Goal: Task Accomplishment & Management: Manage account settings

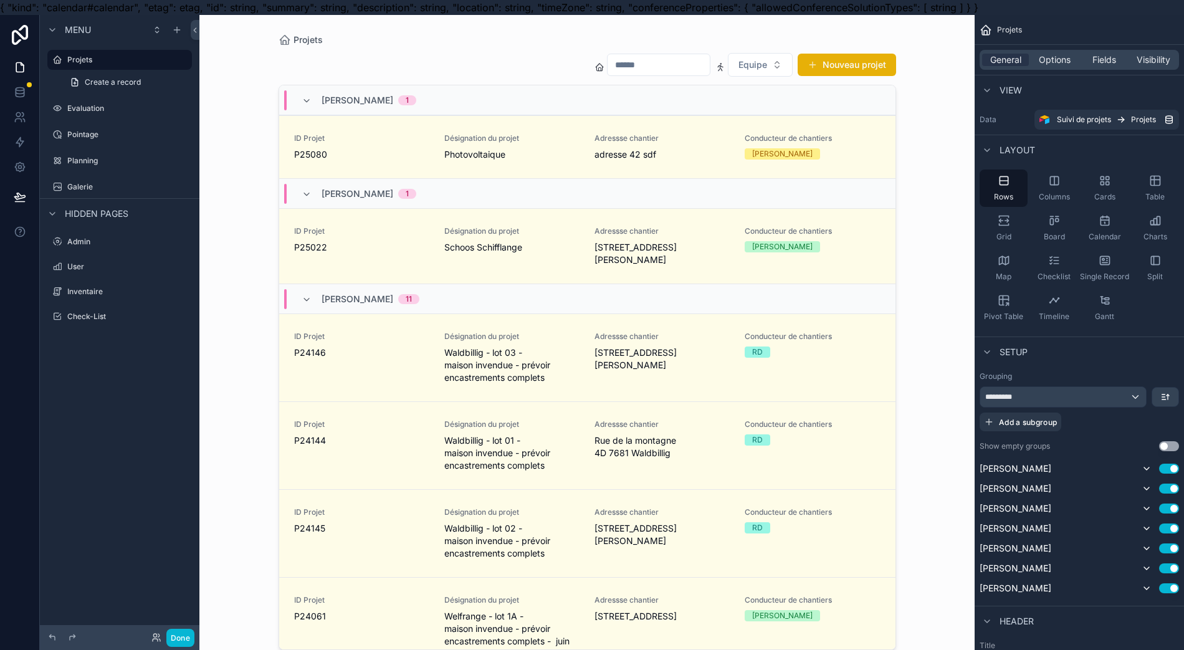
click at [428, 140] on div "scrollable content" at bounding box center [588, 332] width 638 height 635
click at [430, 138] on span "ID Projet" at bounding box center [361, 138] width 135 height 10
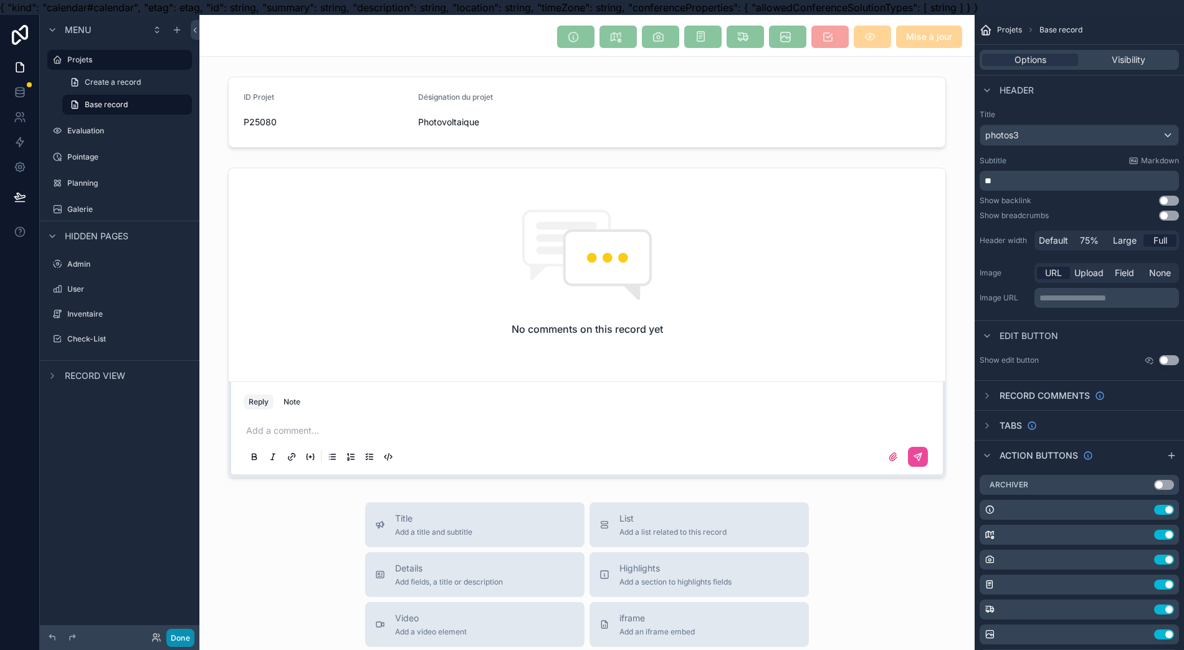
click at [185, 638] on button "Done" at bounding box center [180, 638] width 28 height 18
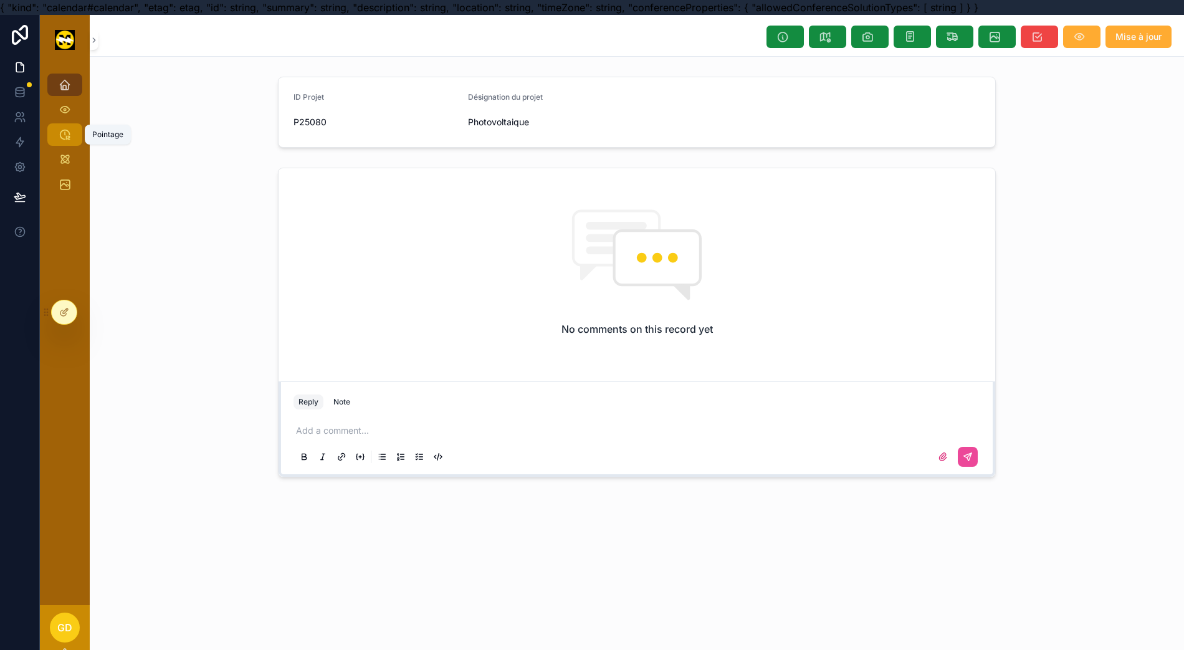
click at [70, 135] on icon "scrollable content" at bounding box center [65, 134] width 12 height 12
click at [65, 129] on icon "scrollable content" at bounding box center [65, 134] width 12 height 12
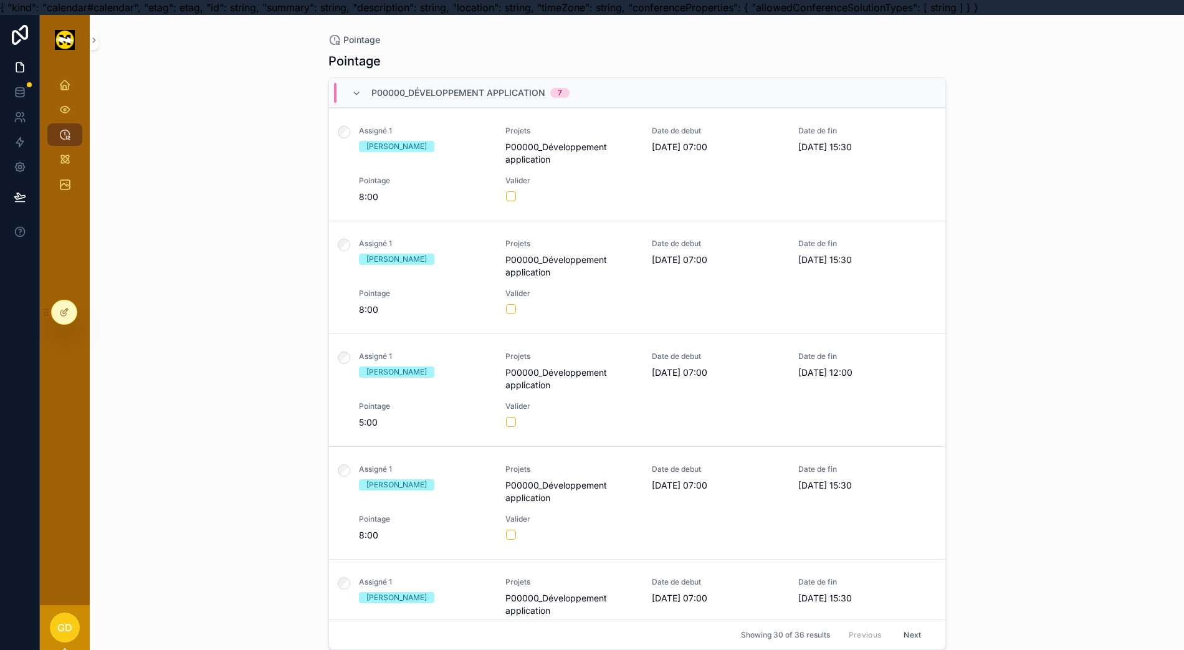
click at [648, 159] on div "Assigné 1 [PERSON_NAME] Projets P00000_Développement application Date de debut …" at bounding box center [637, 164] width 587 height 77
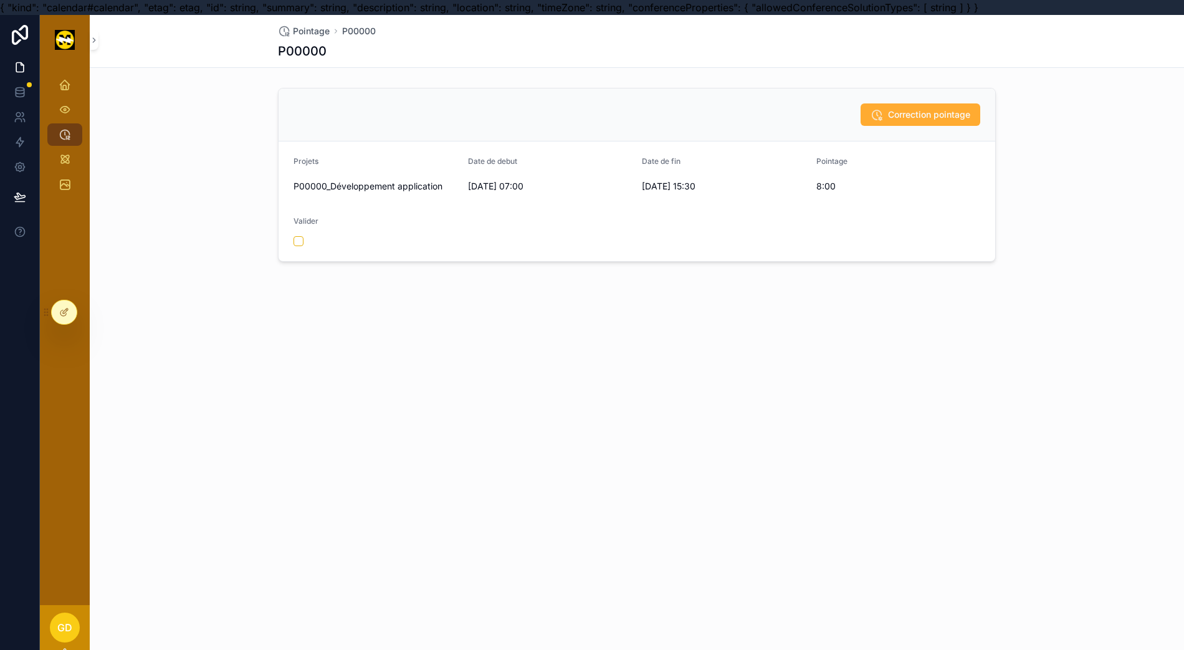
drag, startPoint x: 628, startPoint y: 227, endPoint x: 61, endPoint y: 312, distance: 573.0
click at [61, 312] on icon at bounding box center [64, 312] width 10 height 10
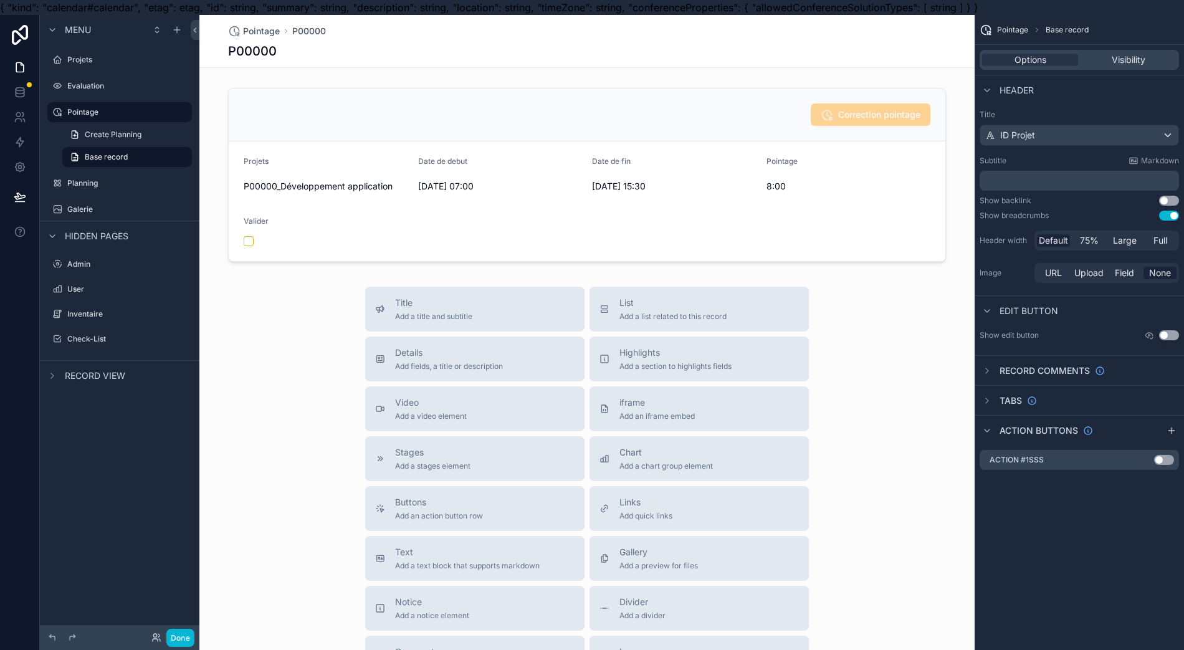
click at [688, 218] on div "scrollable content" at bounding box center [586, 175] width 775 height 184
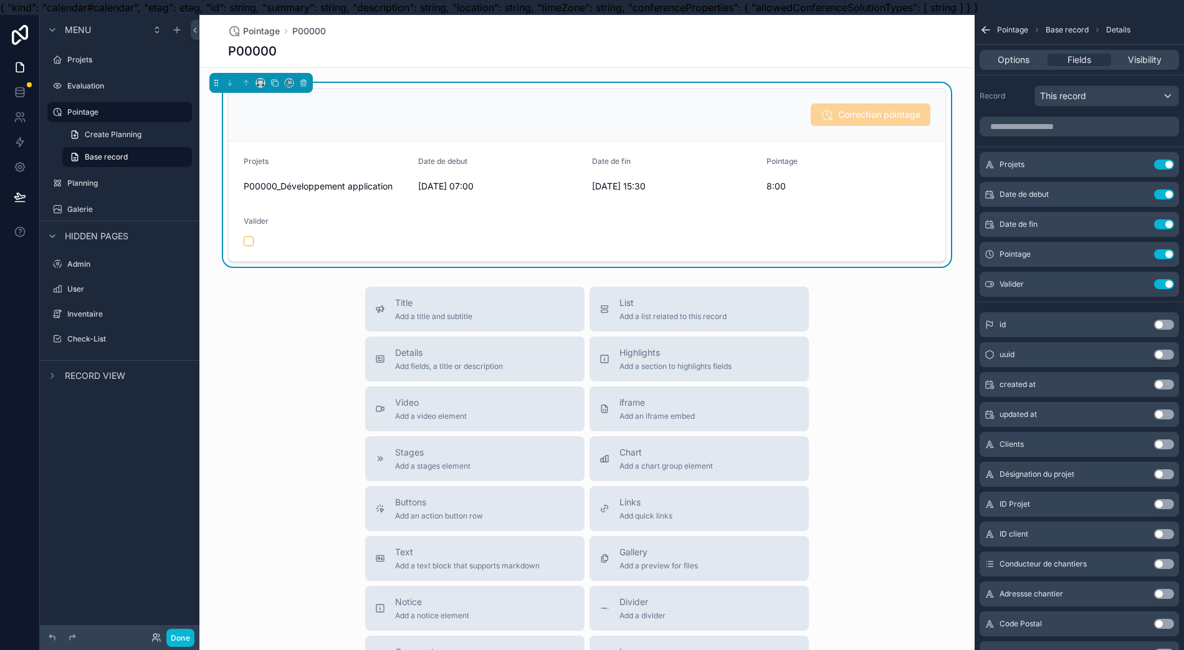
scroll to position [166, 0]
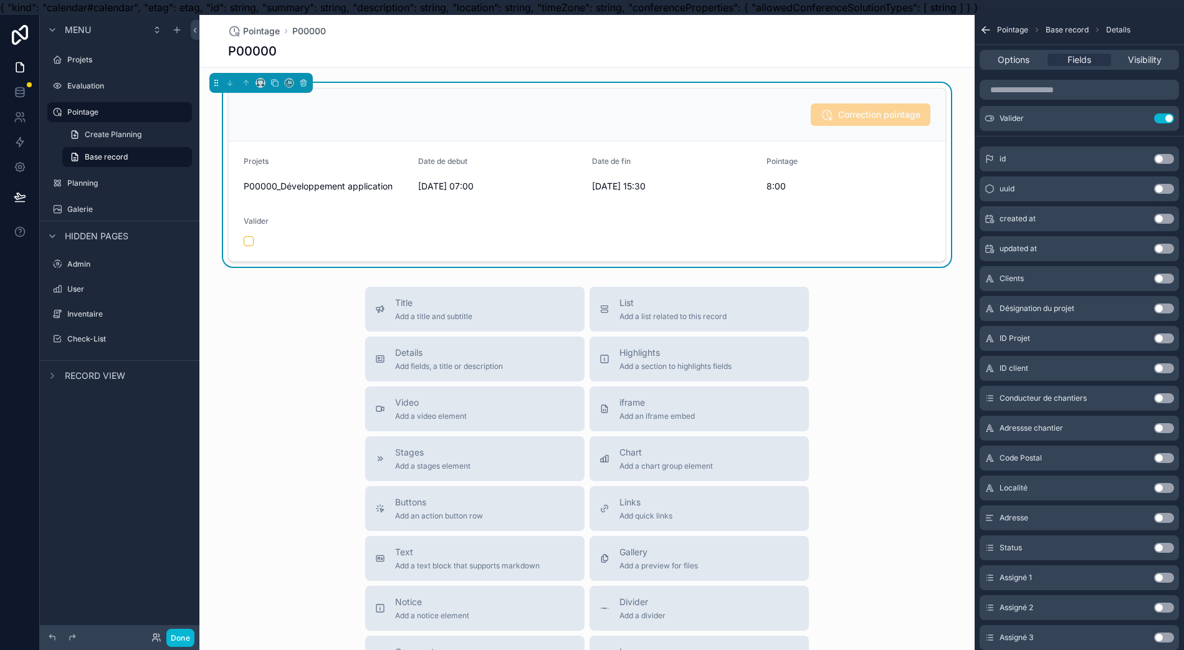
click at [1168, 575] on button "Use setting" at bounding box center [1165, 578] width 20 height 10
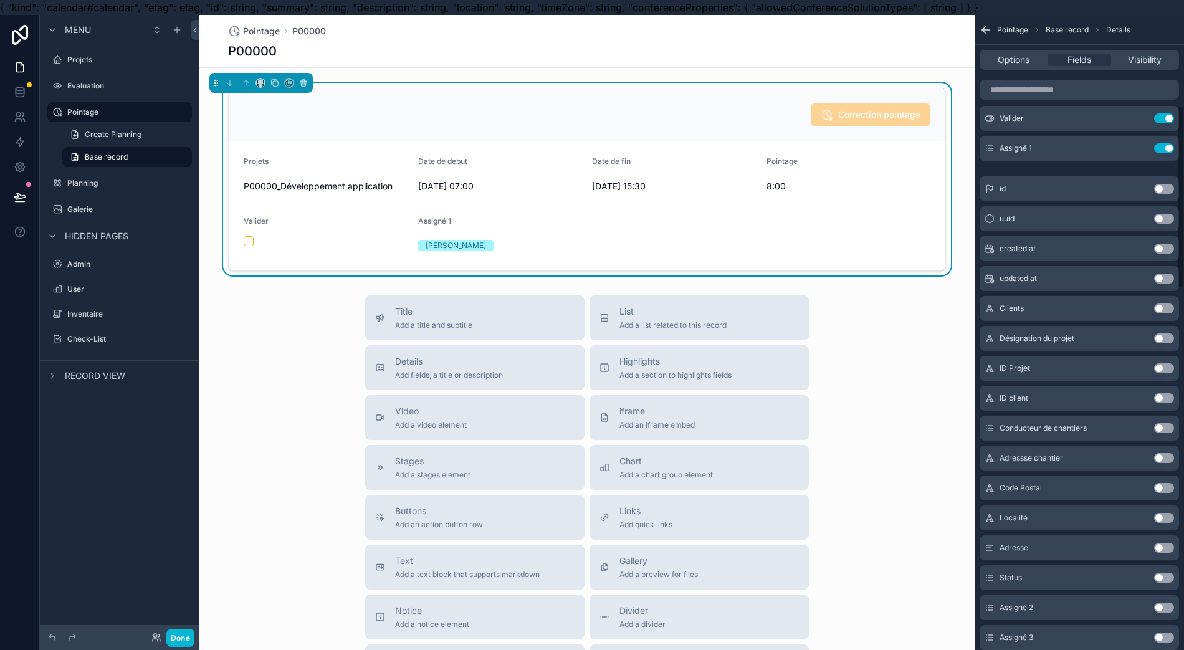
scroll to position [332, 0]
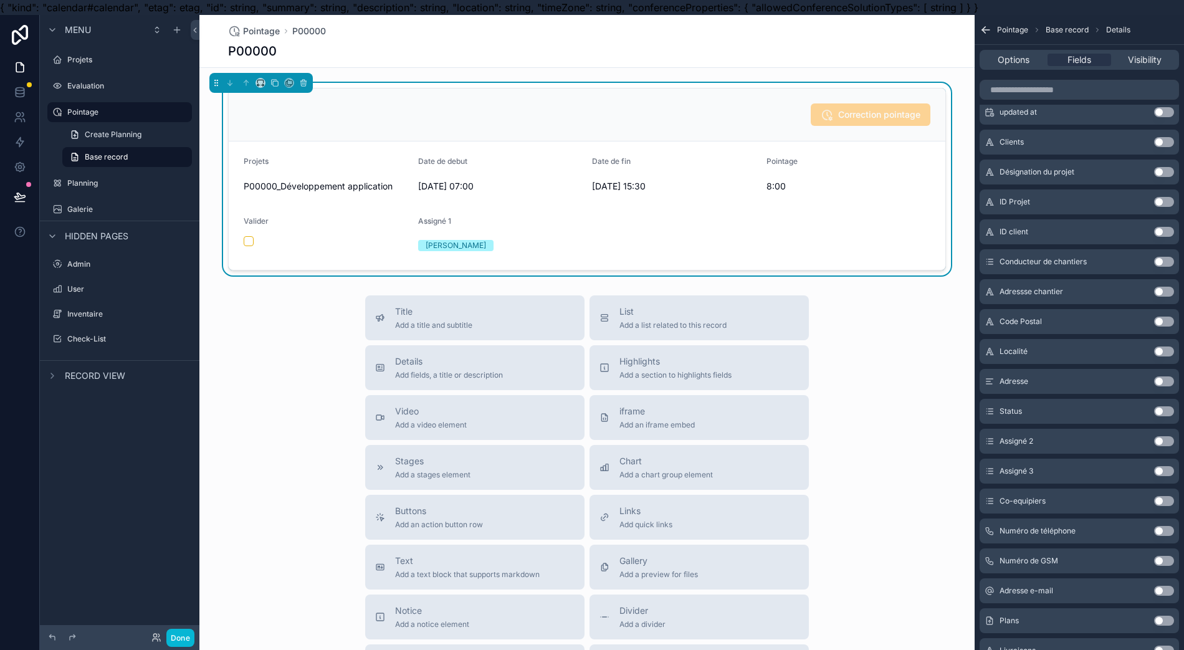
click at [1173, 499] on button "Use setting" at bounding box center [1165, 501] width 20 height 10
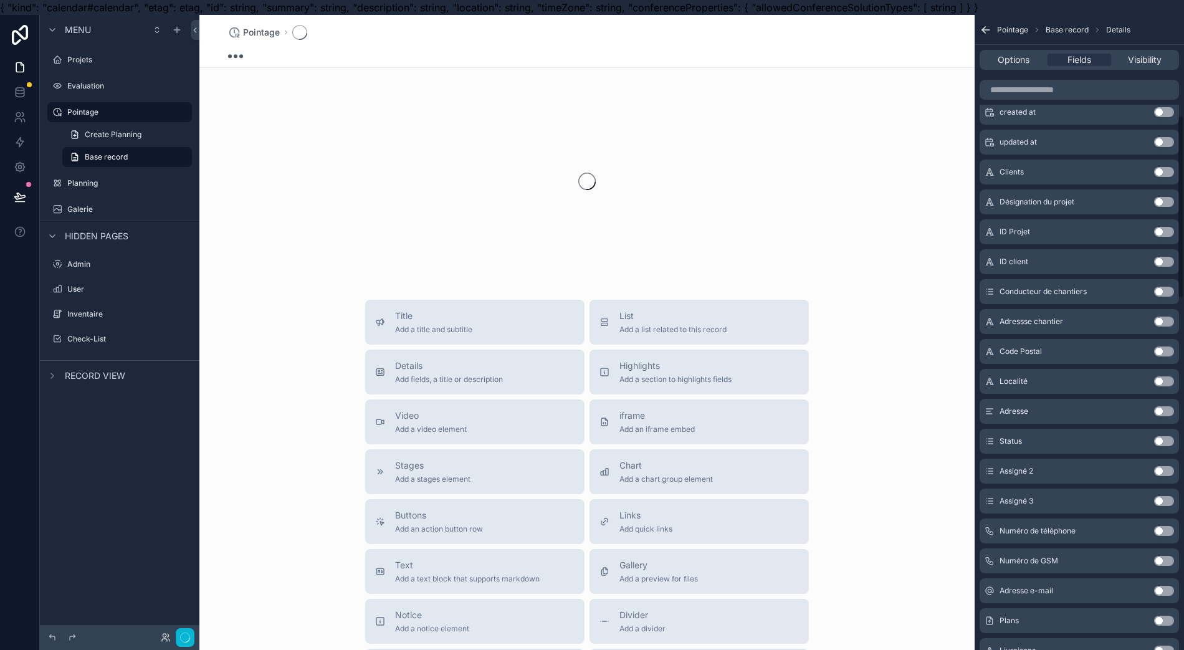
scroll to position [362, 0]
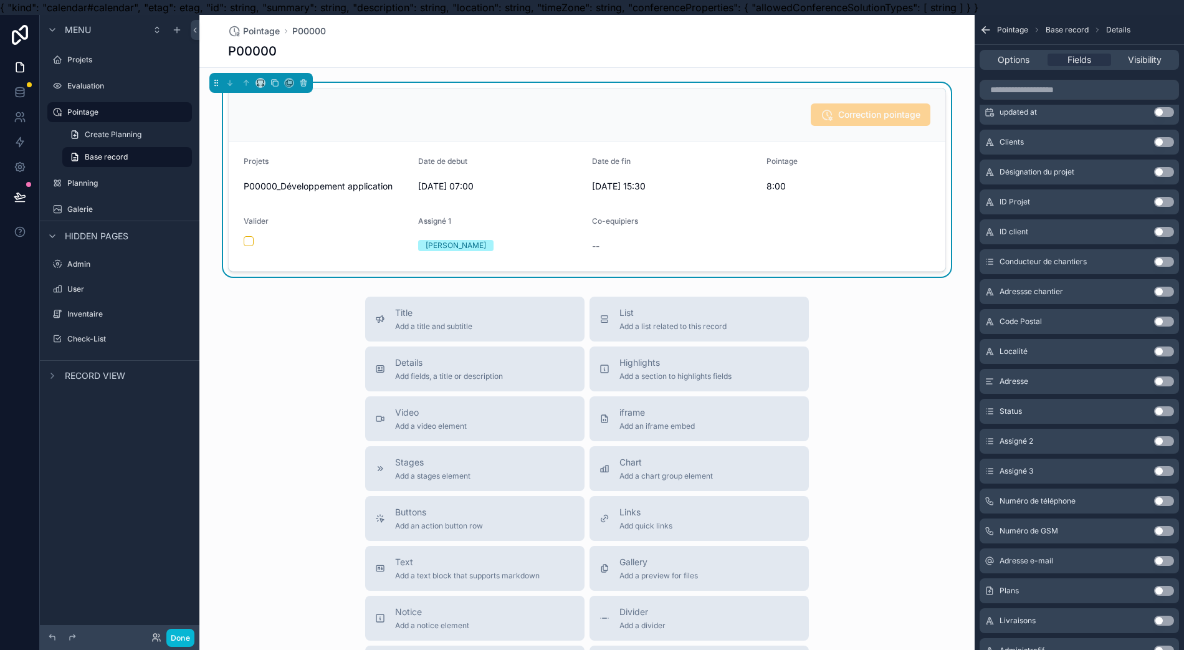
click at [837, 110] on div "Correction pointage" at bounding box center [871, 114] width 120 height 22
click at [1030, 56] on span "Options" at bounding box center [1014, 60] width 32 height 12
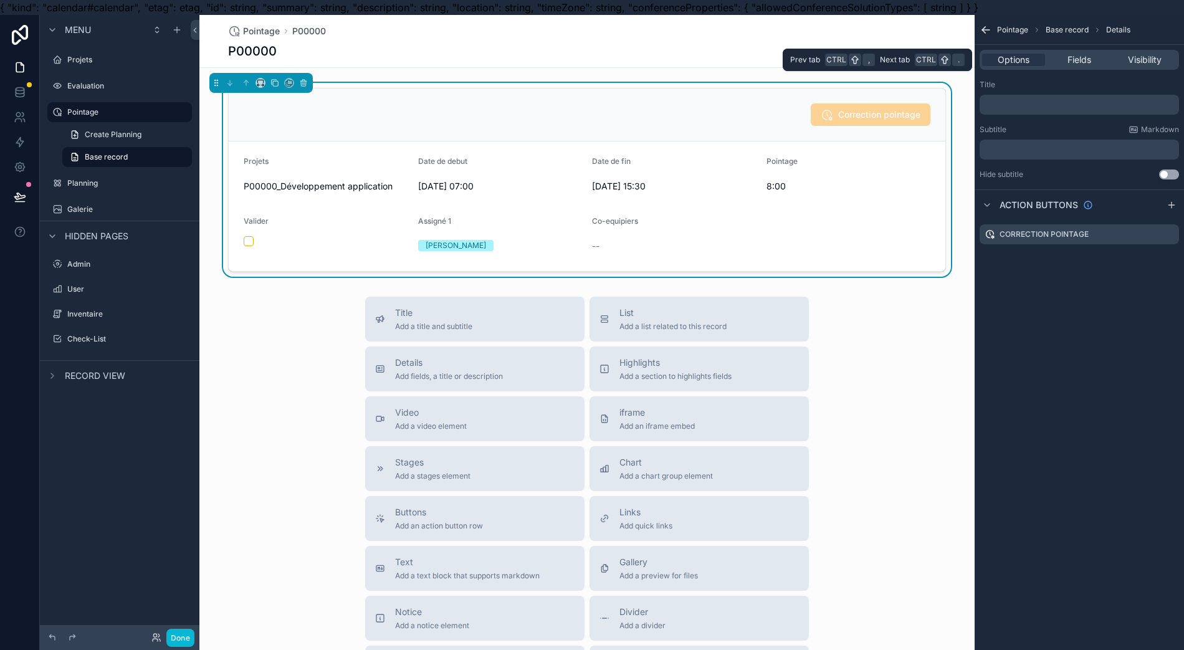
scroll to position [0, 0]
click at [883, 172] on div "Pointage 8:00" at bounding box center [849, 176] width 165 height 40
click at [0, 0] on icon "scrollable content" at bounding box center [0, 0] width 0 height 0
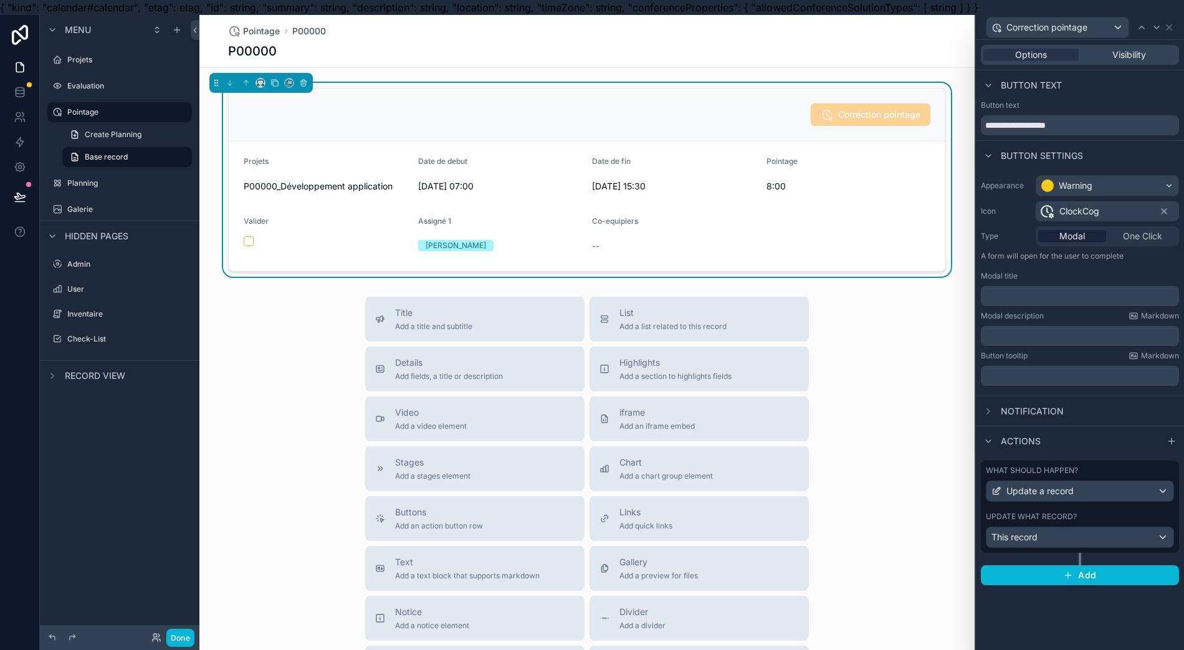
scroll to position [27, 0]
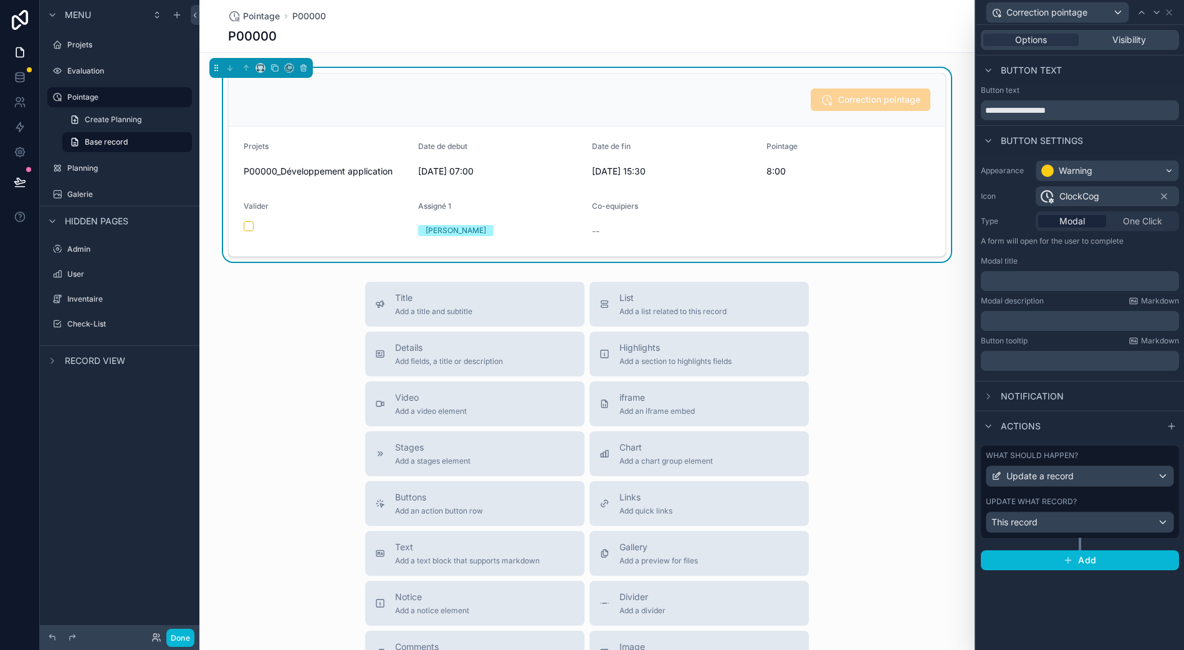
click at [1063, 524] on div "What should happen? Update a record Update what record? This record" at bounding box center [1080, 498] width 198 height 105
click at [1057, 527] on div "What should happen? Update a record Update what record? This record" at bounding box center [1080, 498] width 198 height 105
click at [1055, 497] on div "Update what record? This record" at bounding box center [1080, 515] width 188 height 36
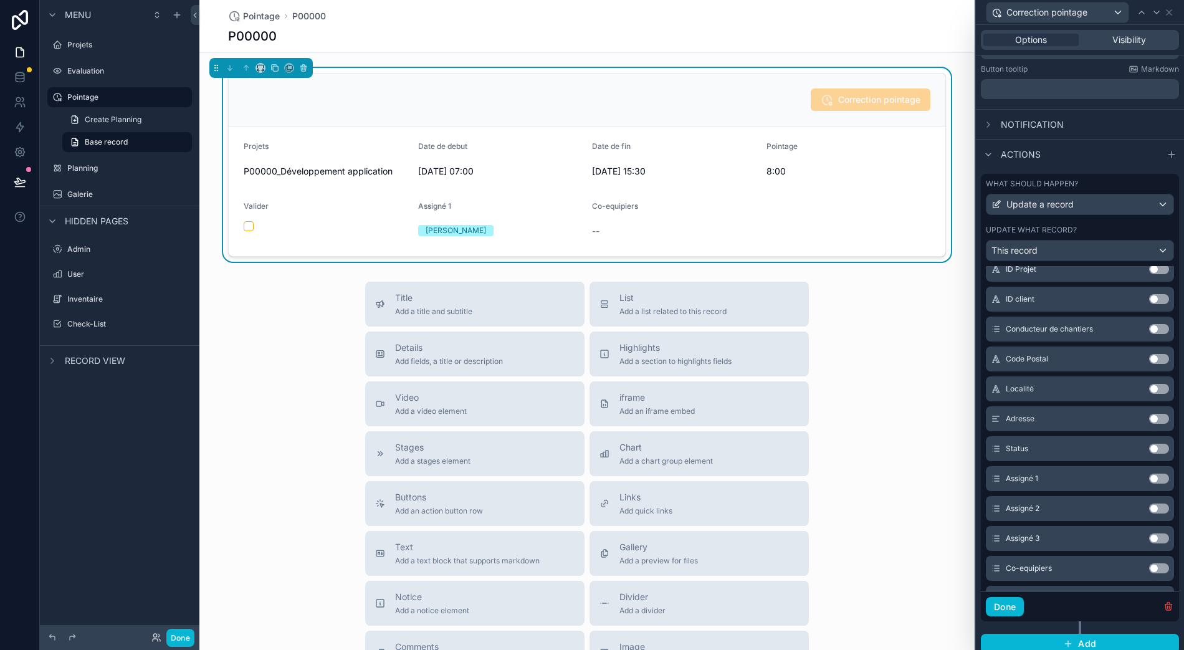
scroll to position [499, 0]
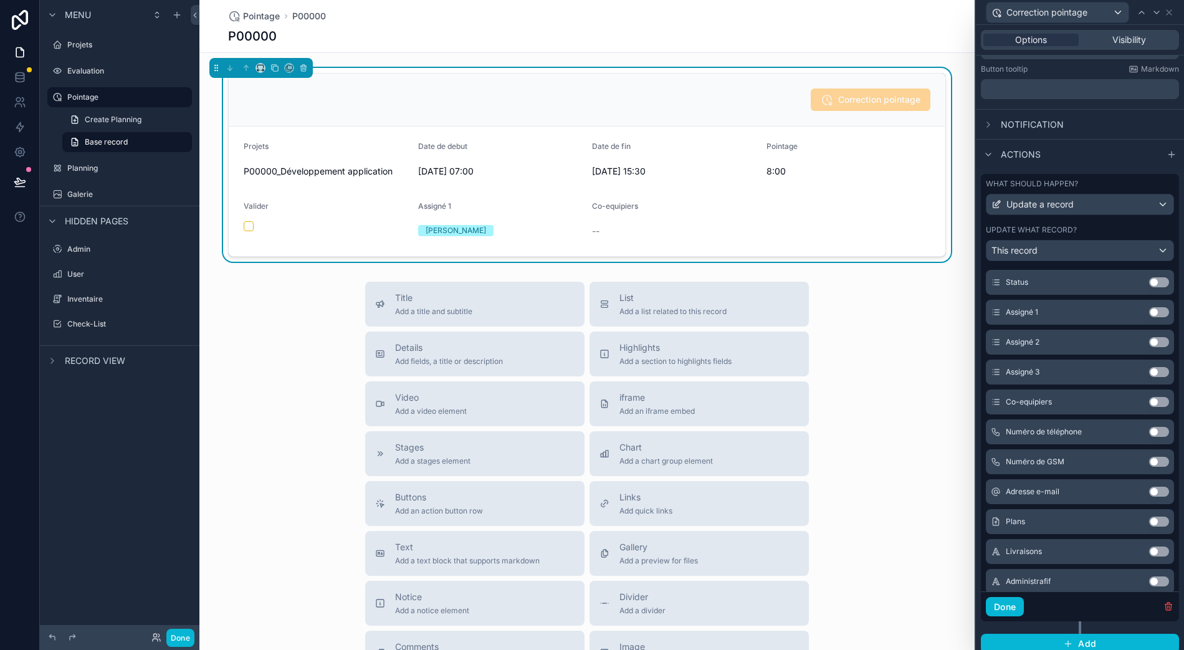
click at [1155, 397] on button "Use setting" at bounding box center [1160, 402] width 20 height 10
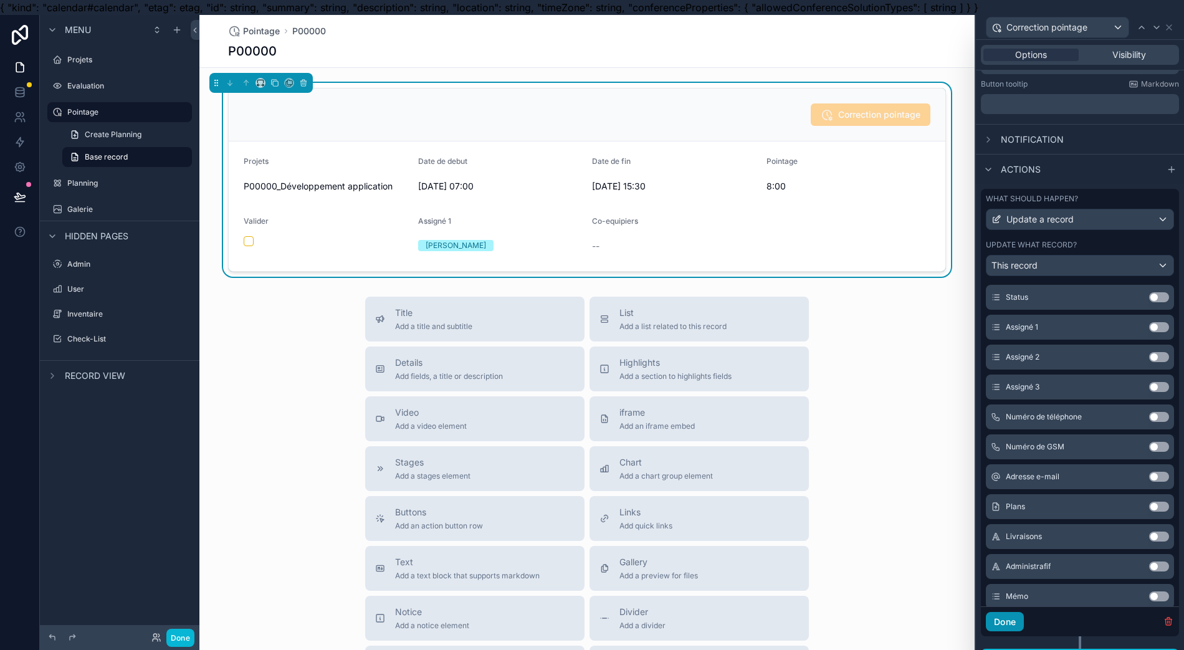
click at [1018, 630] on button "Done" at bounding box center [1005, 622] width 38 height 20
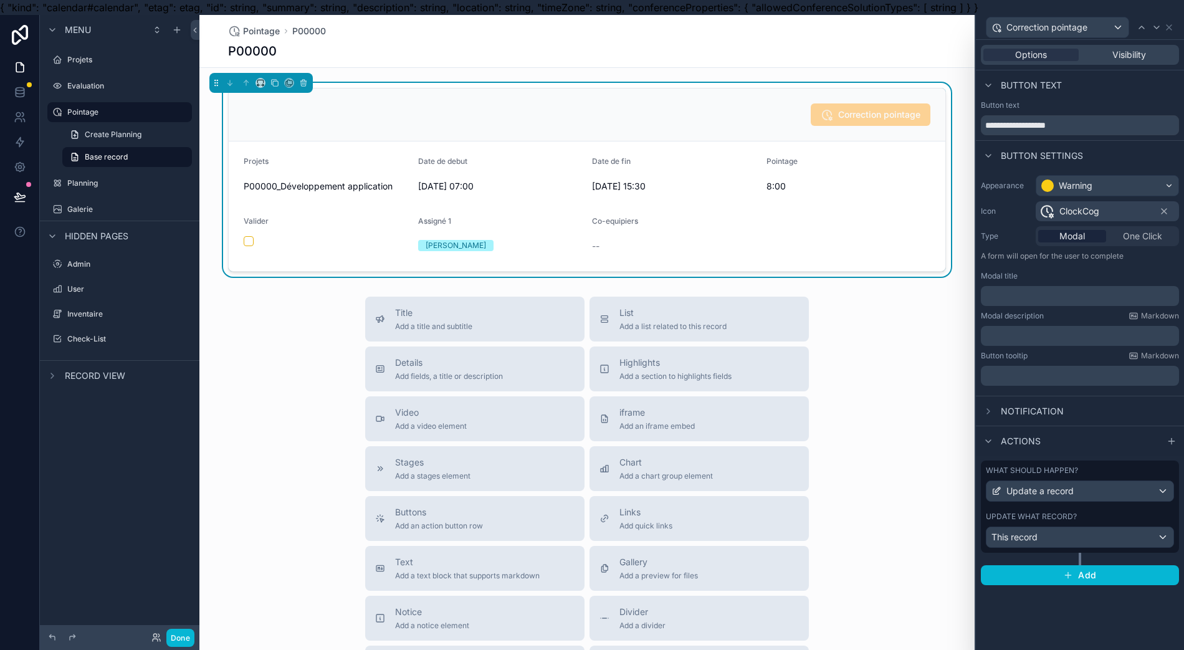
click at [76, 59] on label "Projets" at bounding box center [128, 60] width 122 height 10
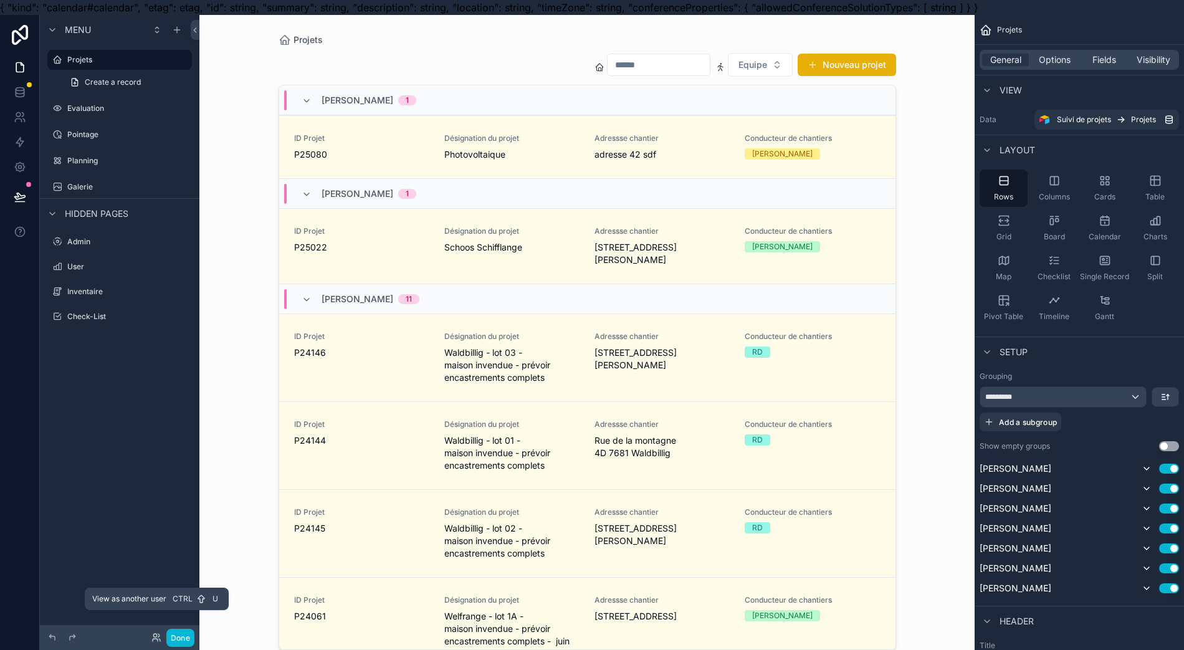
click at [160, 637] on icon at bounding box center [156, 638] width 10 height 10
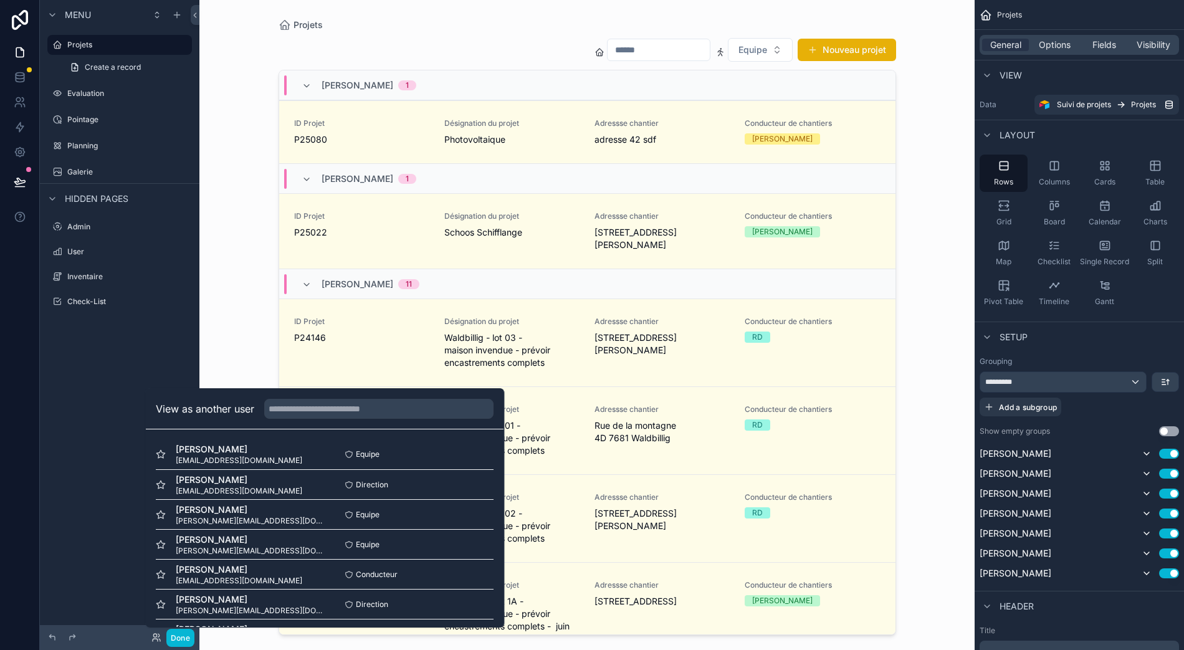
click at [0, 0] on button "Select" at bounding box center [0, 0] width 0 height 0
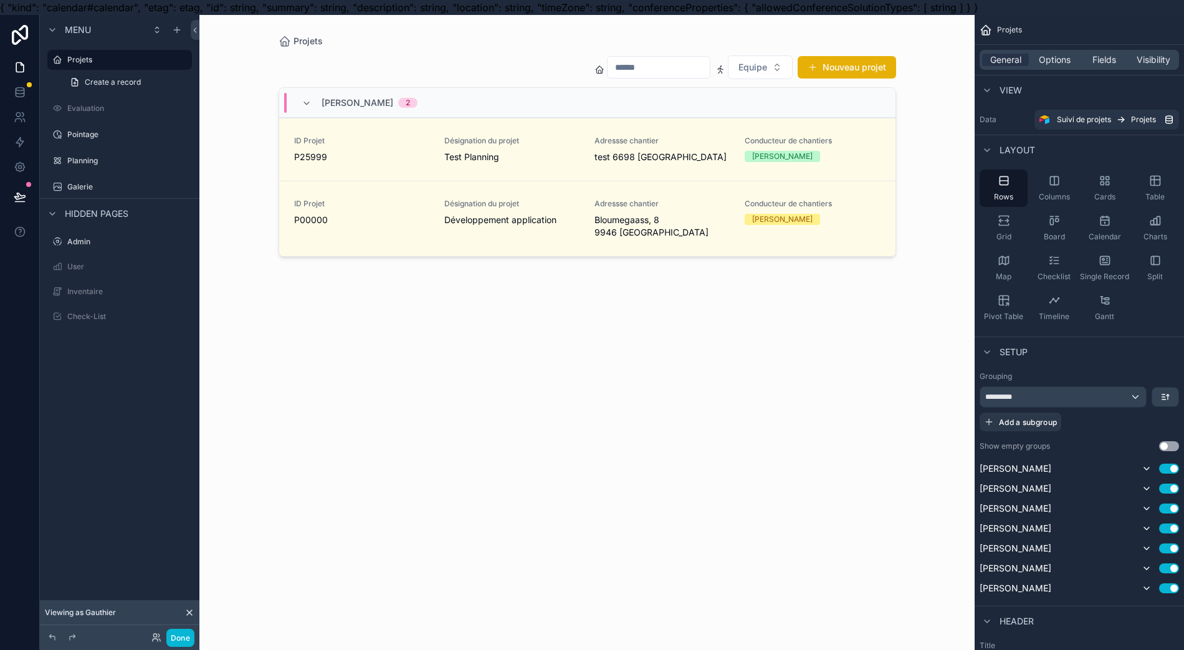
click at [393, 168] on div "scrollable content" at bounding box center [588, 332] width 638 height 635
click at [393, 168] on link "ID Projet P25999 Désignation du projet Test Planning Adressse chantier test 669…" at bounding box center [587, 149] width 617 height 63
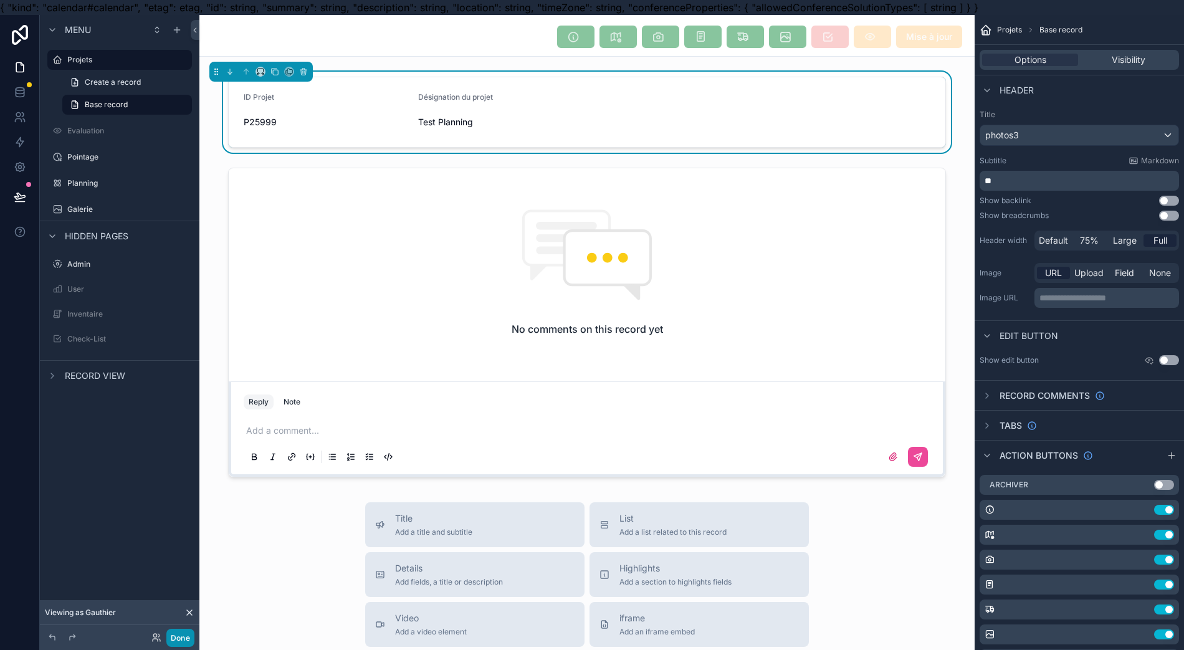
click at [189, 633] on button "Done" at bounding box center [180, 638] width 28 height 18
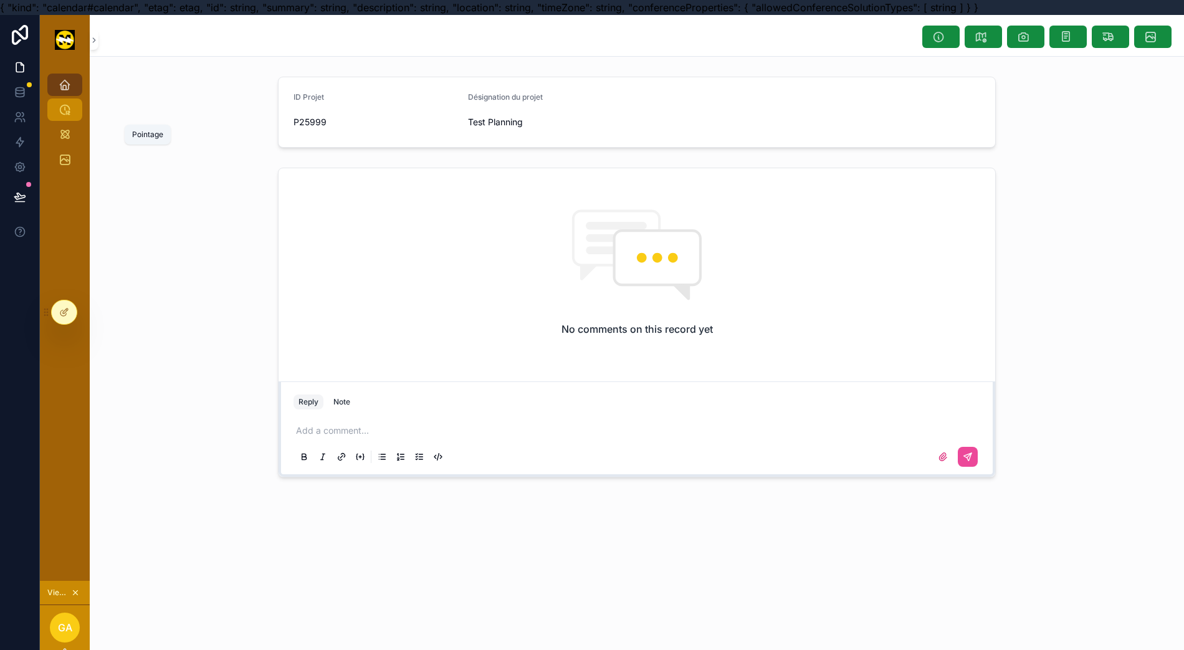
click at [69, 115] on icon "scrollable content" at bounding box center [65, 109] width 12 height 12
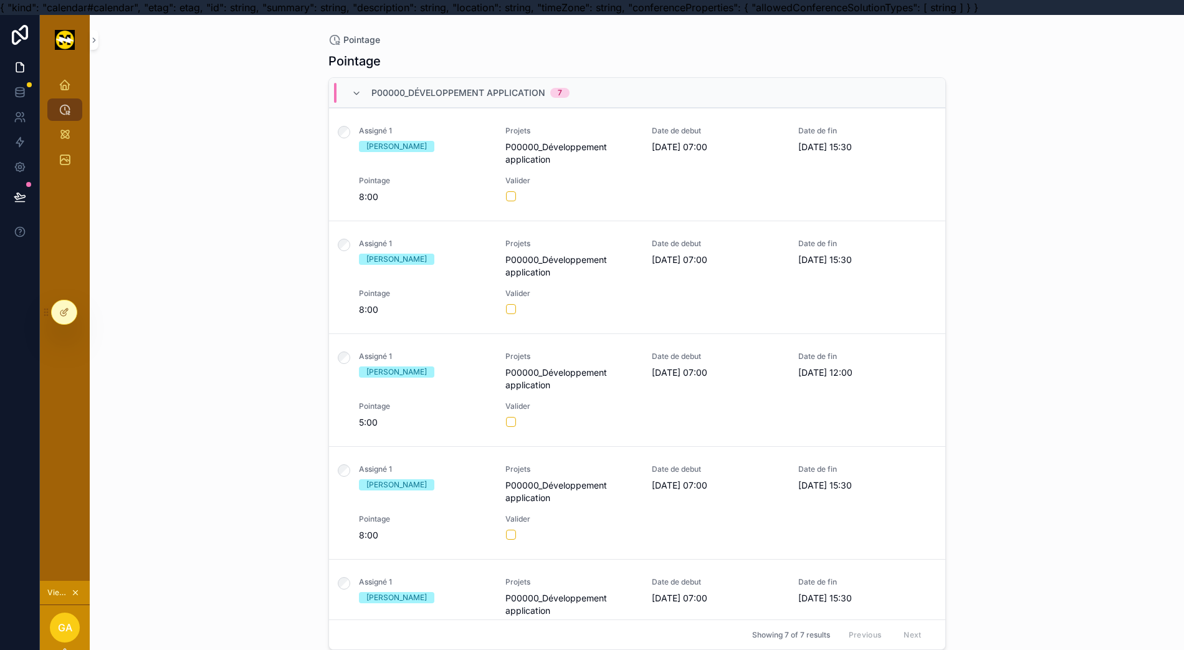
click at [595, 190] on div "Valider" at bounding box center [572, 189] width 132 height 26
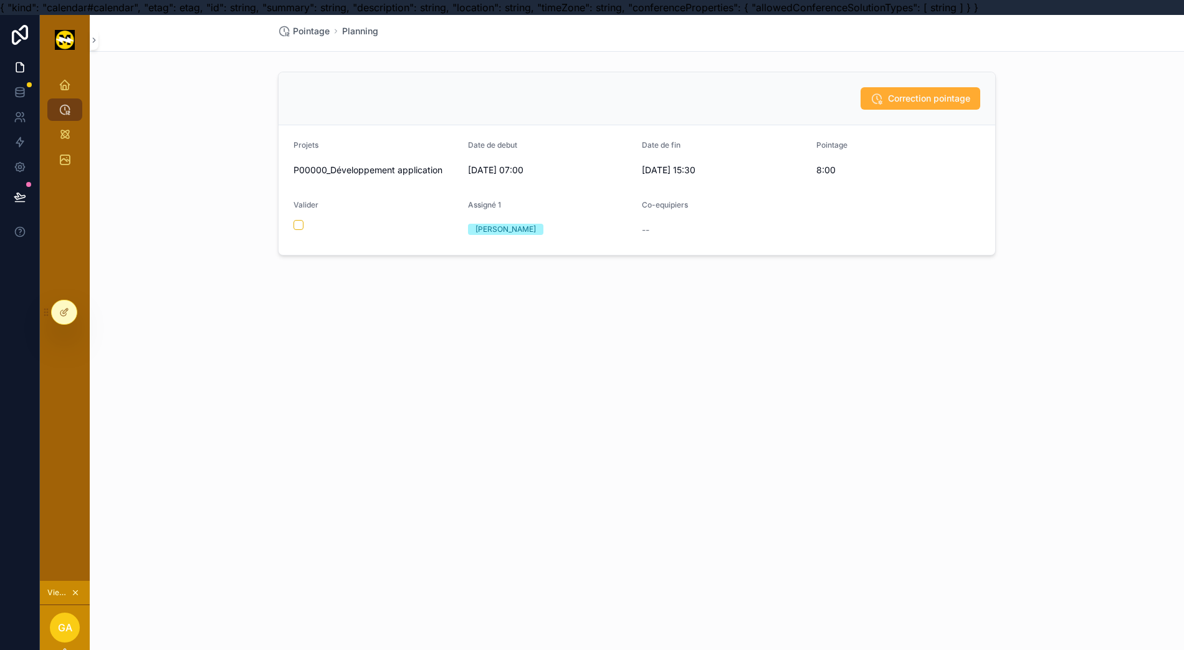
click at [921, 98] on span "Correction pointage" at bounding box center [929, 98] width 82 height 12
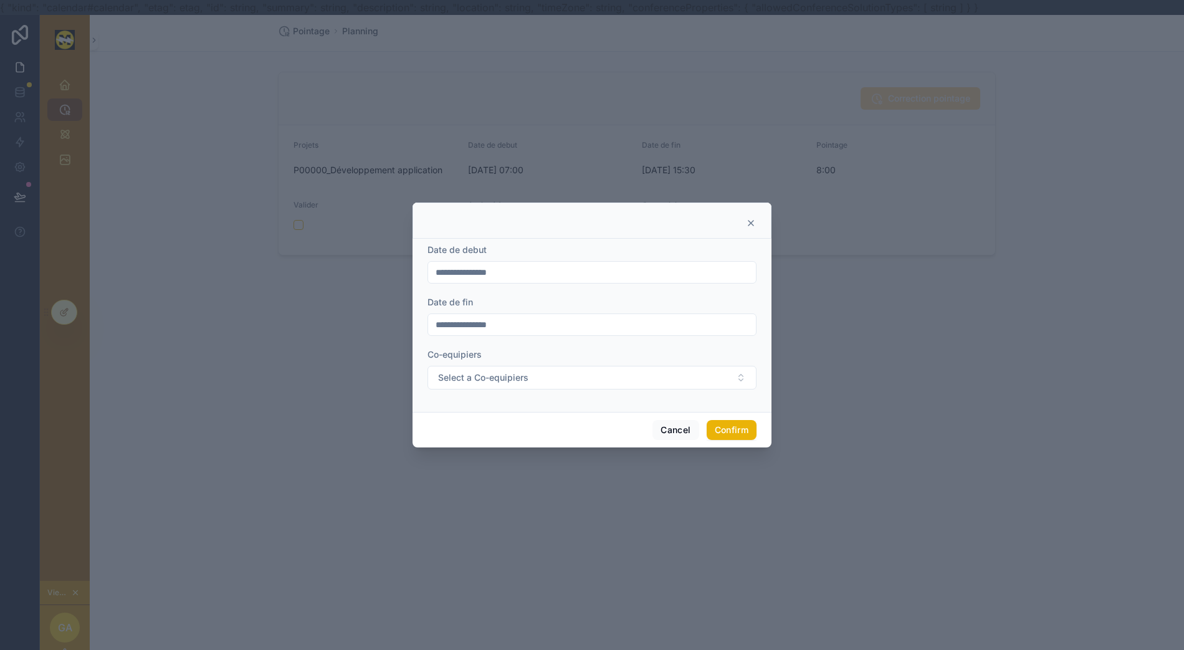
click at [583, 377] on button "Select a Co-equipiers" at bounding box center [592, 378] width 329 height 24
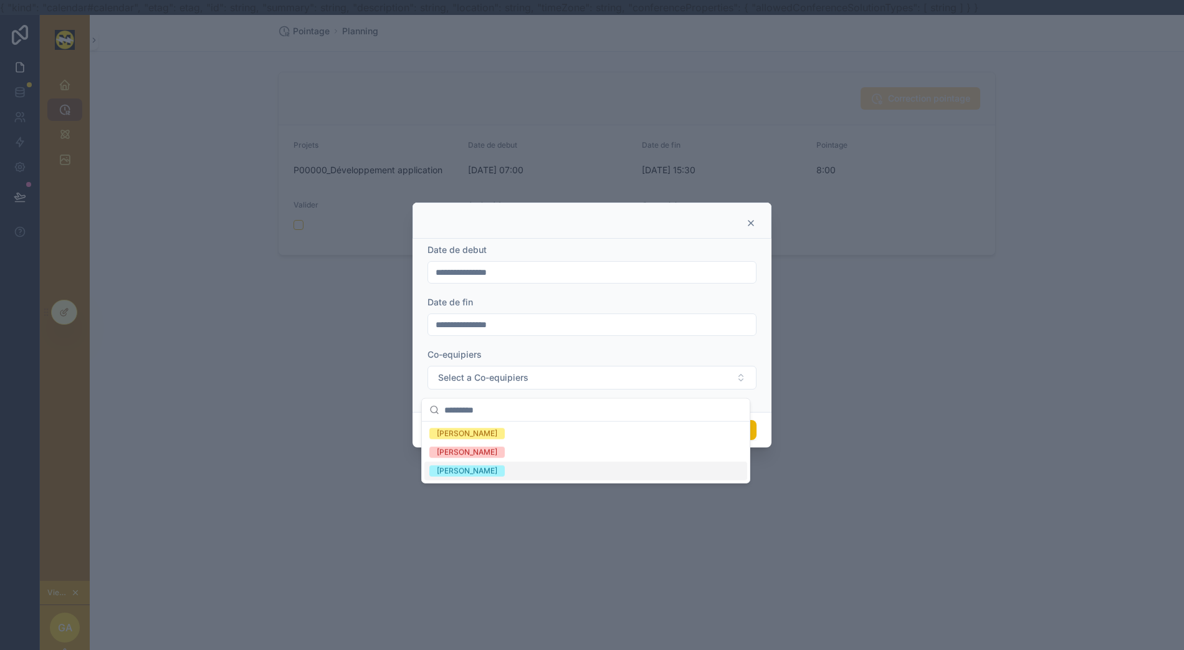
click at [492, 536] on div at bounding box center [592, 325] width 1184 height 650
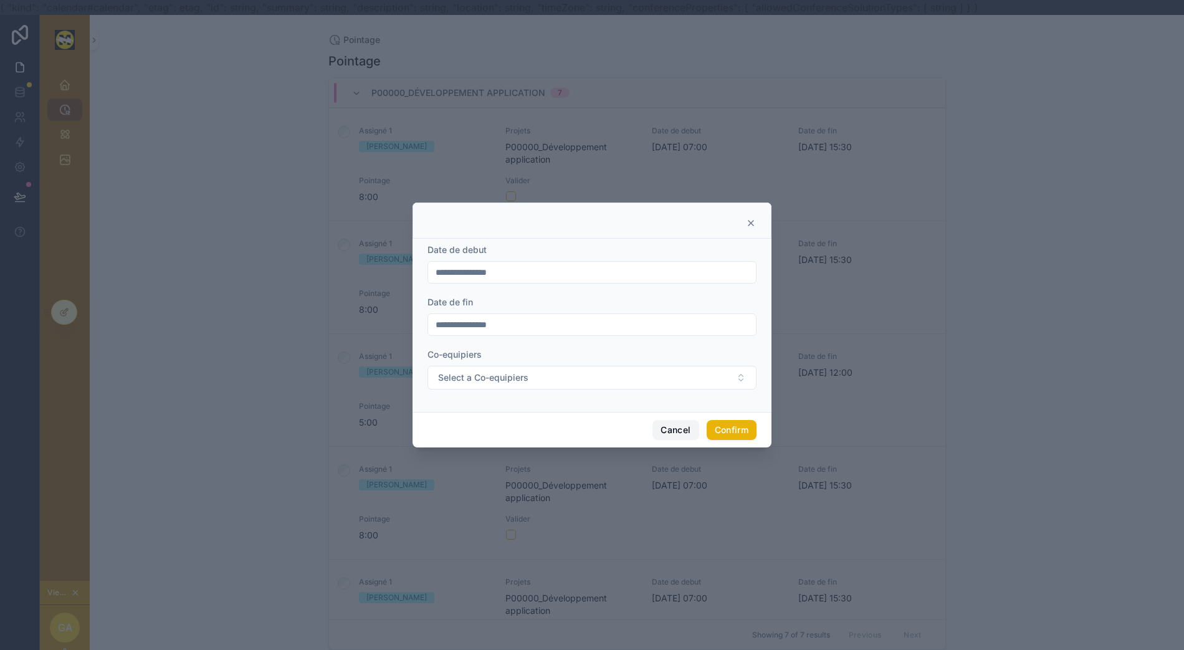
drag, startPoint x: 651, startPoint y: 433, endPoint x: 643, endPoint y: 435, distance: 8.3
click at [653, 434] on button "Cancel" at bounding box center [676, 430] width 46 height 20
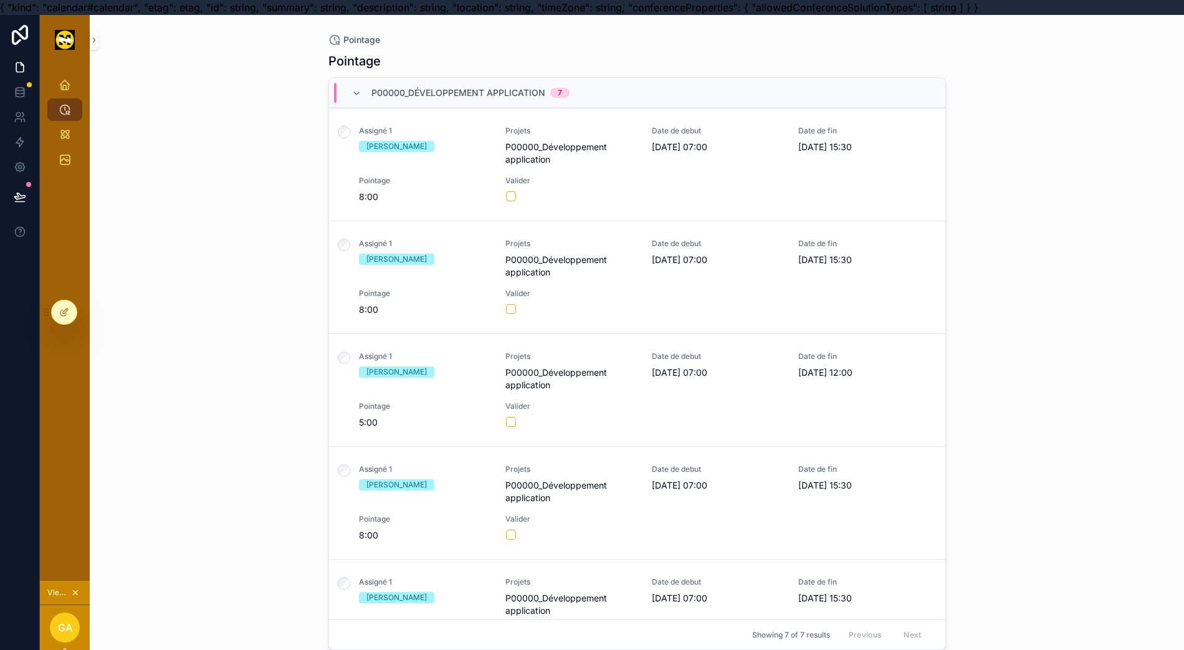
drag, startPoint x: 598, startPoint y: 186, endPoint x: 61, endPoint y: 309, distance: 551.4
click at [61, 309] on icon at bounding box center [64, 312] width 10 height 10
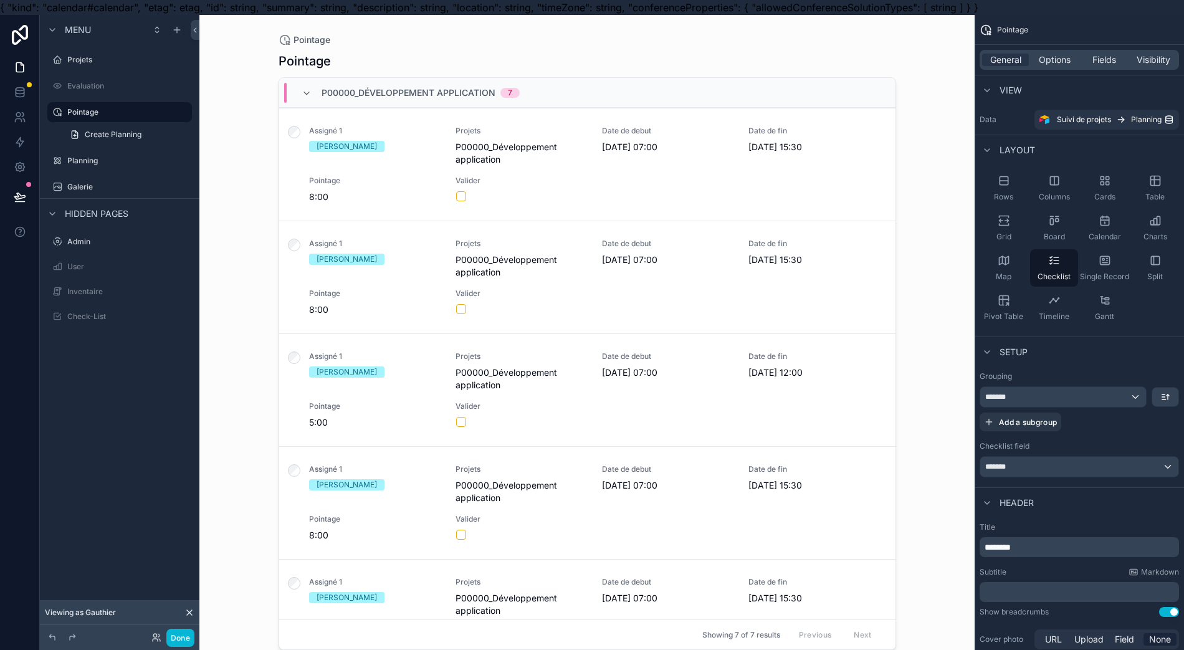
click at [1109, 57] on span "Fields" at bounding box center [1105, 60] width 24 height 12
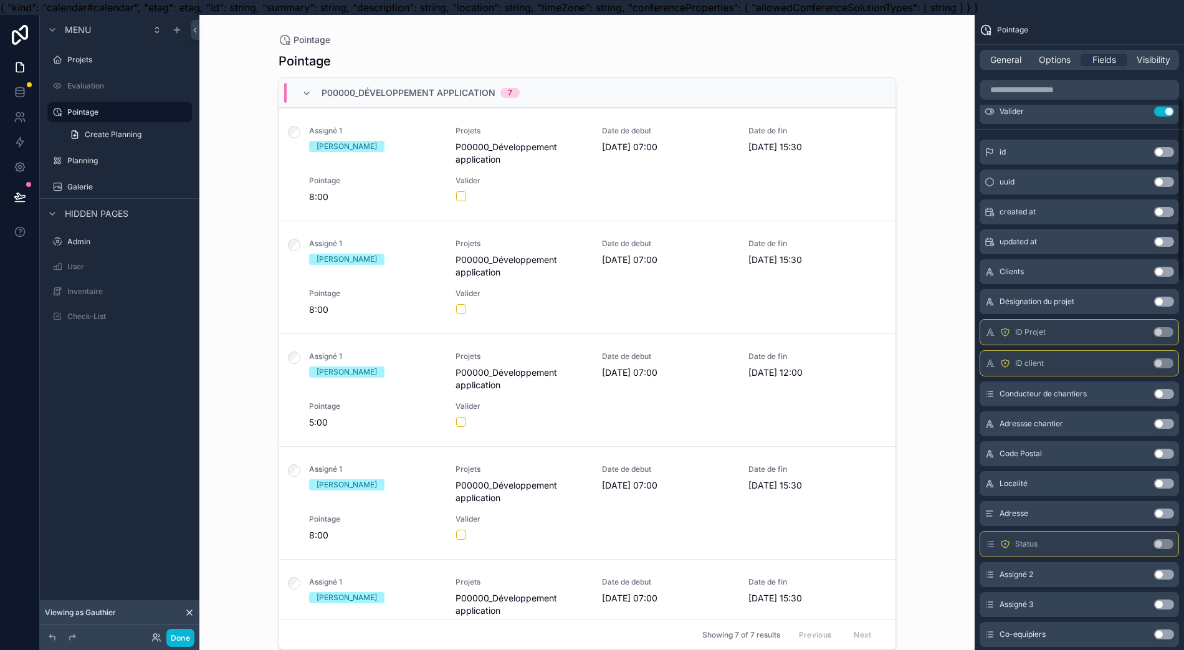
scroll to position [332, 0]
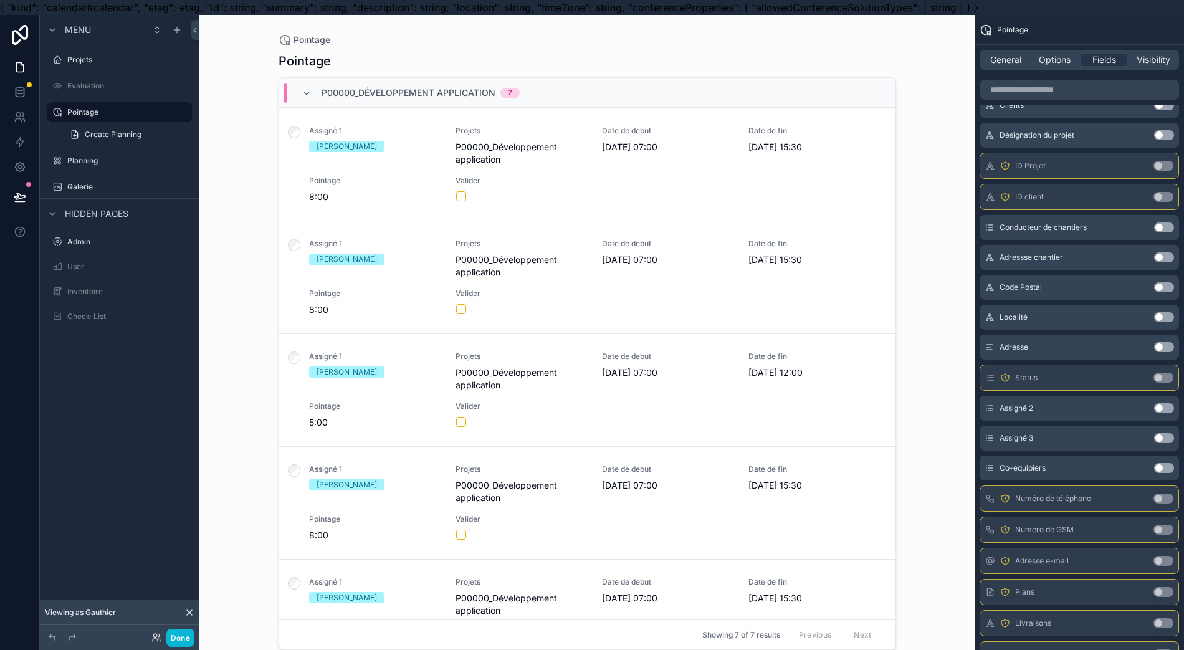
click at [1174, 466] on button "Use setting" at bounding box center [1165, 468] width 20 height 10
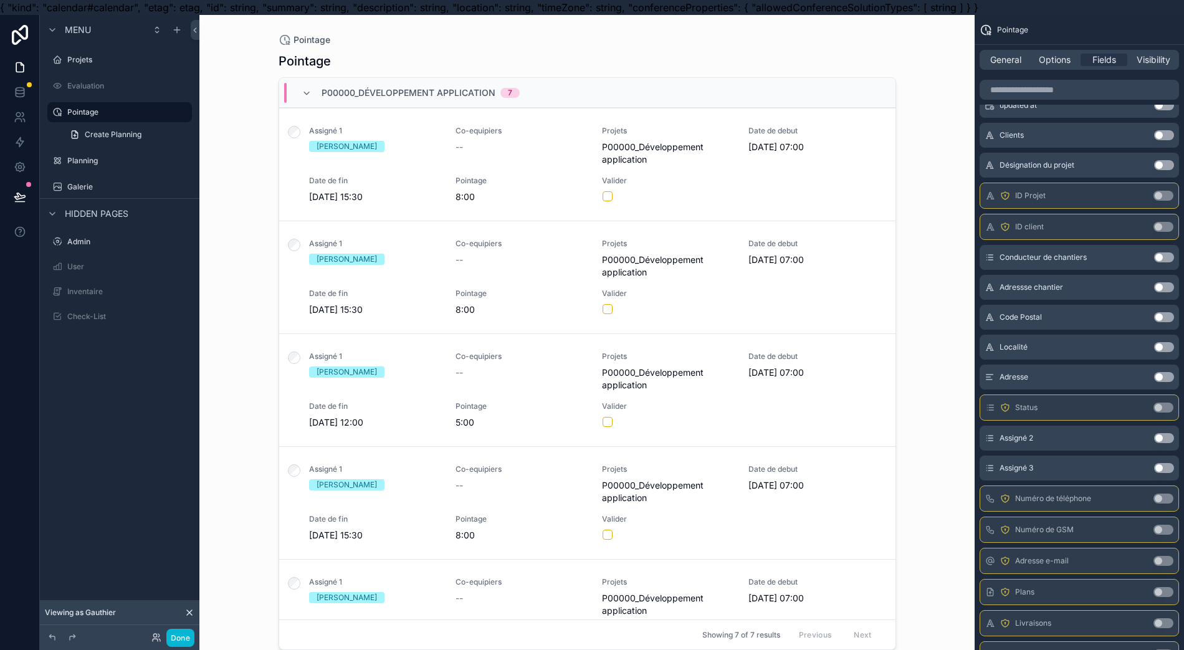
click at [1174, 199] on button "Use setting" at bounding box center [1164, 196] width 20 height 10
click at [1174, 161] on button "Use setting" at bounding box center [1165, 166] width 20 height 10
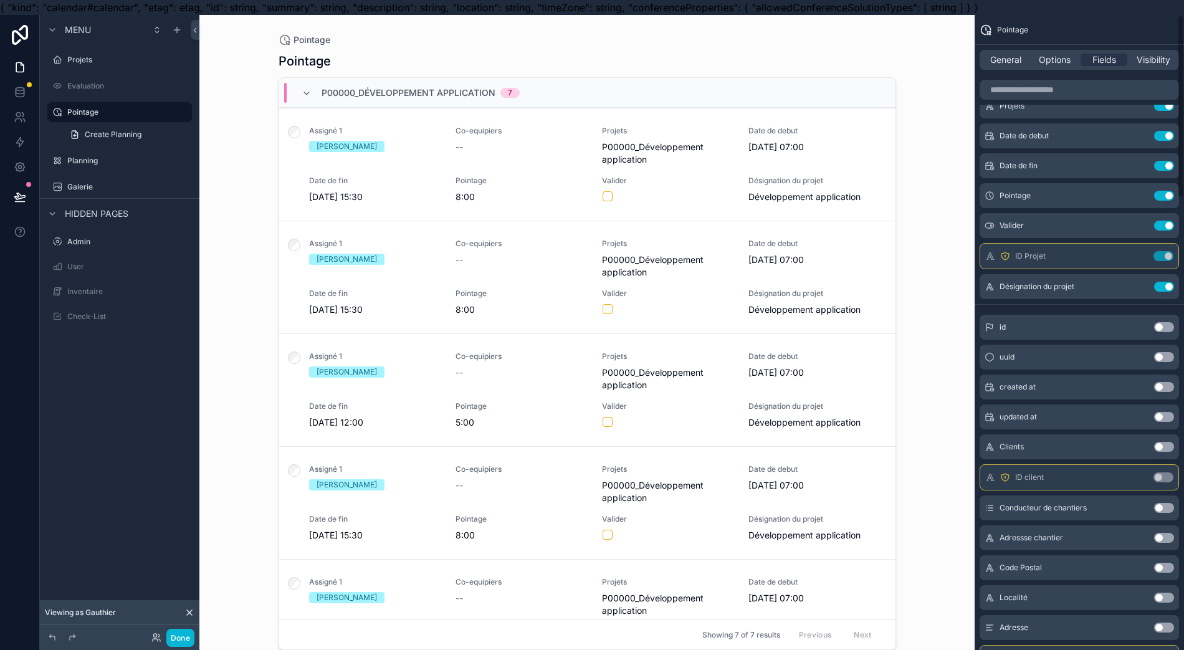
scroll to position [0, 0]
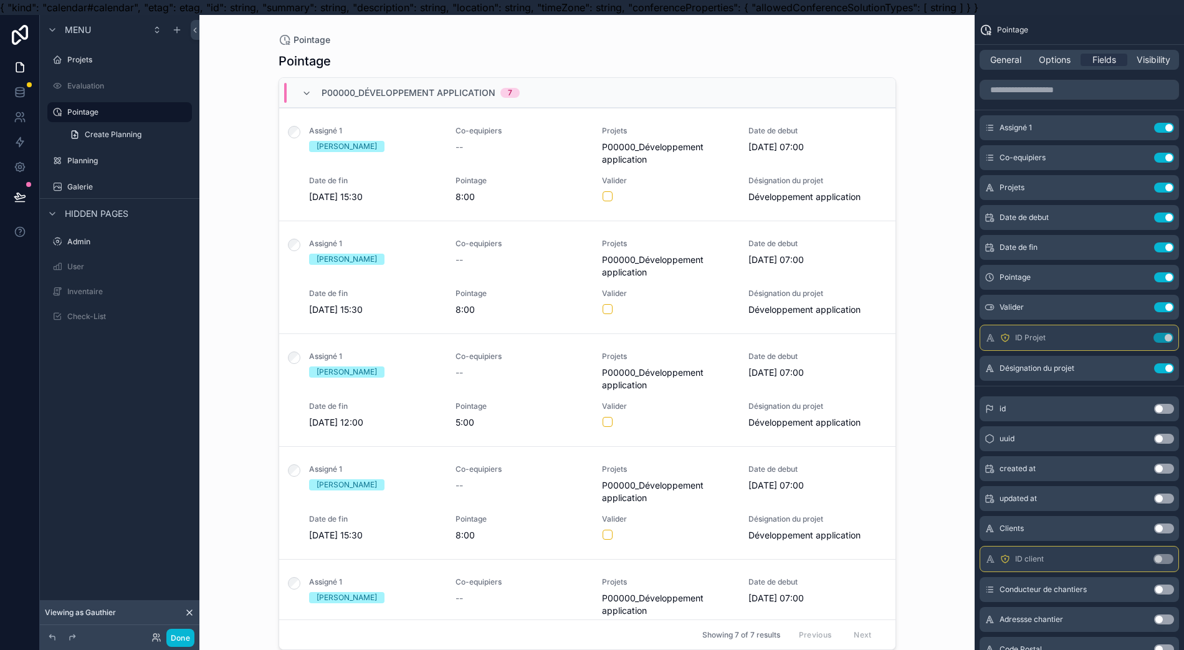
click at [1168, 186] on button "Use setting" at bounding box center [1165, 188] width 20 height 10
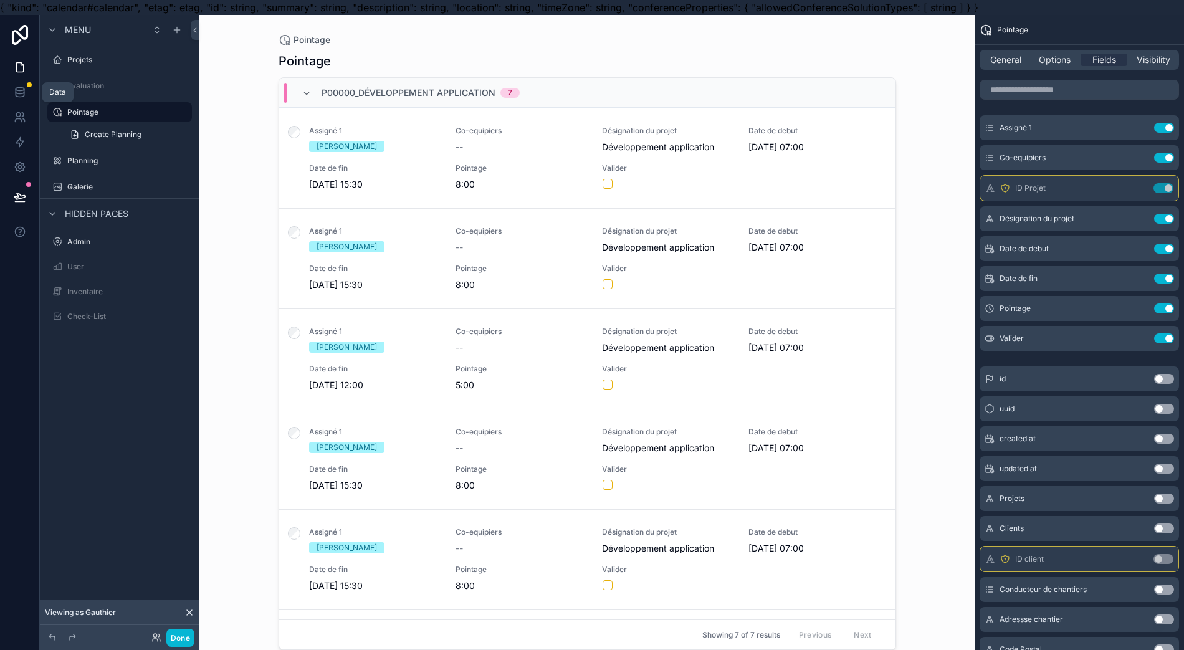
click at [24, 85] on link at bounding box center [19, 92] width 39 height 25
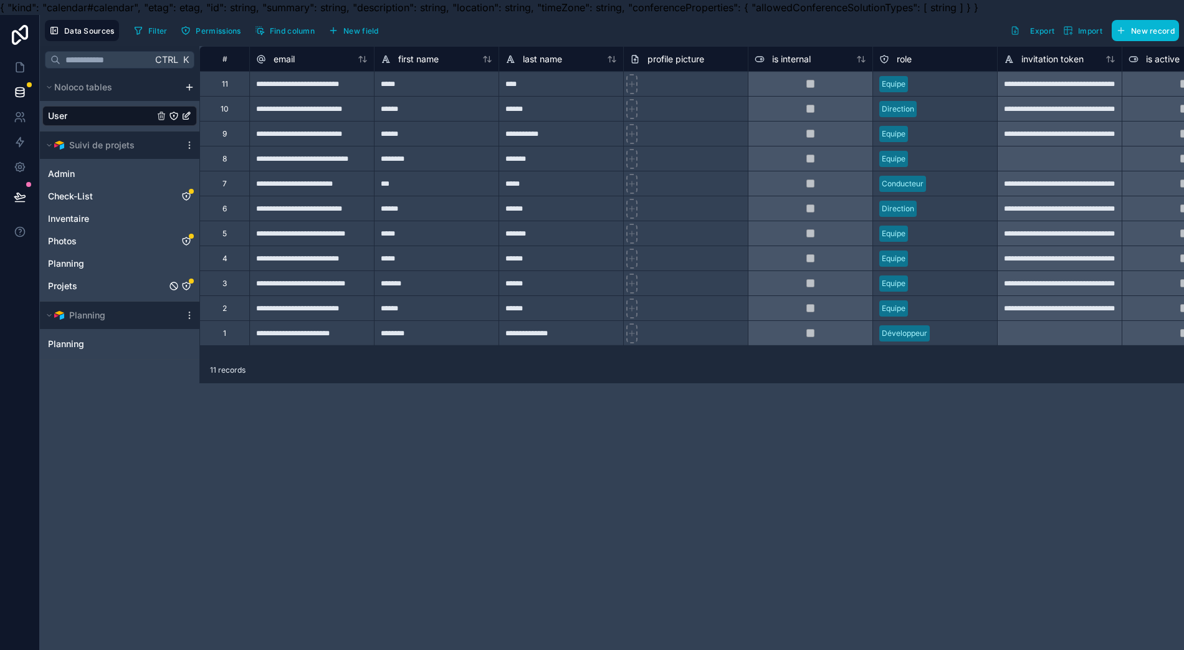
click at [186, 286] on icon "Projets" at bounding box center [186, 286] width 10 height 10
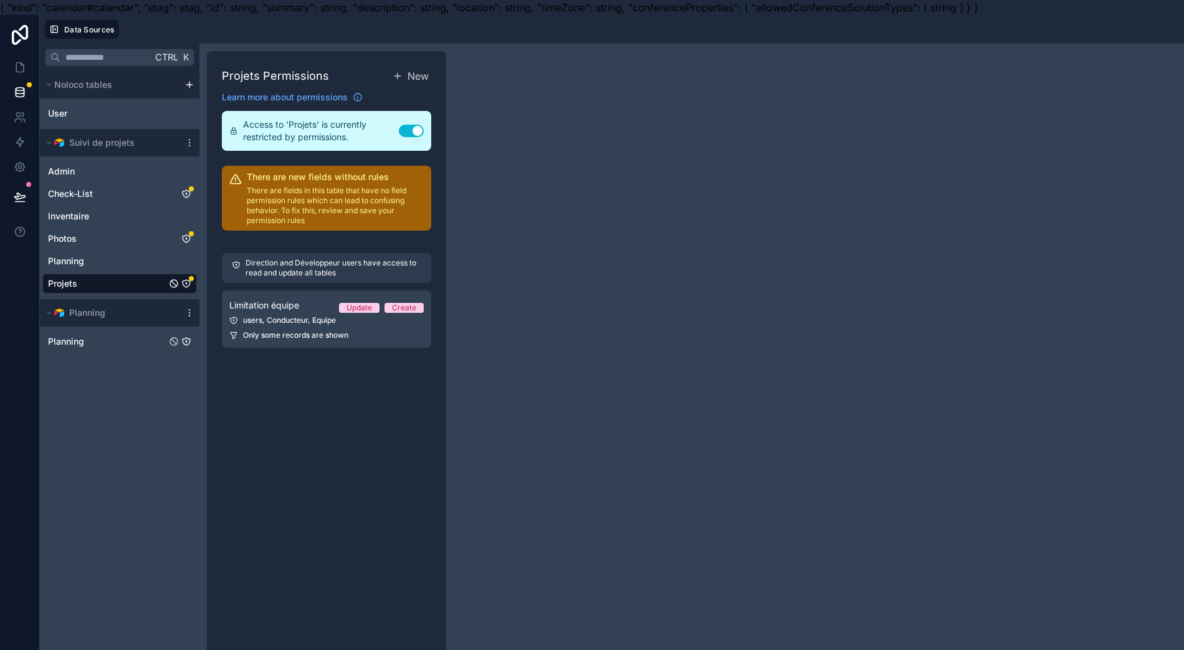
click at [158, 330] on div "Planning" at bounding box center [119, 339] width 155 height 25
click at [145, 343] on link "Planning" at bounding box center [107, 341] width 118 height 12
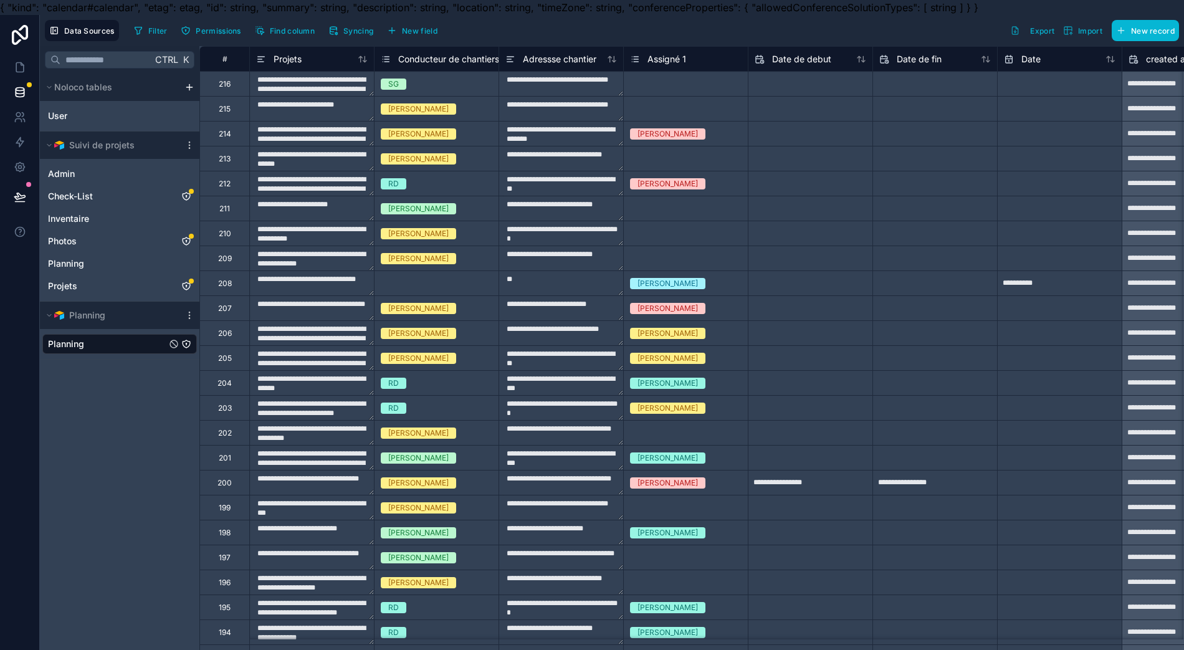
click at [185, 344] on icon "Planning" at bounding box center [186, 344] width 10 height 10
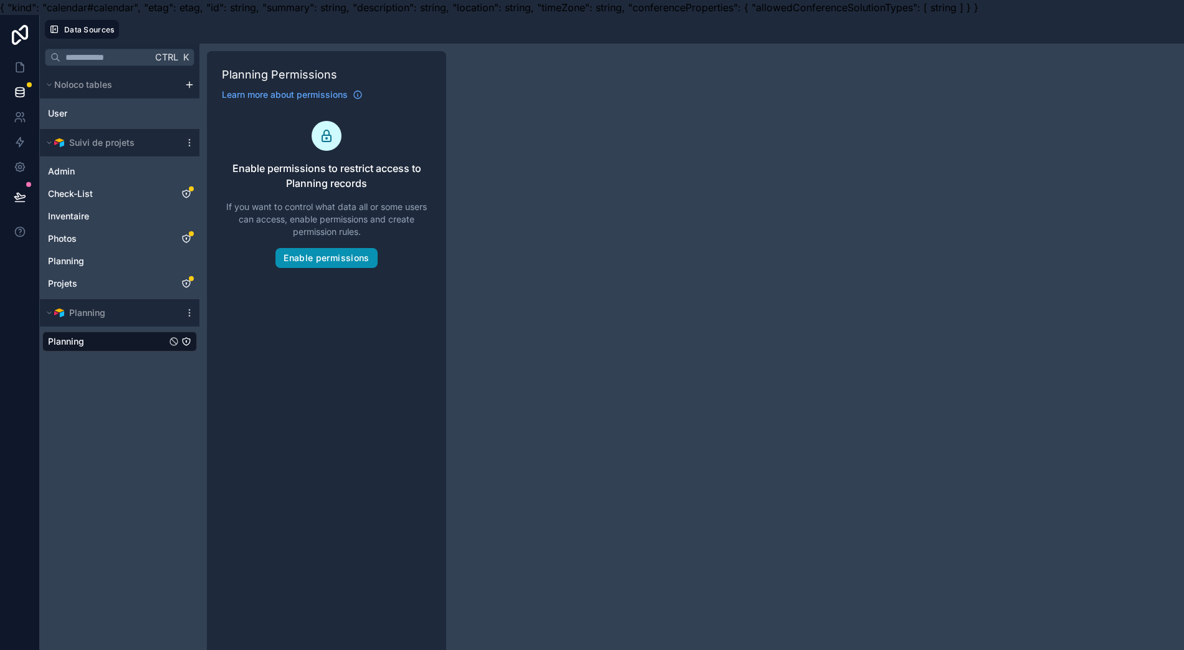
click at [305, 262] on button "Enable permissions" at bounding box center [327, 258] width 102 height 20
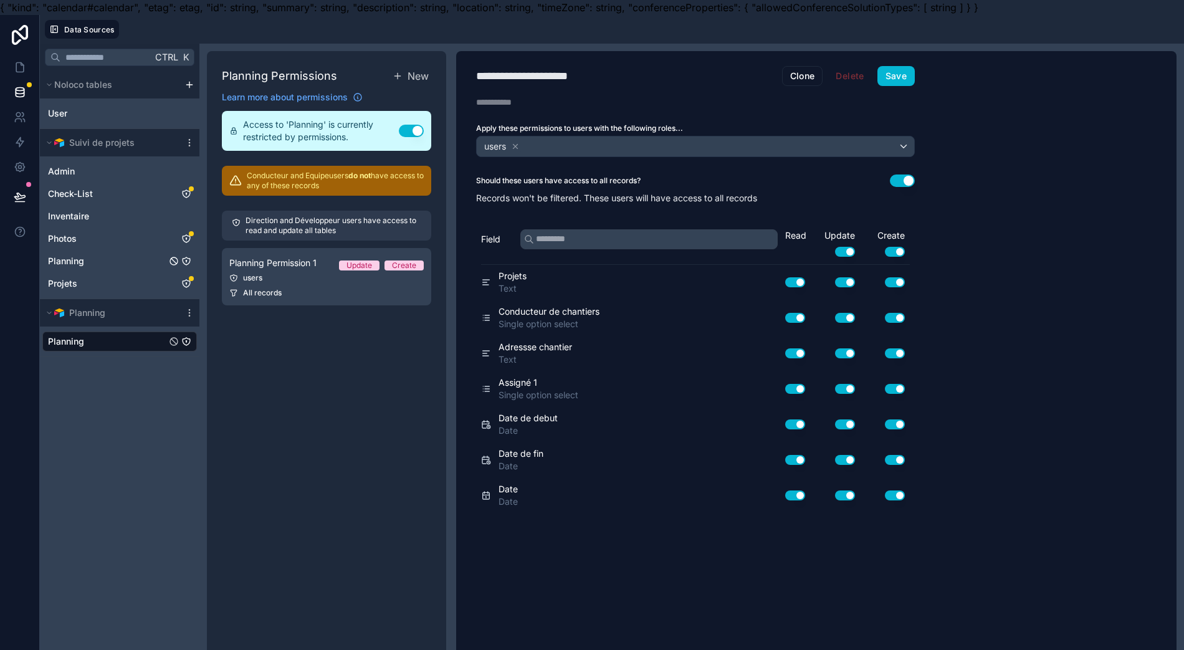
click at [111, 260] on link "Planning" at bounding box center [107, 261] width 118 height 12
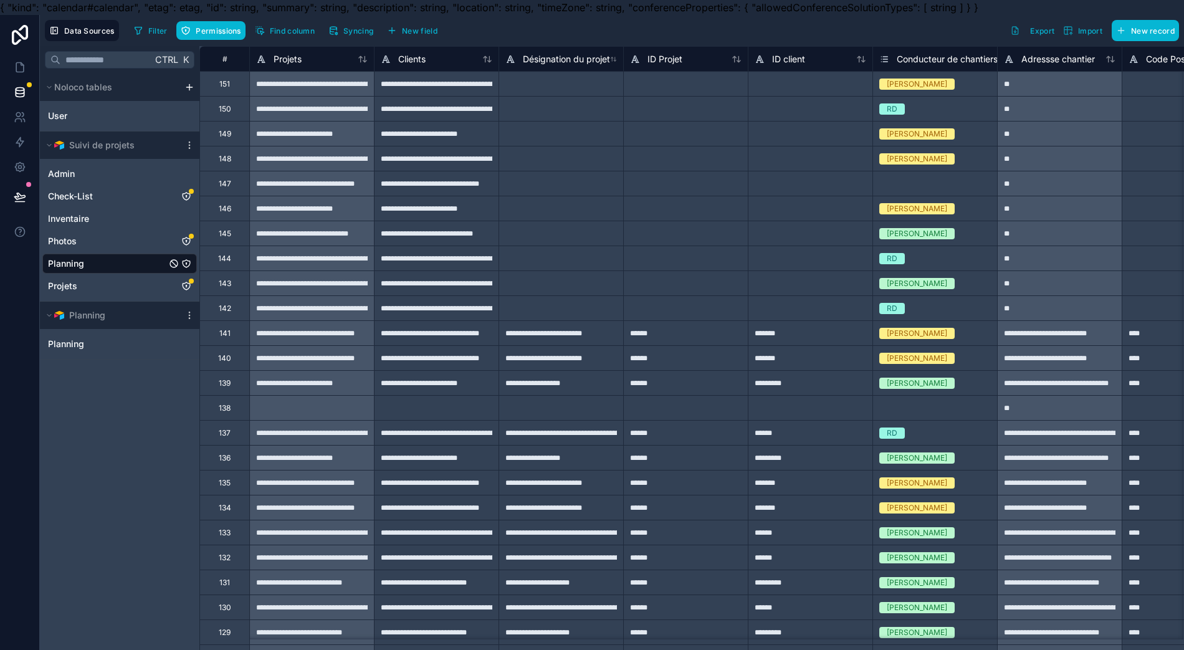
click at [185, 266] on icon "Planning" at bounding box center [186, 264] width 10 height 10
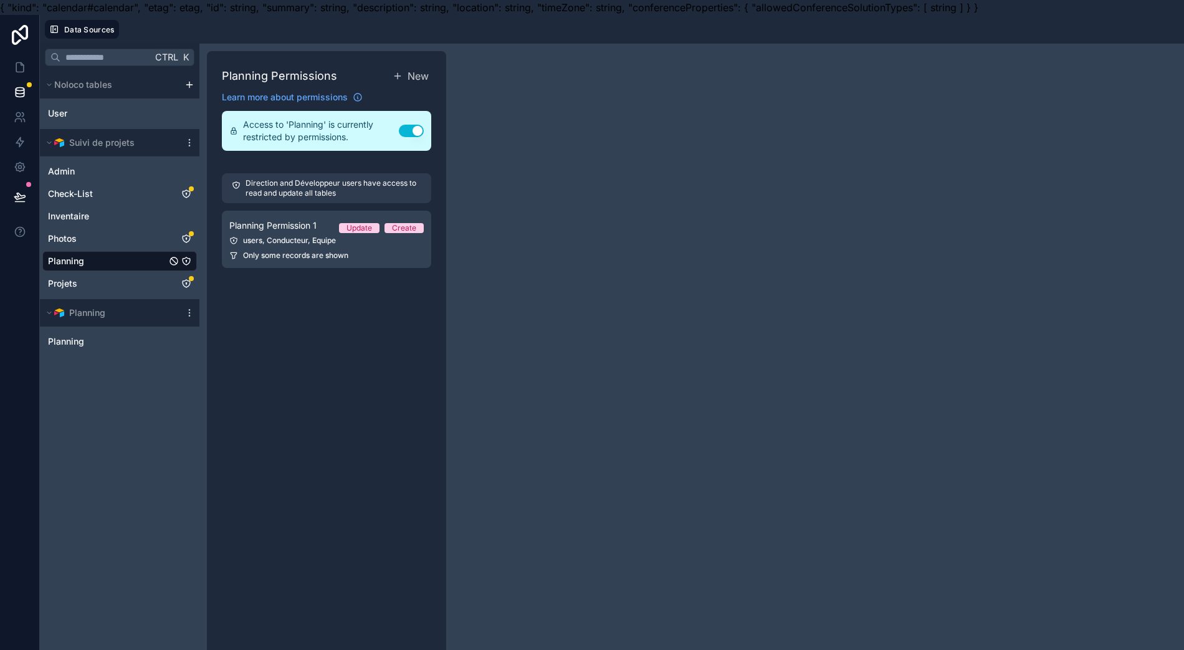
click at [273, 246] on link "Planning Permission 1 Update Create users, Conducteur, Equipe Only some records…" at bounding box center [326, 239] width 209 height 57
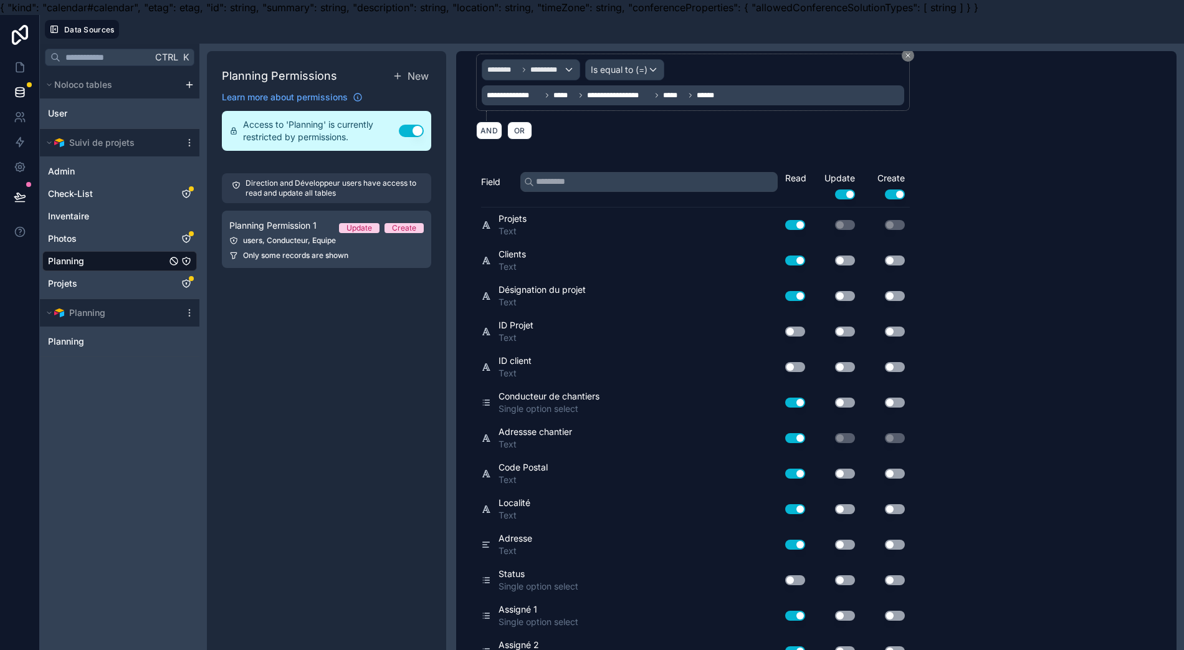
scroll to position [166, 0]
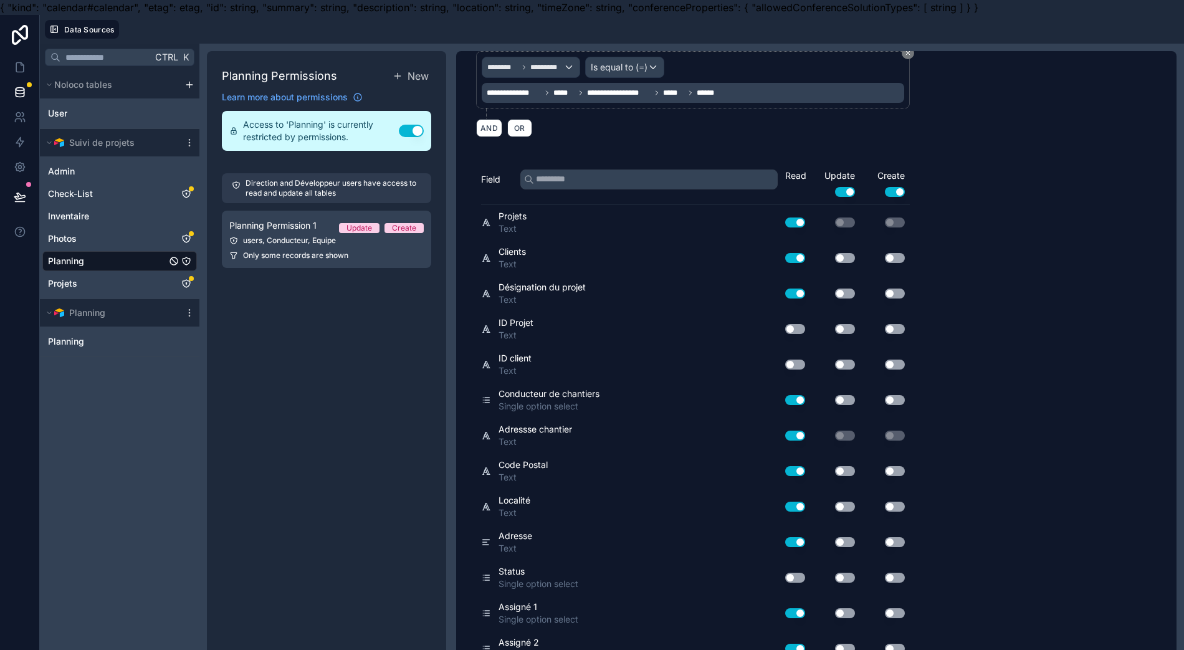
click at [803, 327] on button "Use setting" at bounding box center [795, 329] width 20 height 10
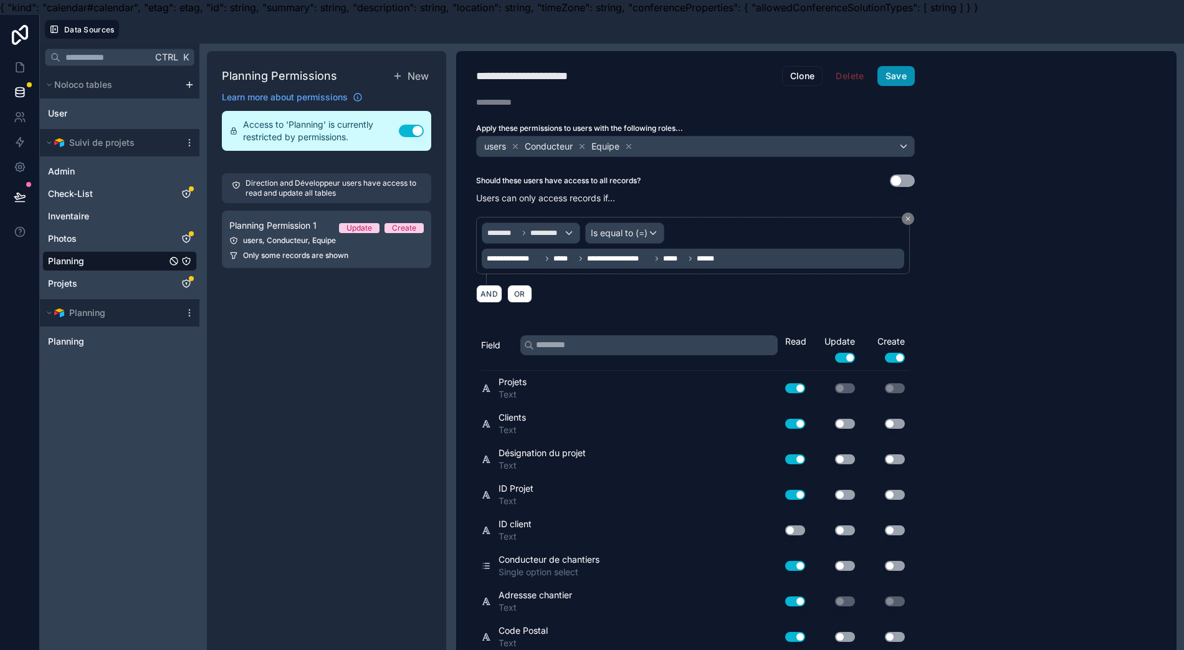
click at [906, 82] on button "Save" at bounding box center [896, 76] width 37 height 20
click at [21, 69] on icon at bounding box center [20, 67] width 12 height 12
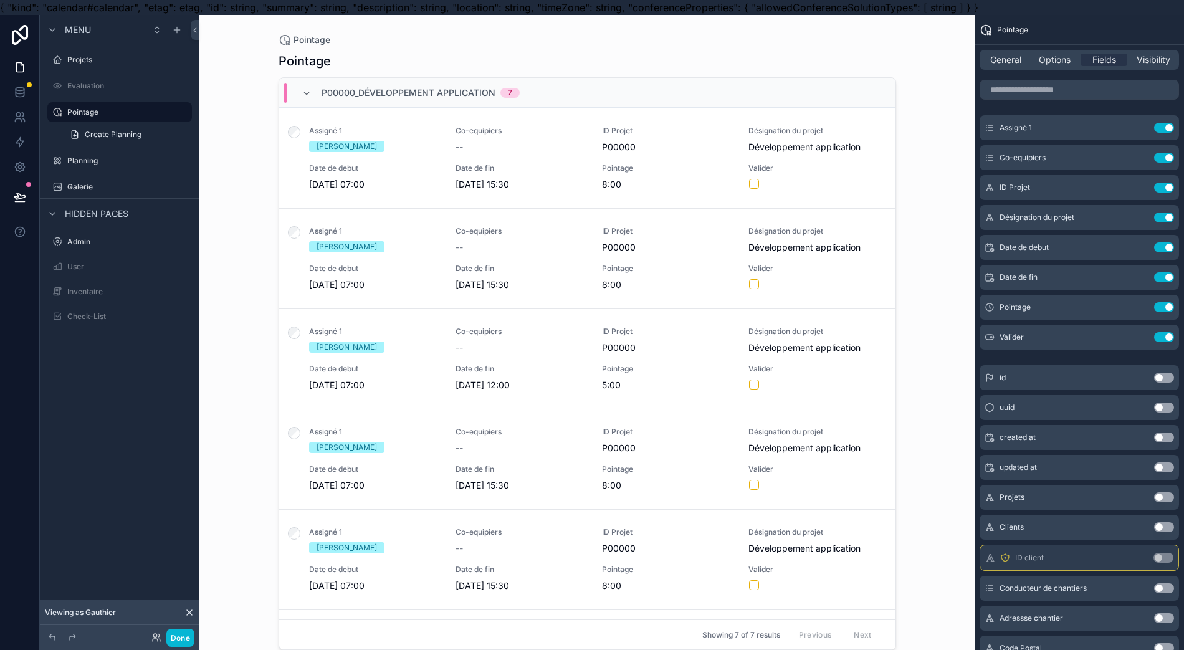
click at [0, 0] on icon "scrollable content" at bounding box center [0, 0] width 0 height 0
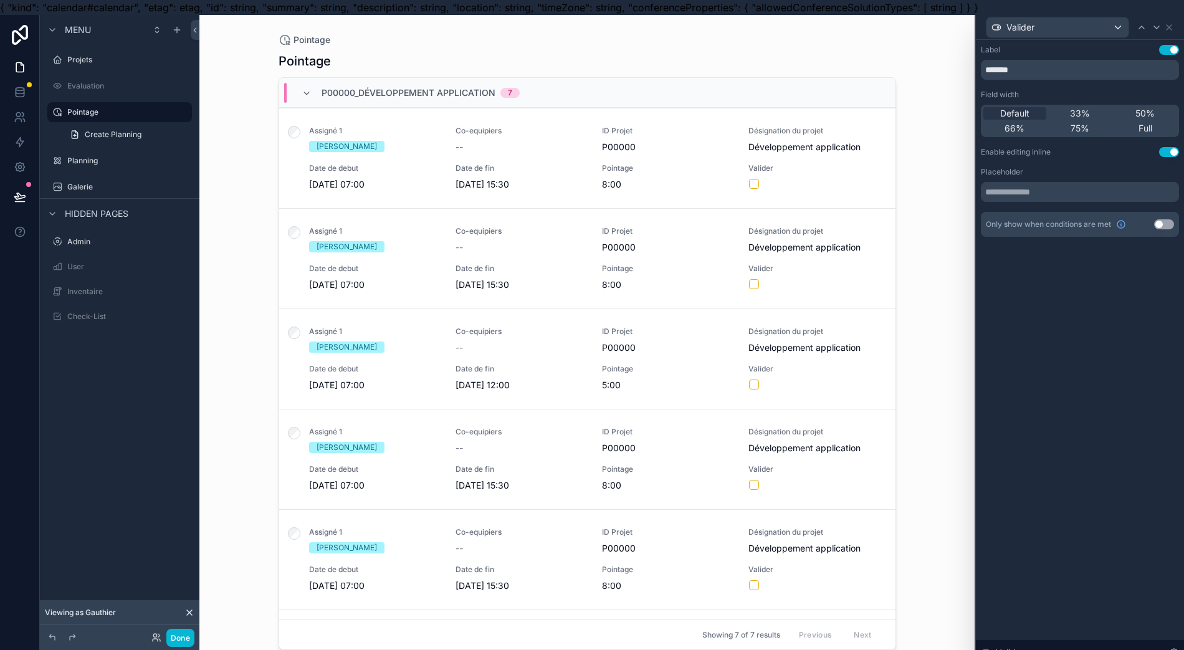
click at [1106, 127] on div "75%" at bounding box center [1080, 128] width 63 height 12
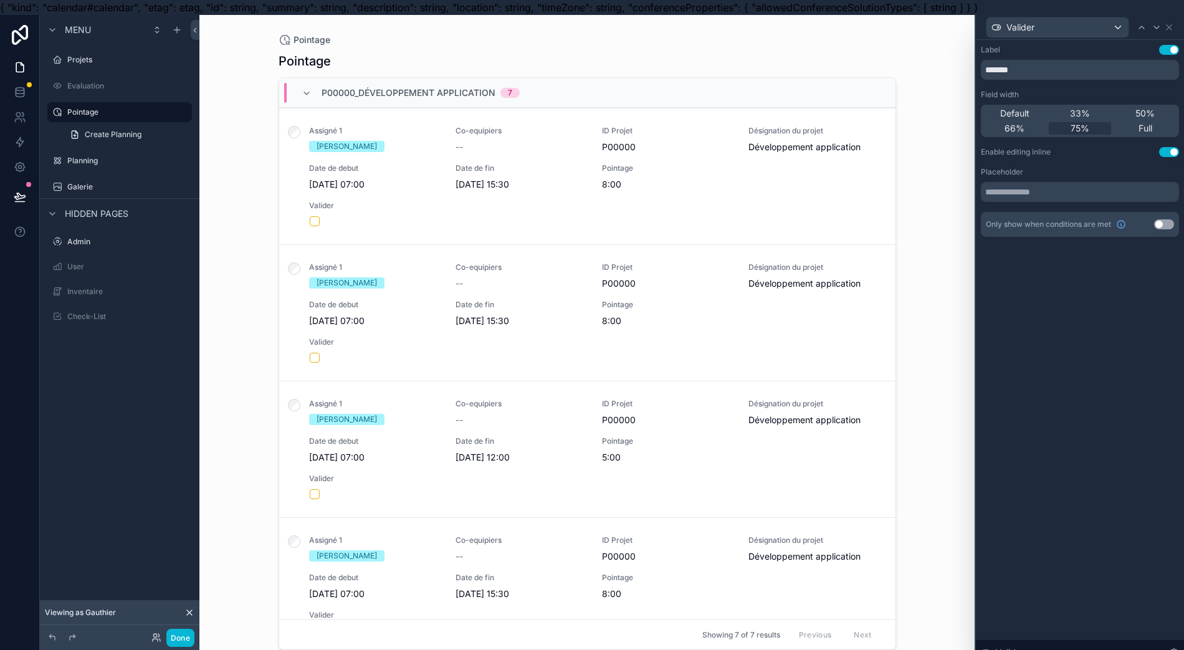
click at [1153, 132] on span "Full" at bounding box center [1146, 128] width 14 height 12
click at [1030, 110] on span "Default" at bounding box center [1015, 113] width 29 height 12
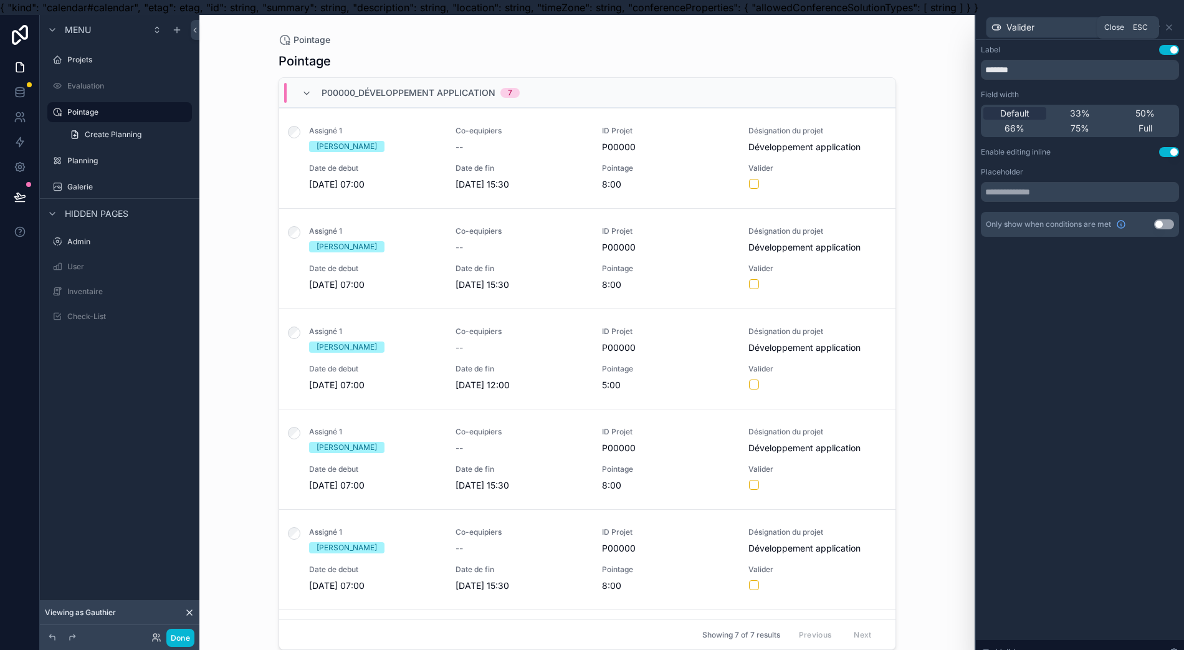
click at [1174, 27] on icon at bounding box center [1169, 27] width 10 height 10
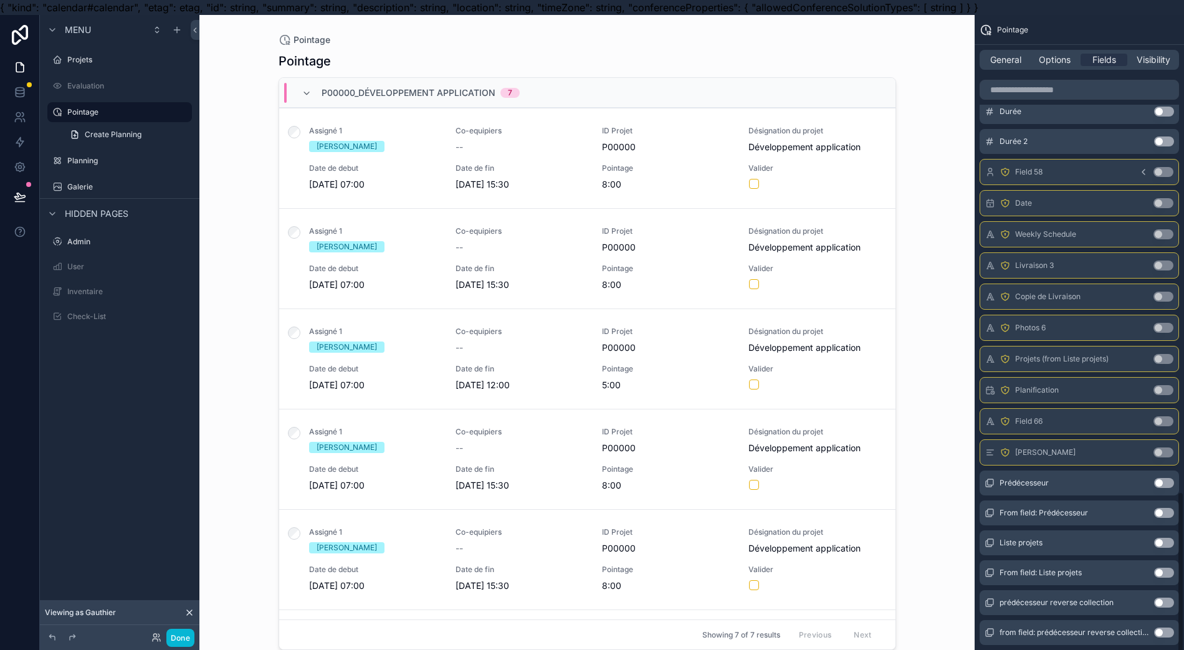
scroll to position [1728, 0]
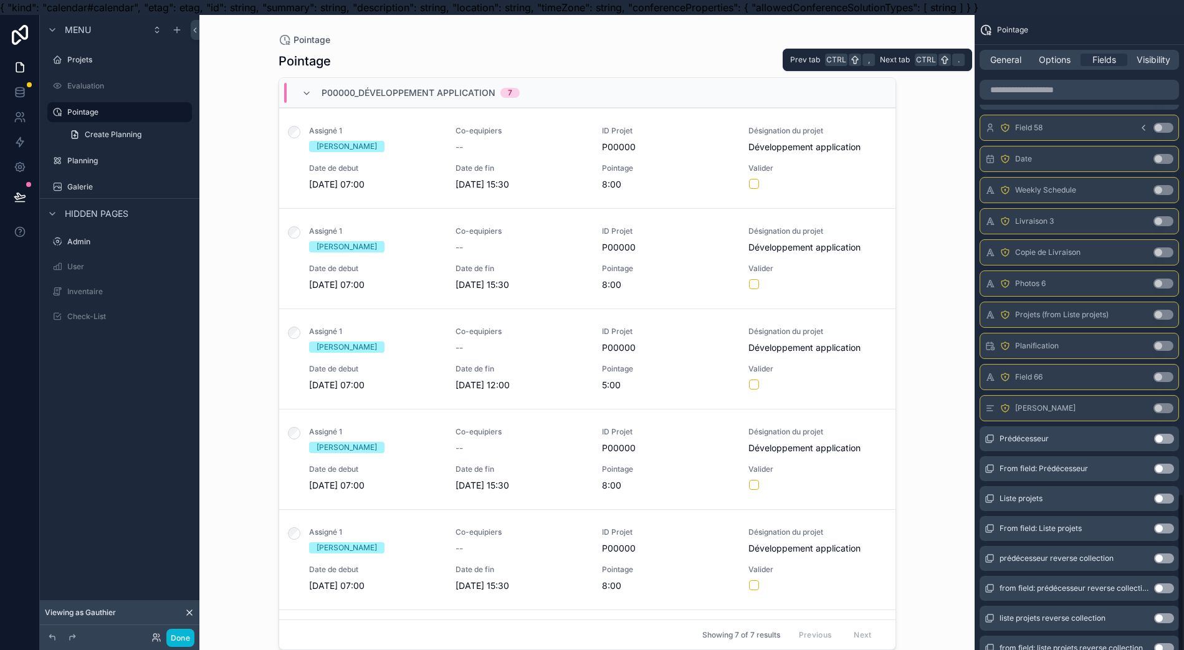
click at [1071, 63] on span "Options" at bounding box center [1055, 60] width 32 height 12
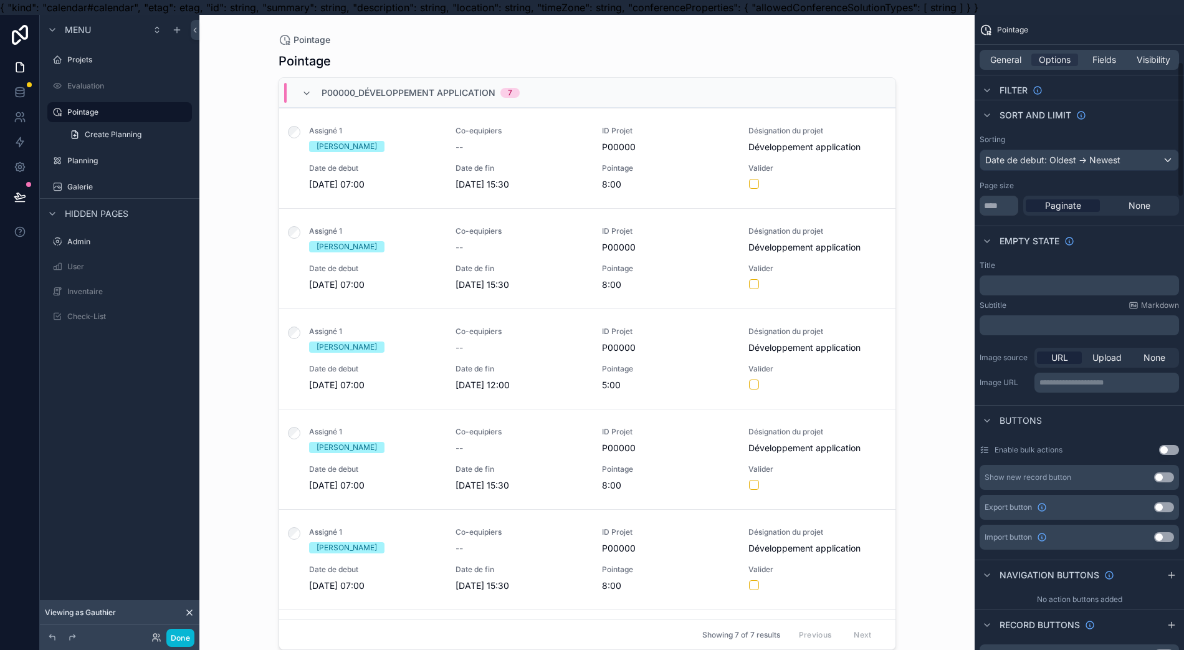
scroll to position [332, 0]
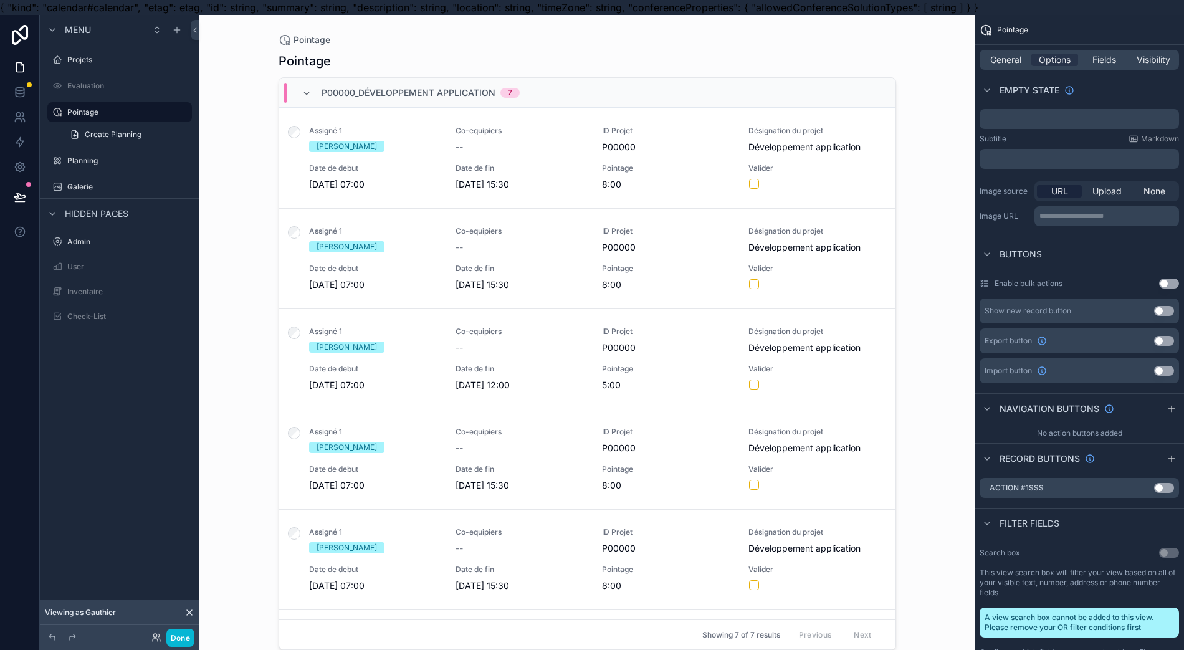
click at [1060, 521] on span "Filter fields" at bounding box center [1030, 523] width 60 height 12
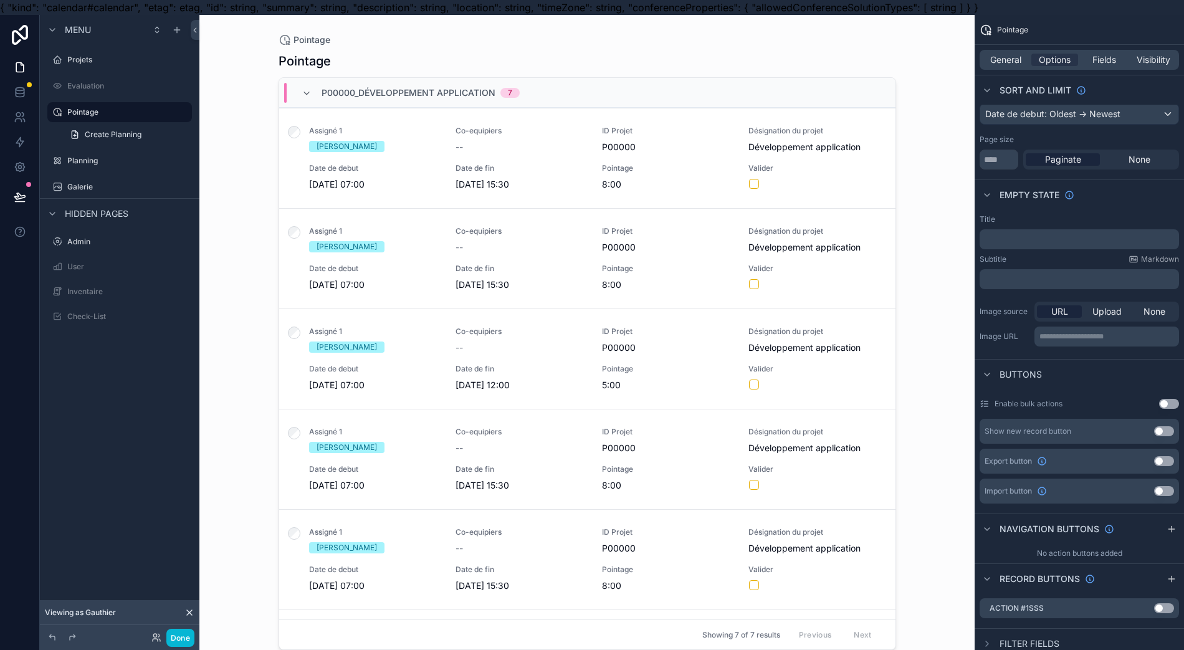
click at [1174, 611] on button "Use setting" at bounding box center [1165, 608] width 20 height 10
click at [1174, 610] on button "Use setting" at bounding box center [1165, 608] width 20 height 10
click at [1174, 432] on button "Use setting" at bounding box center [1165, 431] width 20 height 10
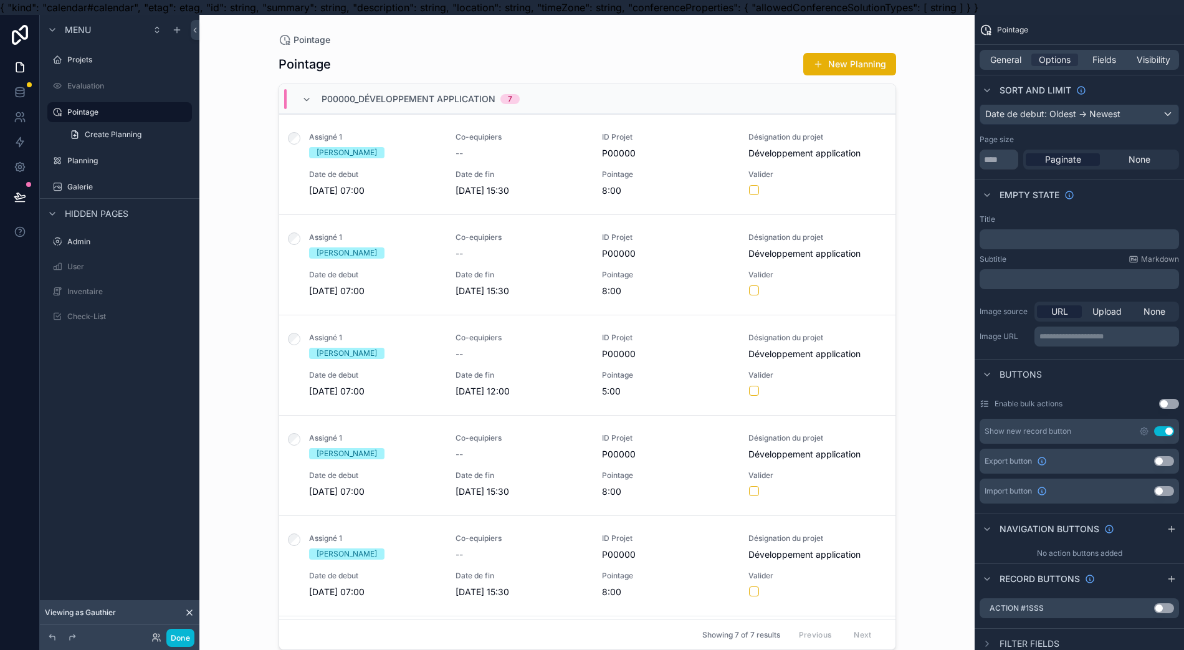
click at [1174, 432] on button "Use setting" at bounding box center [1165, 431] width 20 height 10
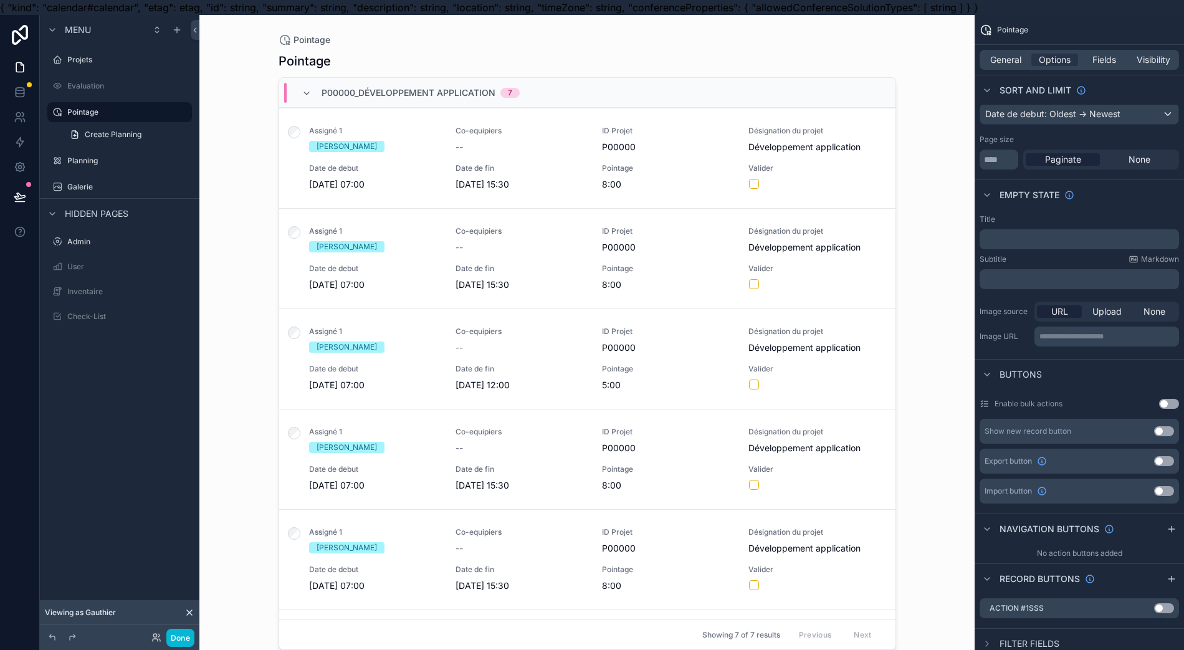
click at [683, 136] on div "scrollable content" at bounding box center [588, 332] width 638 height 635
click at [683, 136] on div "ID Projet P00000" at bounding box center [668, 139] width 132 height 27
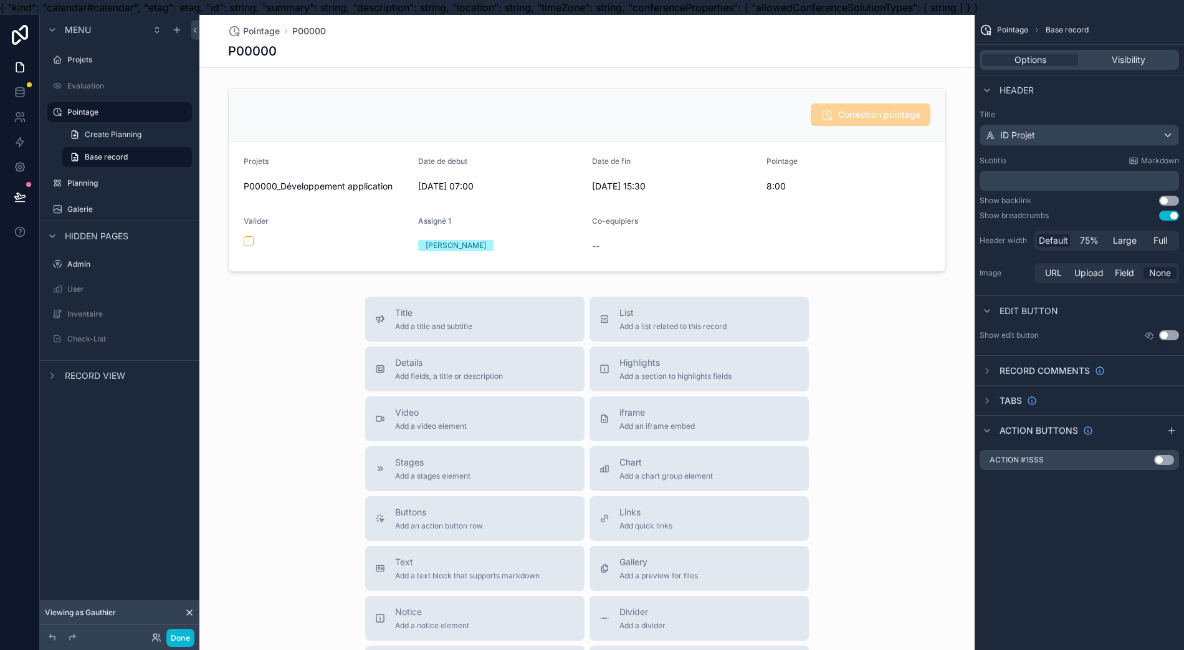
click at [84, 57] on label "Projets" at bounding box center [128, 60] width 122 height 10
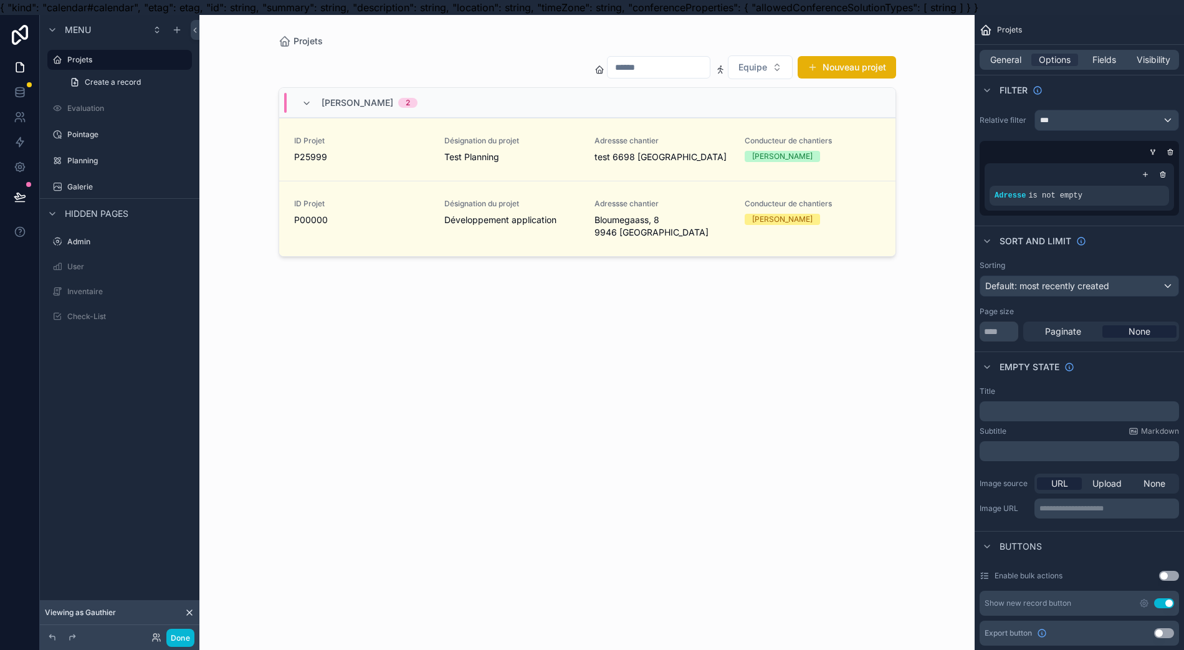
click at [340, 201] on div "scrollable content" at bounding box center [588, 332] width 638 height 635
click at [354, 166] on link "ID Projet P25999 Désignation du projet Test Planning Adressse chantier test 669…" at bounding box center [587, 149] width 617 height 63
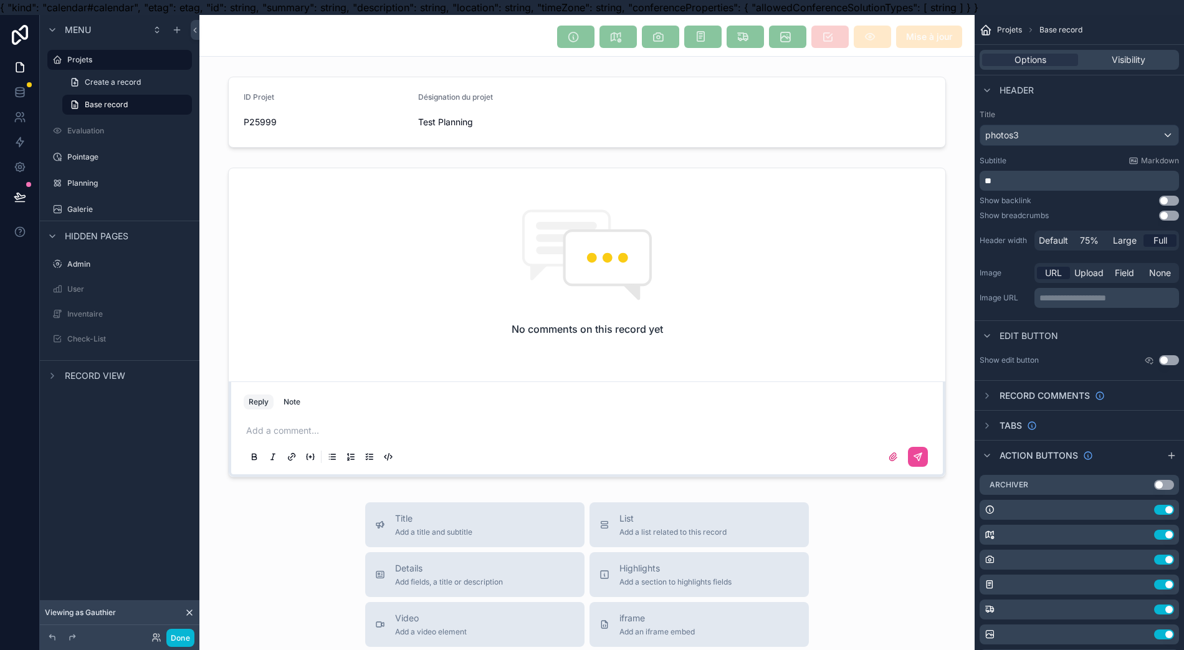
click at [115, 162] on div "Pointage" at bounding box center [128, 157] width 122 height 10
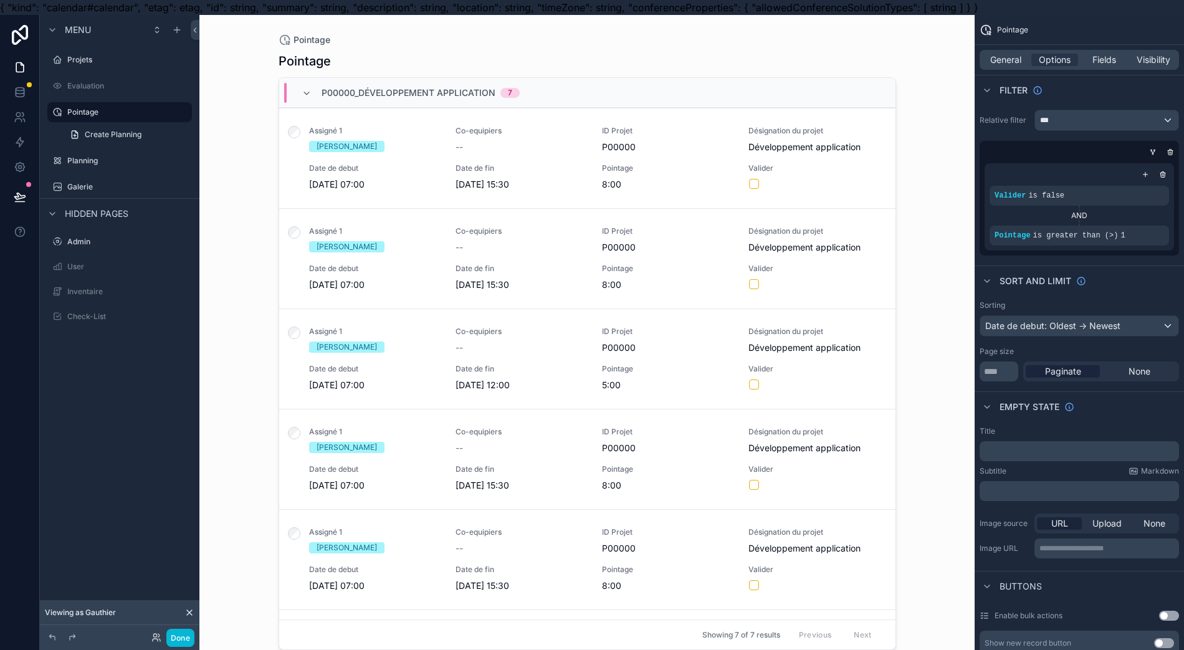
click at [705, 158] on div "scrollable content" at bounding box center [588, 332] width 638 height 635
click at [705, 158] on div "Assigné 1 [PERSON_NAME] Co-equipiers -- ID Projet P00000 Désignation du projet …" at bounding box center [587, 158] width 587 height 65
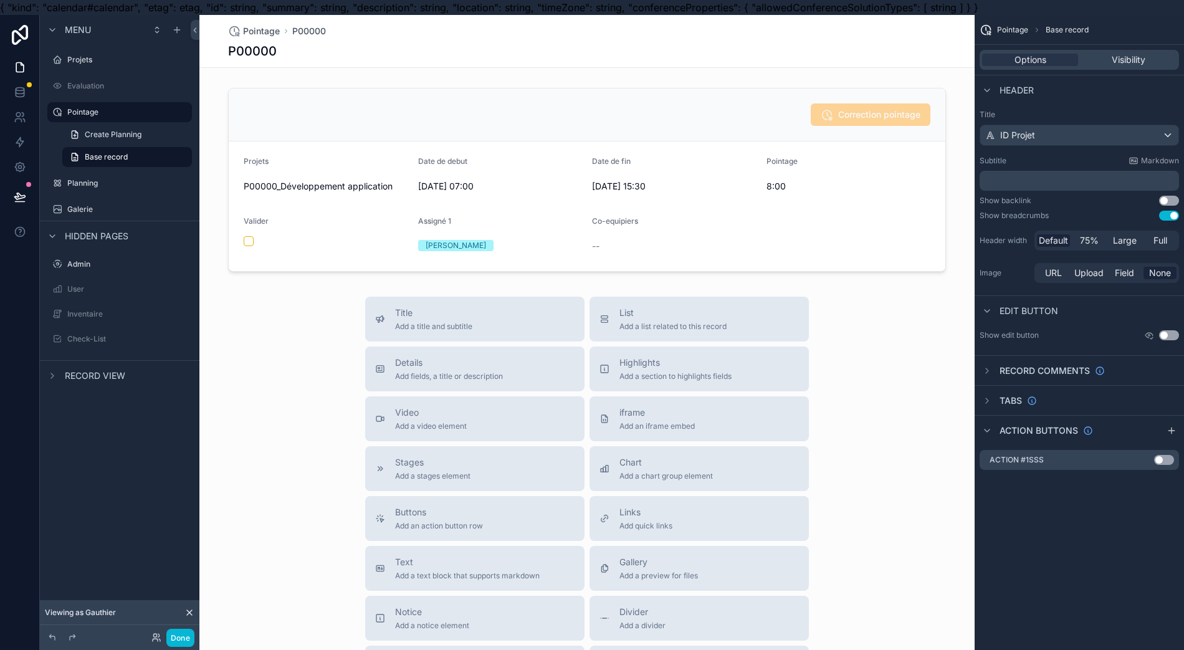
click at [118, 67] on div "Projets" at bounding box center [120, 60] width 140 height 20
click at [1082, 466] on div "Action #1sss Use setting" at bounding box center [1079, 460] width 199 height 20
click at [1174, 464] on button "Use setting" at bounding box center [1165, 460] width 20 height 10
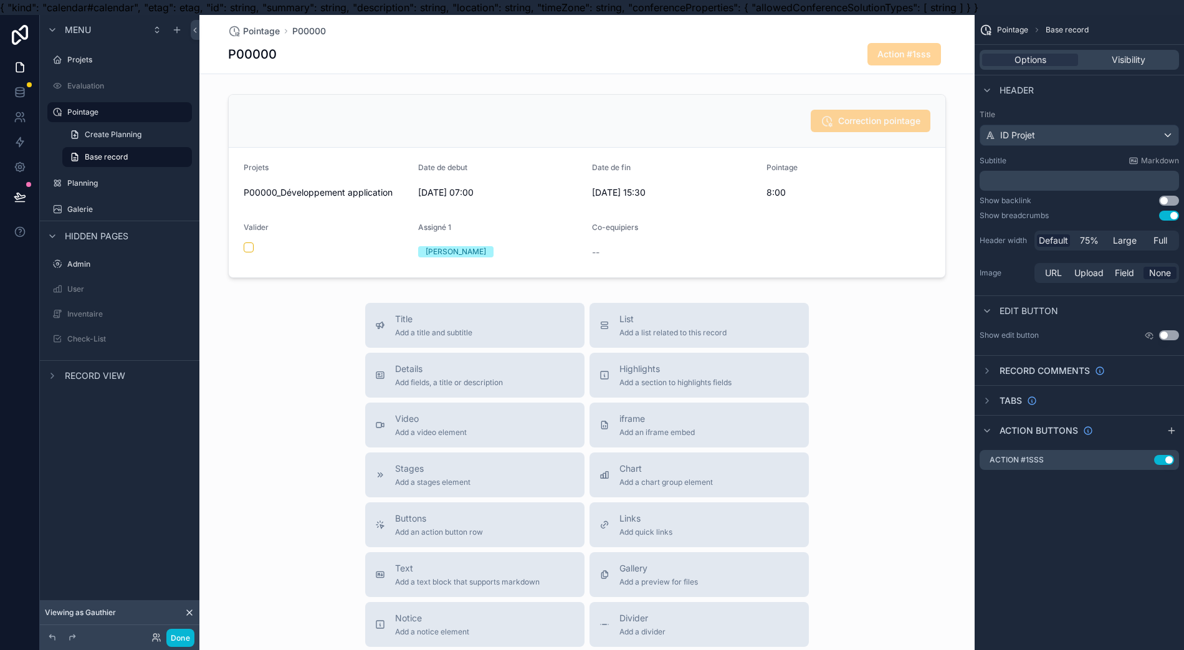
click at [0, 0] on icon "scrollable content" at bounding box center [0, 0] width 0 height 0
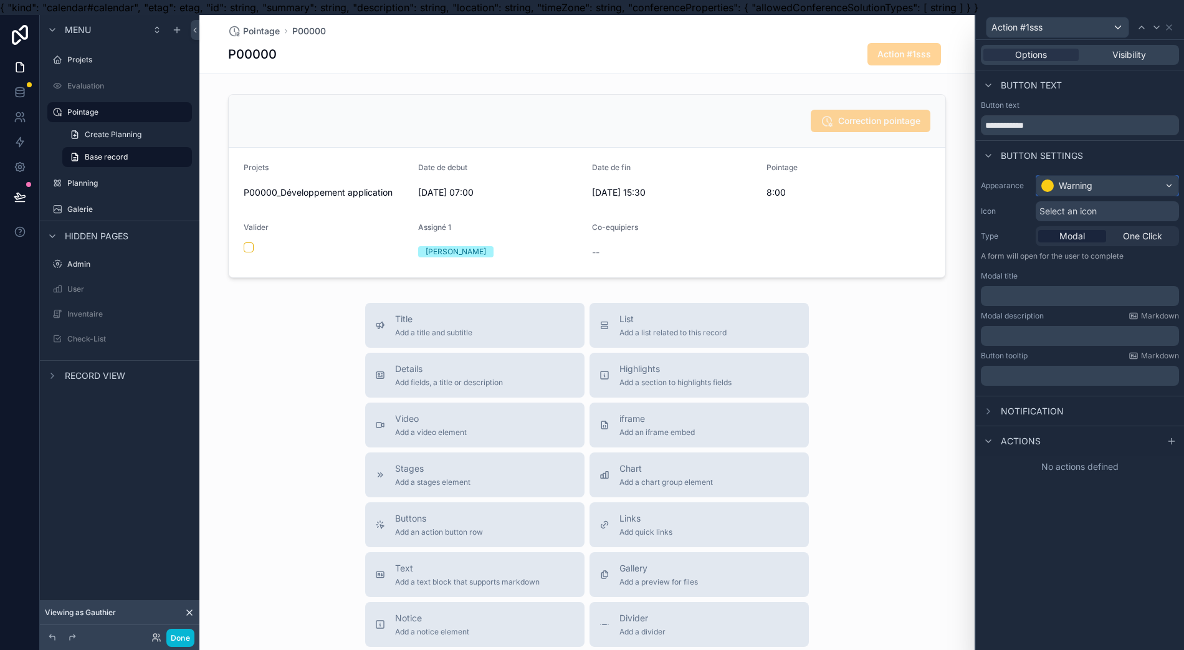
click at [1083, 192] on div "Warning" at bounding box center [1108, 186] width 142 height 20
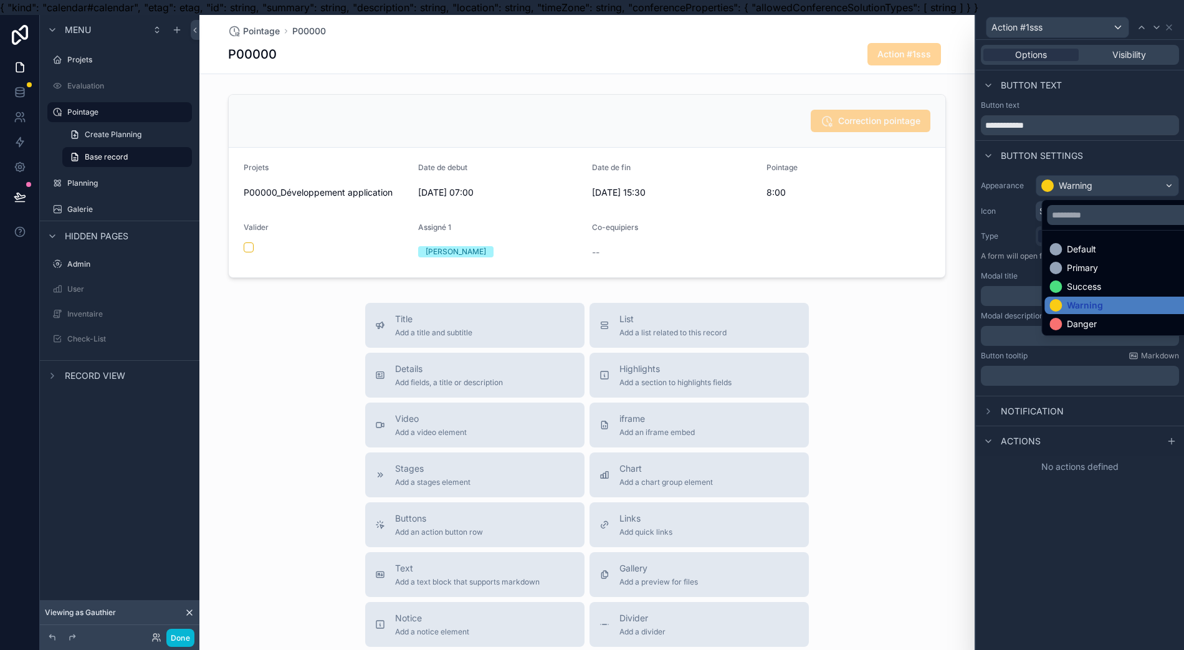
click at [1077, 322] on div "Danger" at bounding box center [1082, 324] width 30 height 12
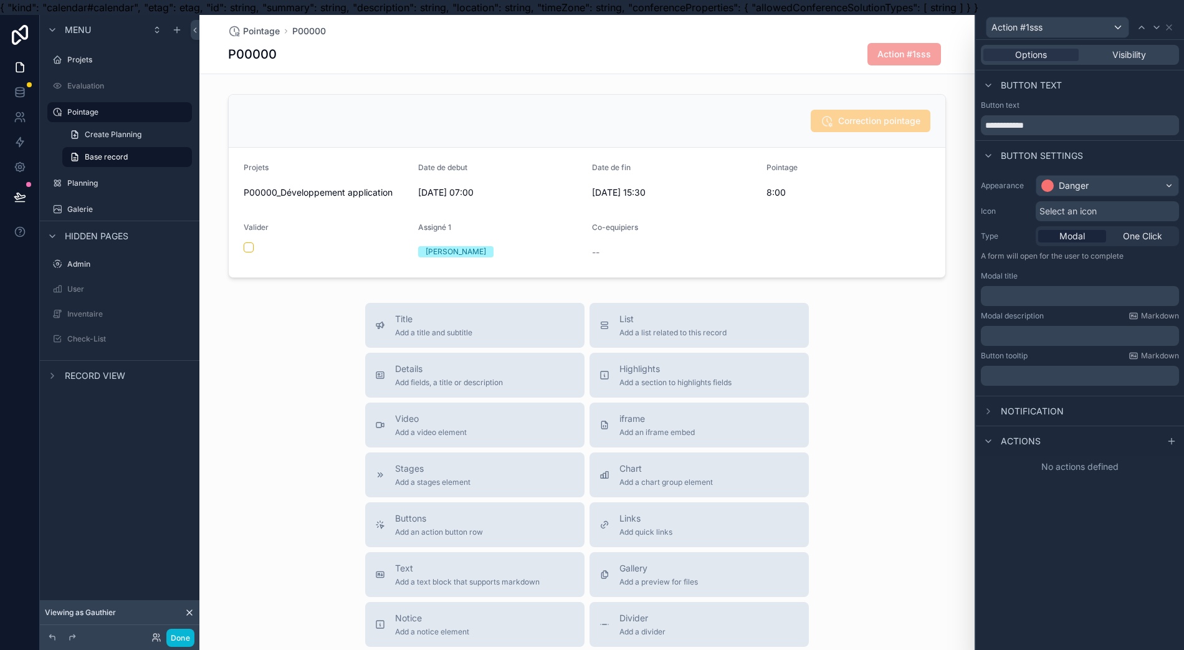
click at [1088, 222] on div "Appearance Danger Icon Select an icon Type Modal One Click A form will open for…" at bounding box center [1080, 280] width 208 height 221
click at [1086, 217] on div "Select an icon" at bounding box center [1107, 211] width 143 height 20
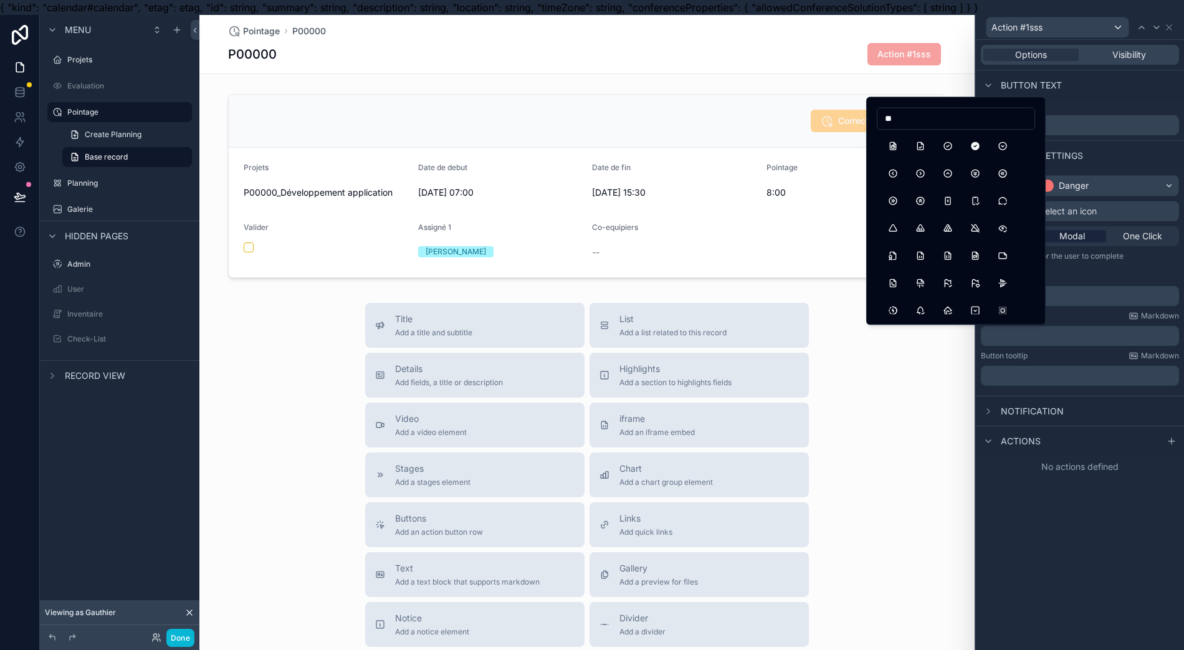
type input "*"
type input "****"
click at [976, 178] on button "ArrowBackUp" at bounding box center [975, 173] width 22 height 22
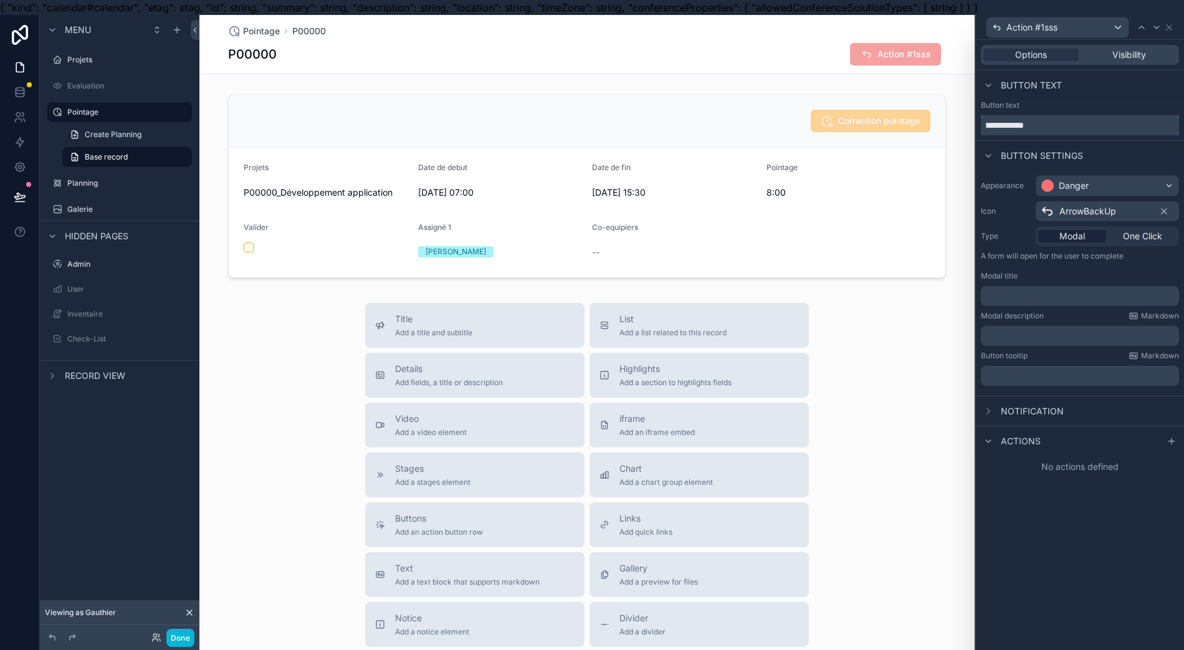
drag, startPoint x: 1085, startPoint y: 133, endPoint x: 929, endPoint y: 183, distance: 163.6
click at [929, 183] on div "**********" at bounding box center [592, 340] width 1184 height 650
type input "******"
click at [1067, 441] on div "Actions" at bounding box center [1080, 441] width 208 height 30
click at [1041, 440] on span "Actions" at bounding box center [1021, 441] width 40 height 12
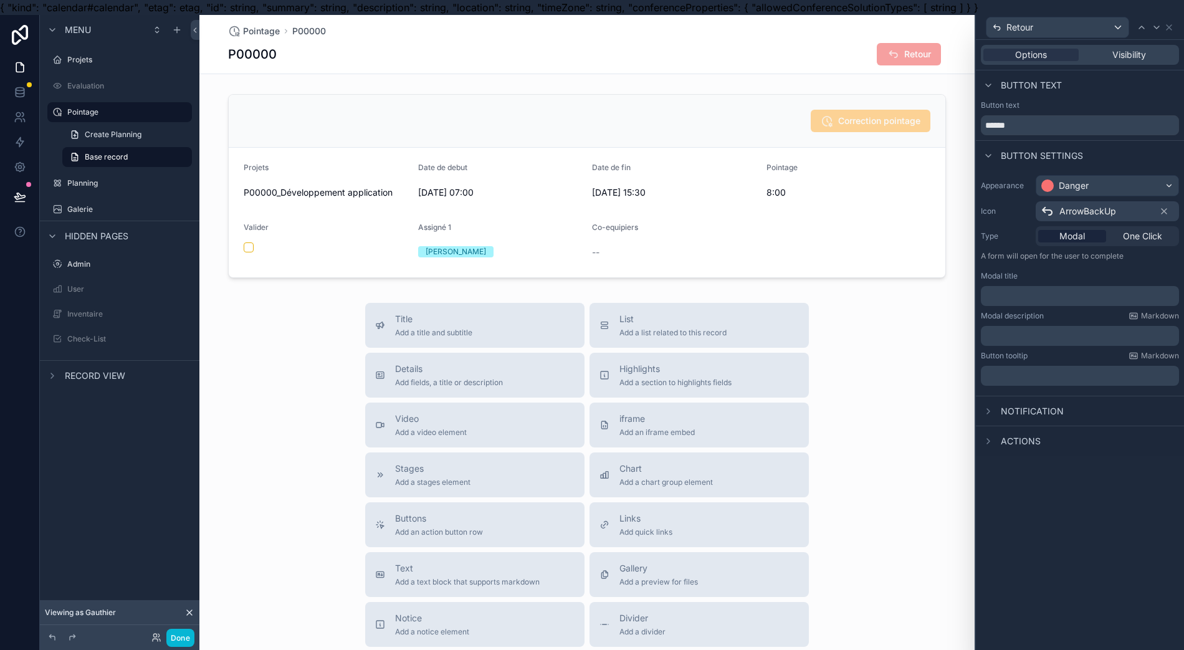
click at [1041, 440] on span "Actions" at bounding box center [1021, 441] width 40 height 12
click at [1173, 439] on icon at bounding box center [1172, 441] width 10 height 10
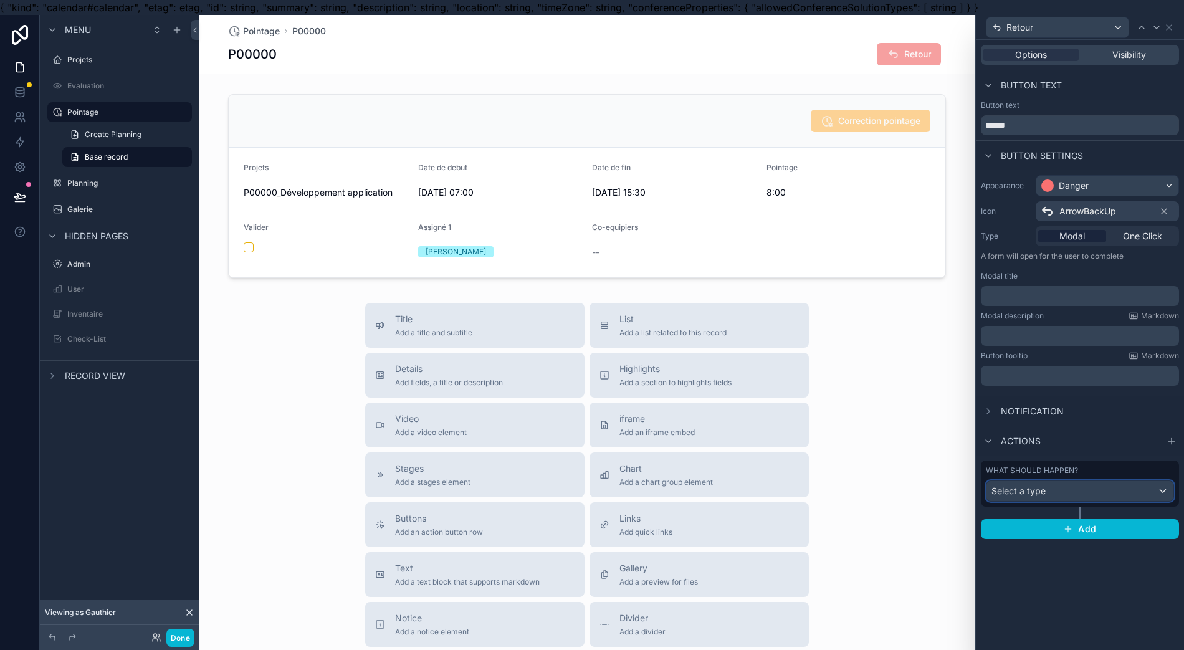
click at [1106, 495] on div "Select a type" at bounding box center [1080, 491] width 187 height 20
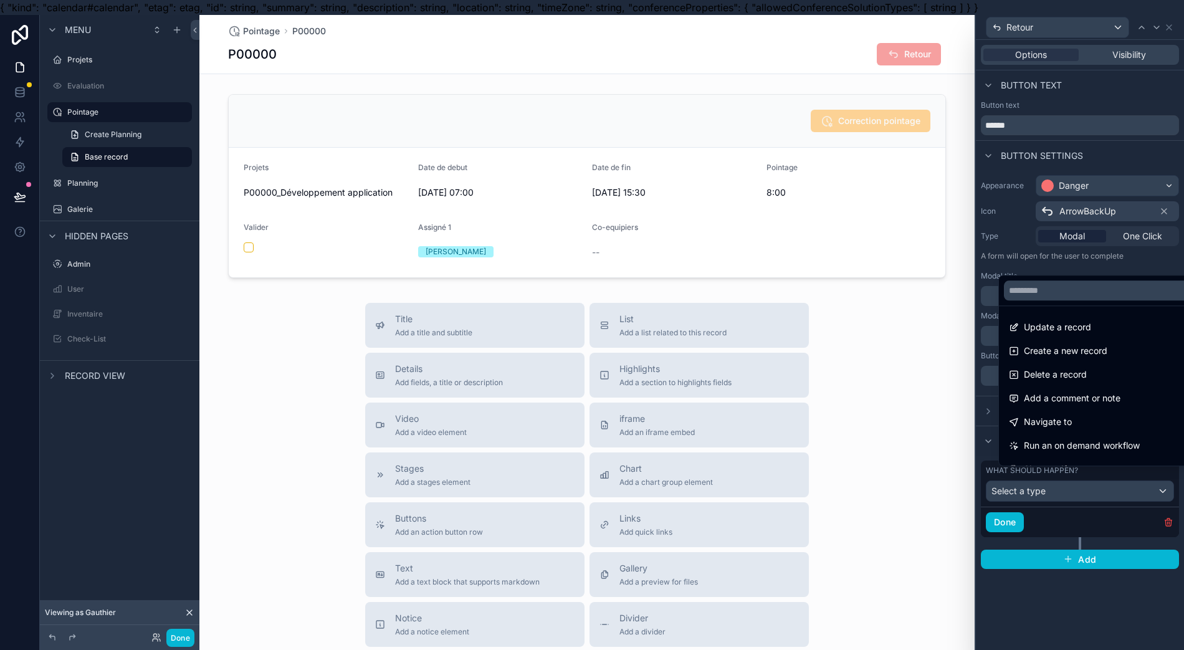
click at [1093, 430] on div "Navigate to" at bounding box center [1107, 422] width 196 height 15
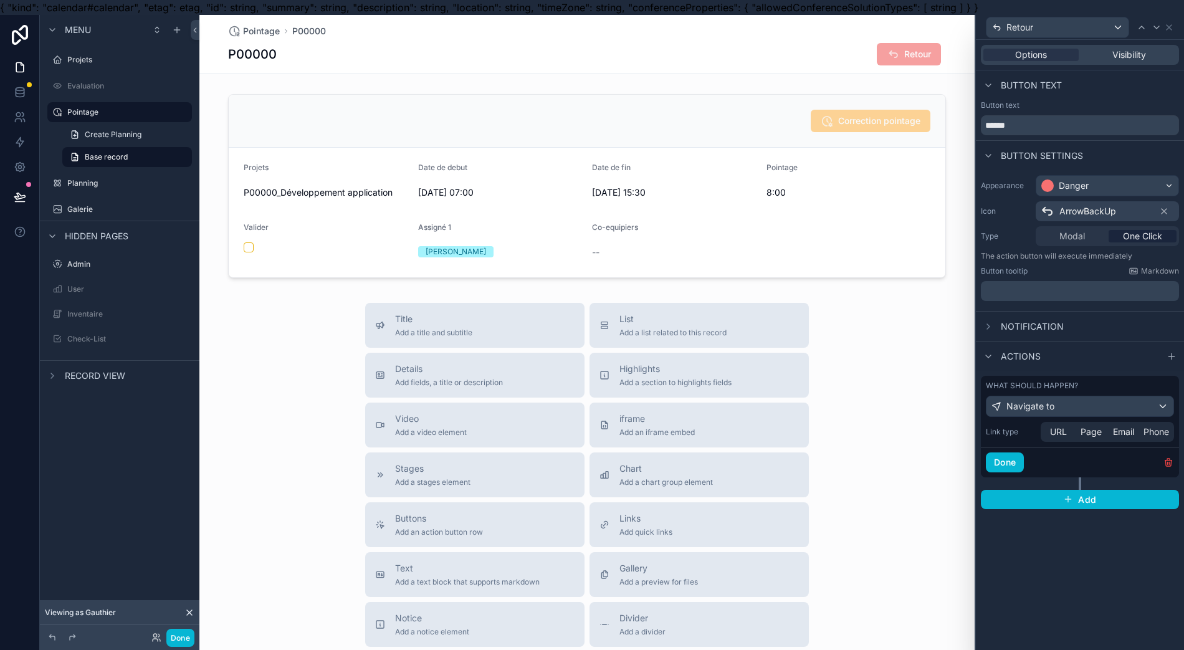
click at [1088, 430] on span "Page" at bounding box center [1091, 432] width 21 height 12
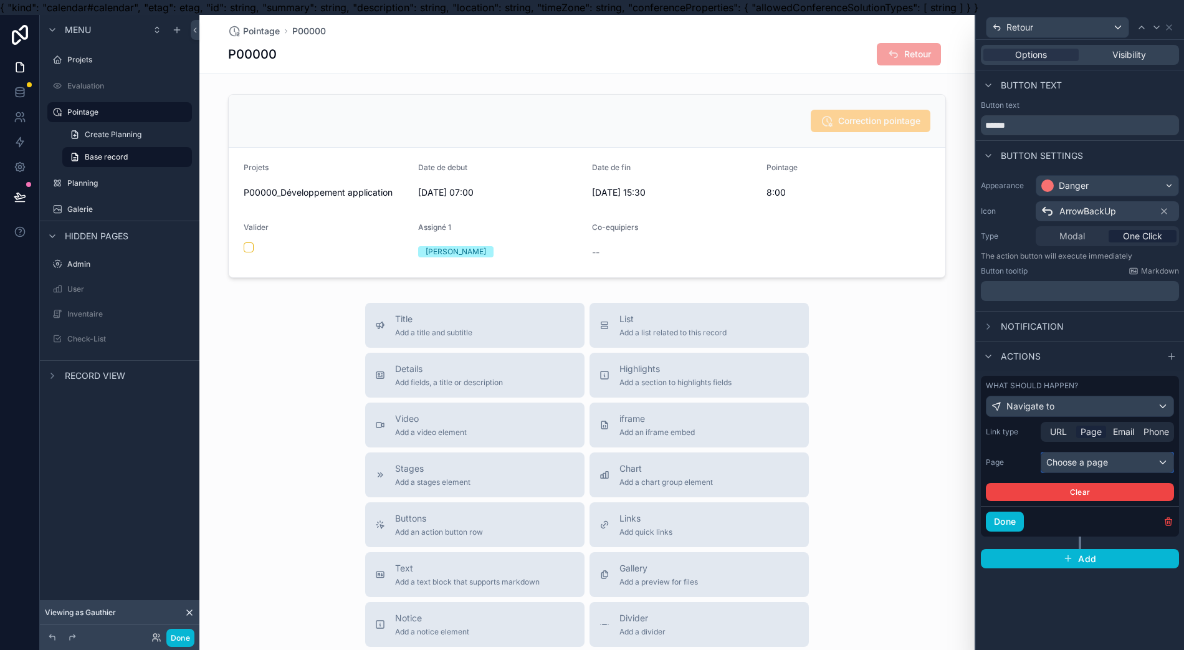
click at [1085, 461] on div "Choose a page" at bounding box center [1108, 463] width 132 height 20
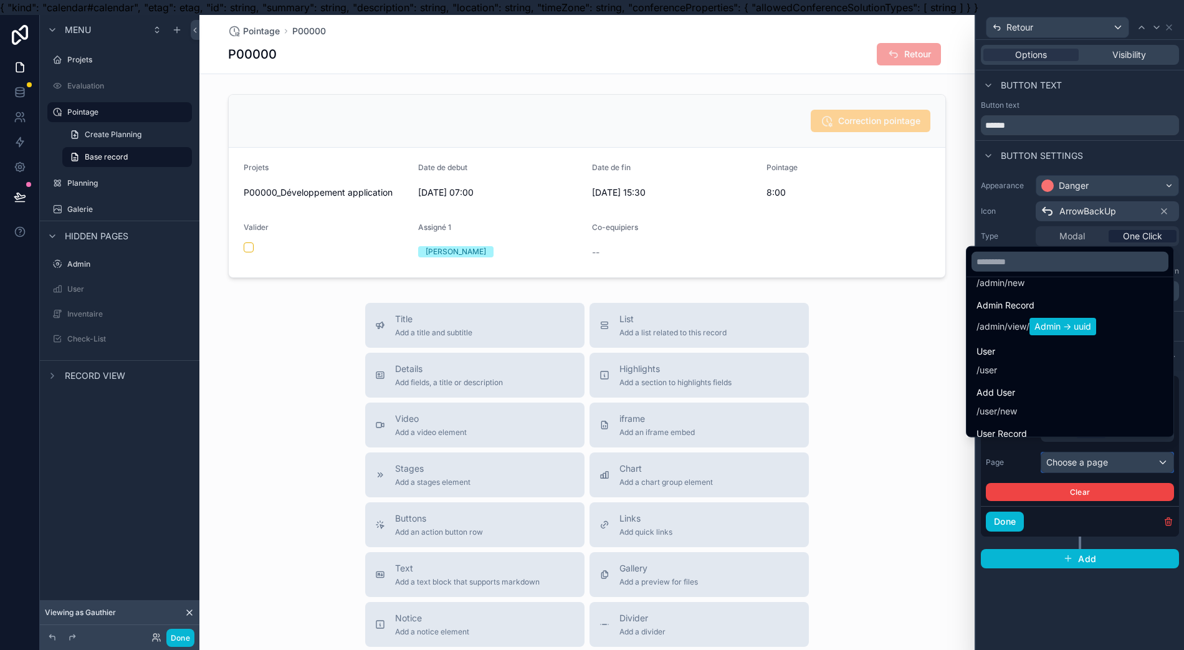
scroll to position [499, 0]
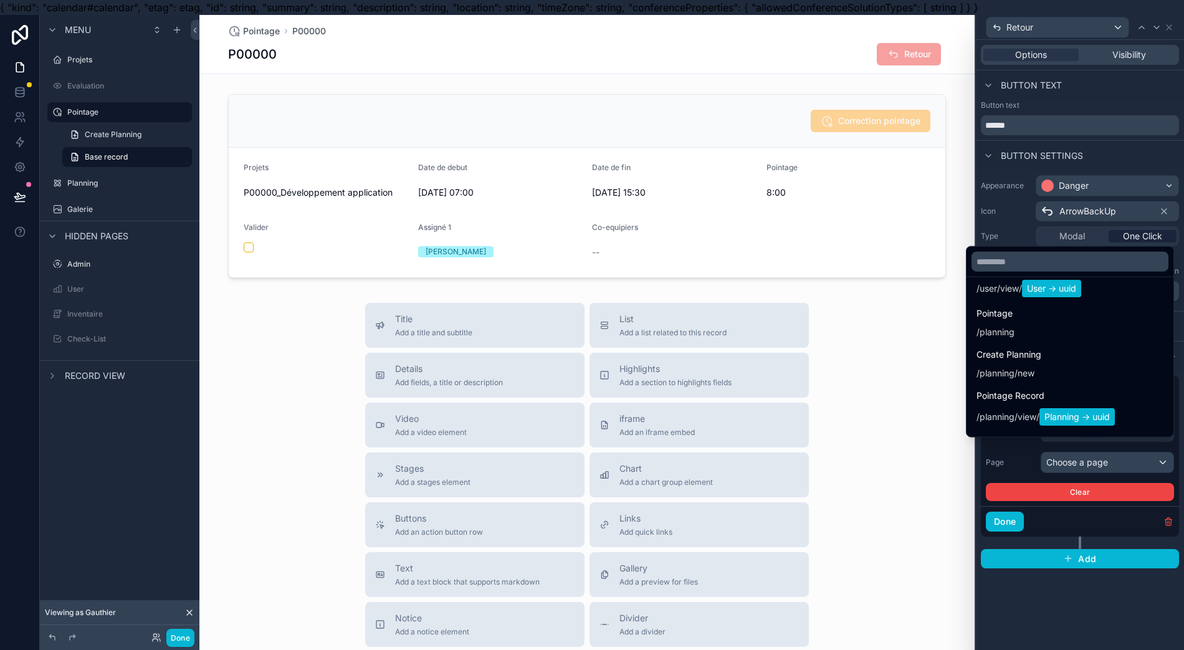
click at [1054, 342] on div "Pointage / planning" at bounding box center [1070, 322] width 202 height 40
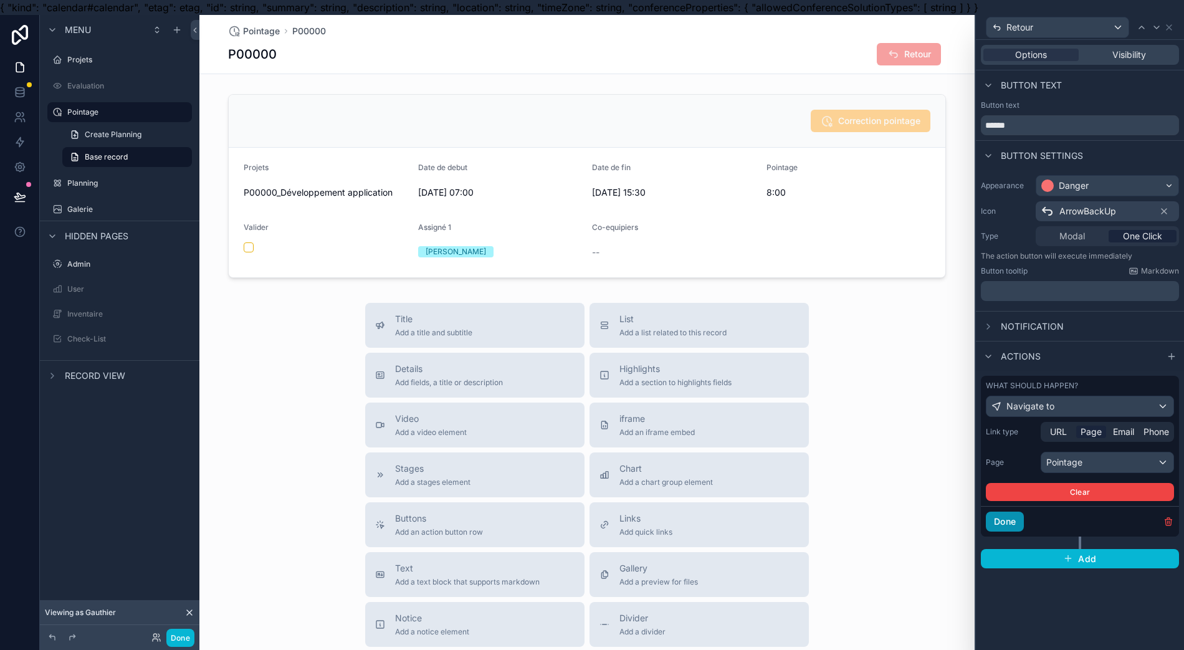
click at [1019, 522] on button "Done" at bounding box center [1005, 522] width 38 height 20
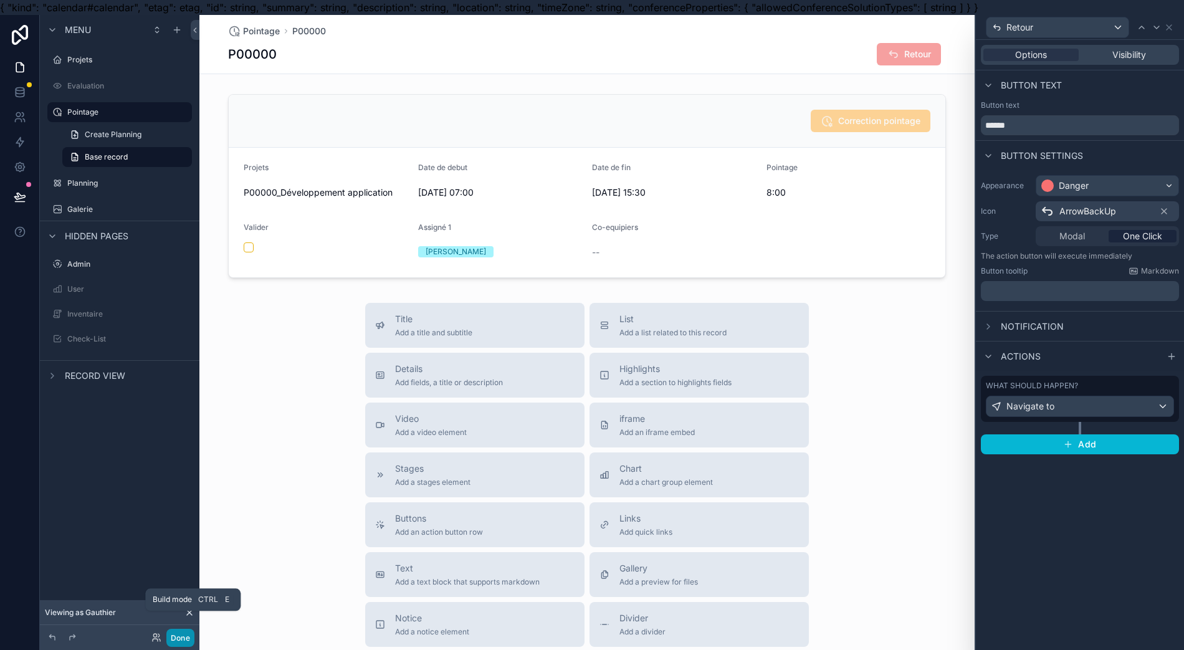
click at [172, 638] on button "Done" at bounding box center [180, 638] width 28 height 18
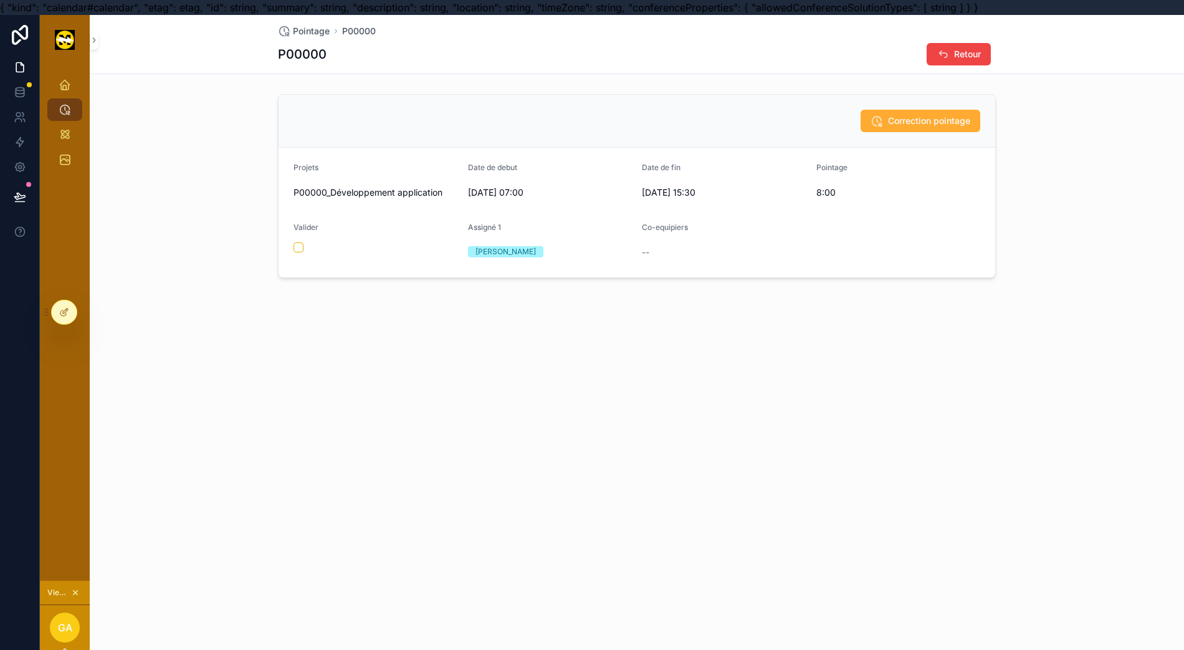
click at [966, 54] on span "Retour" at bounding box center [967, 54] width 27 height 12
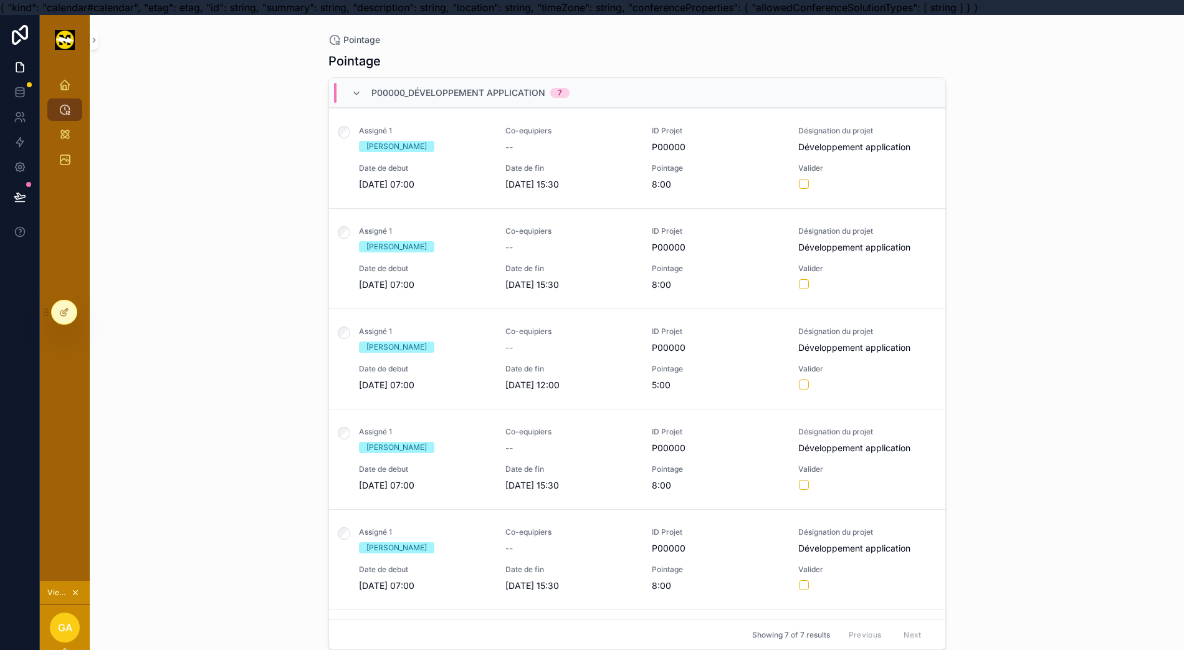
click at [741, 162] on div "Assigné 1 [PERSON_NAME] Co-equipiers -- ID Projet P00000 Désignation du projet …" at bounding box center [637, 158] width 587 height 65
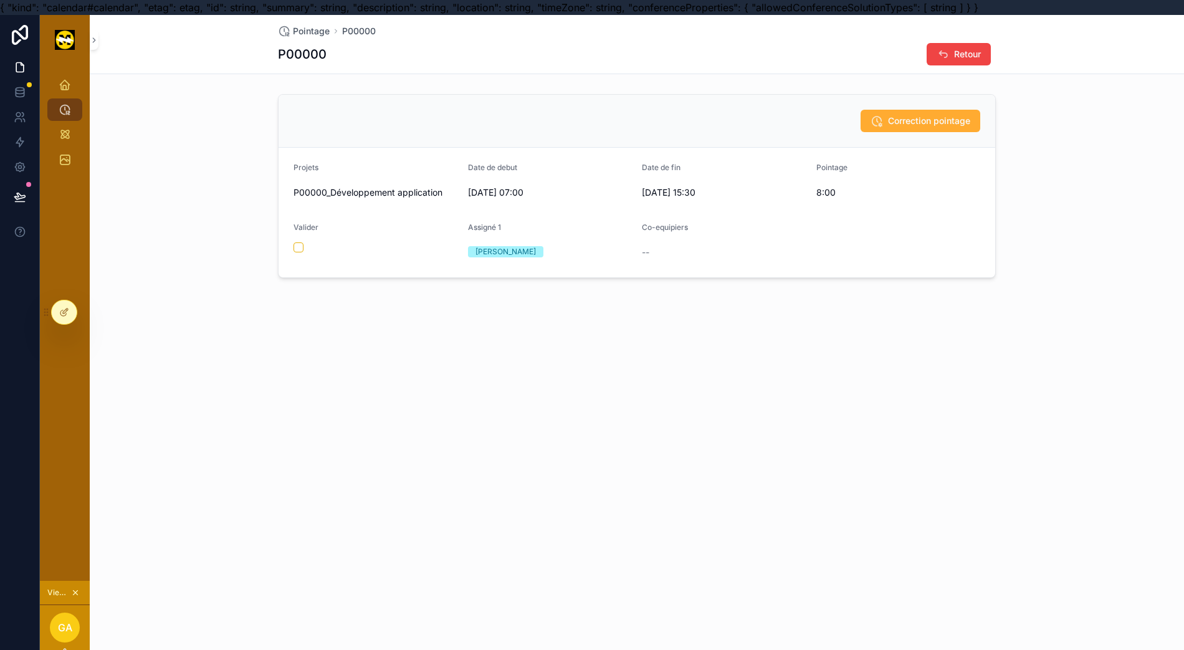
click at [943, 55] on button "Retour" at bounding box center [959, 54] width 64 height 22
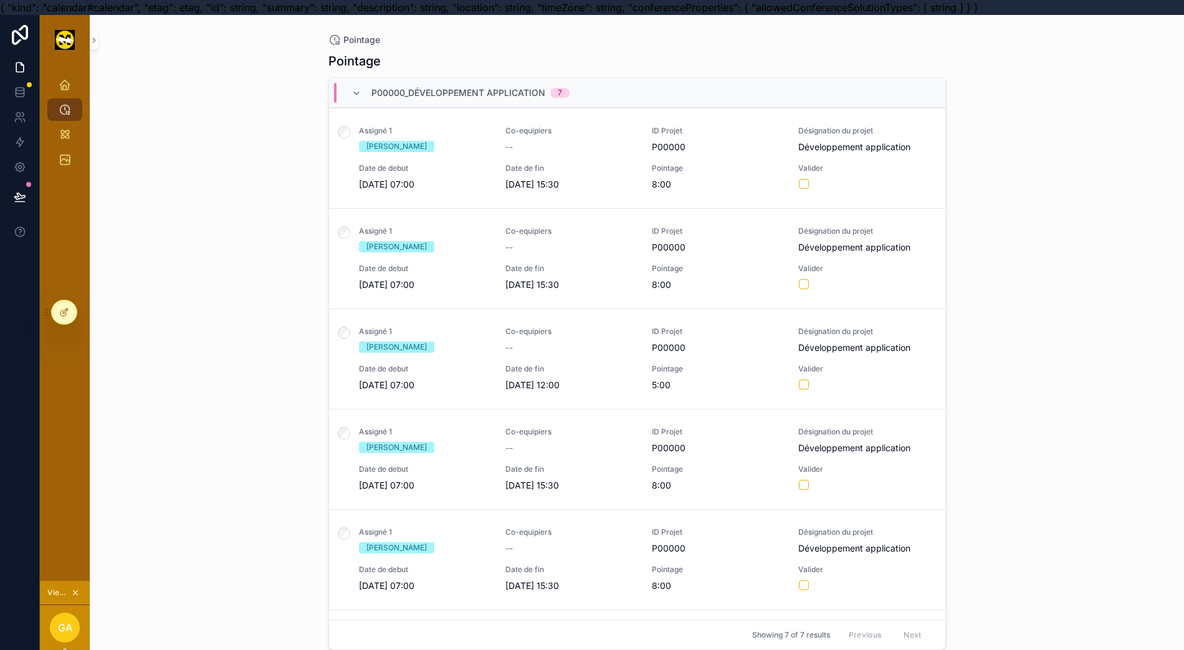
click at [57, 318] on div at bounding box center [64, 312] width 25 height 24
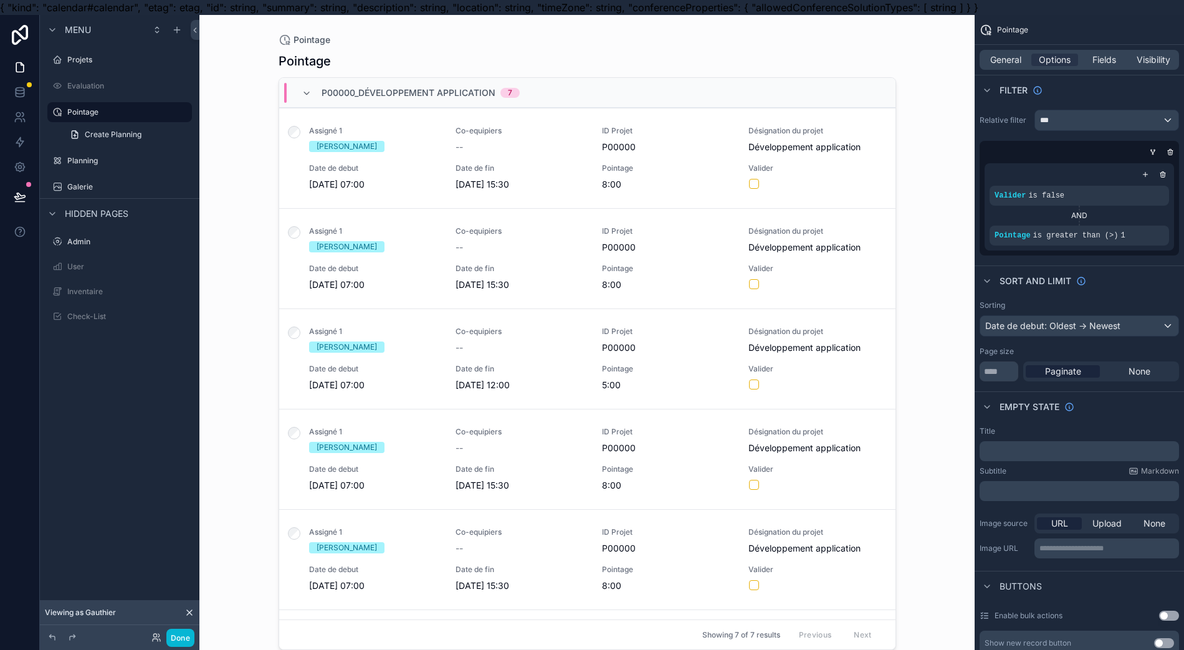
click at [555, 152] on div "scrollable content" at bounding box center [588, 332] width 638 height 635
click at [555, 152] on div "--" at bounding box center [522, 147] width 132 height 12
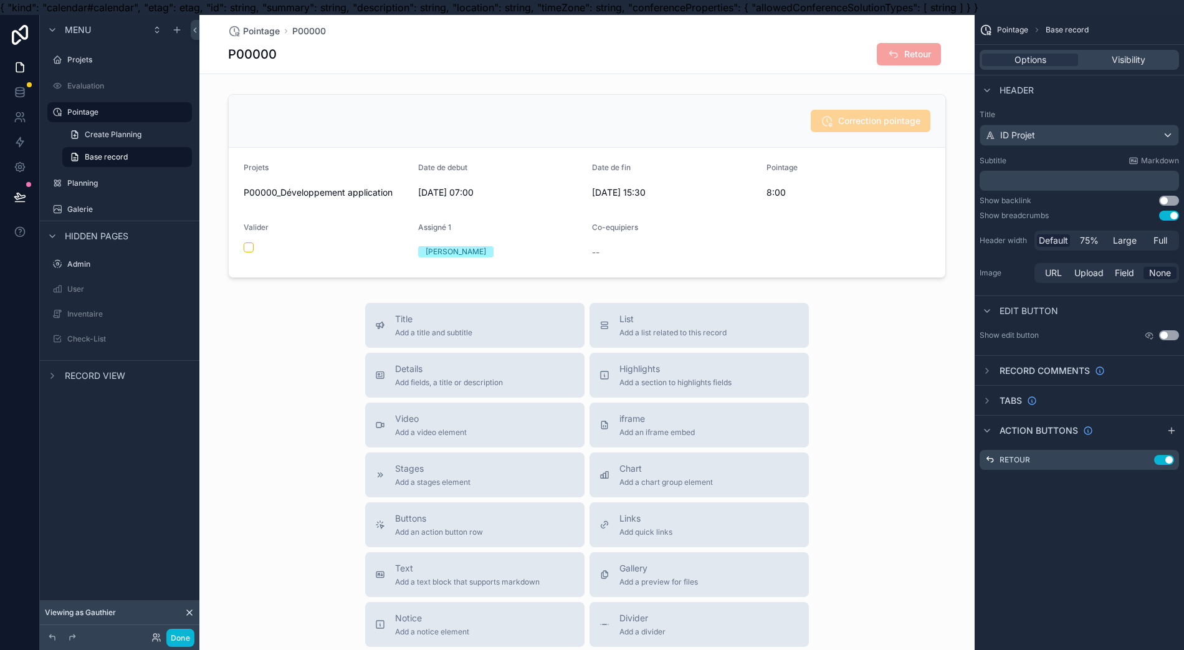
click at [555, 152] on div "scrollable content" at bounding box center [586, 186] width 775 height 194
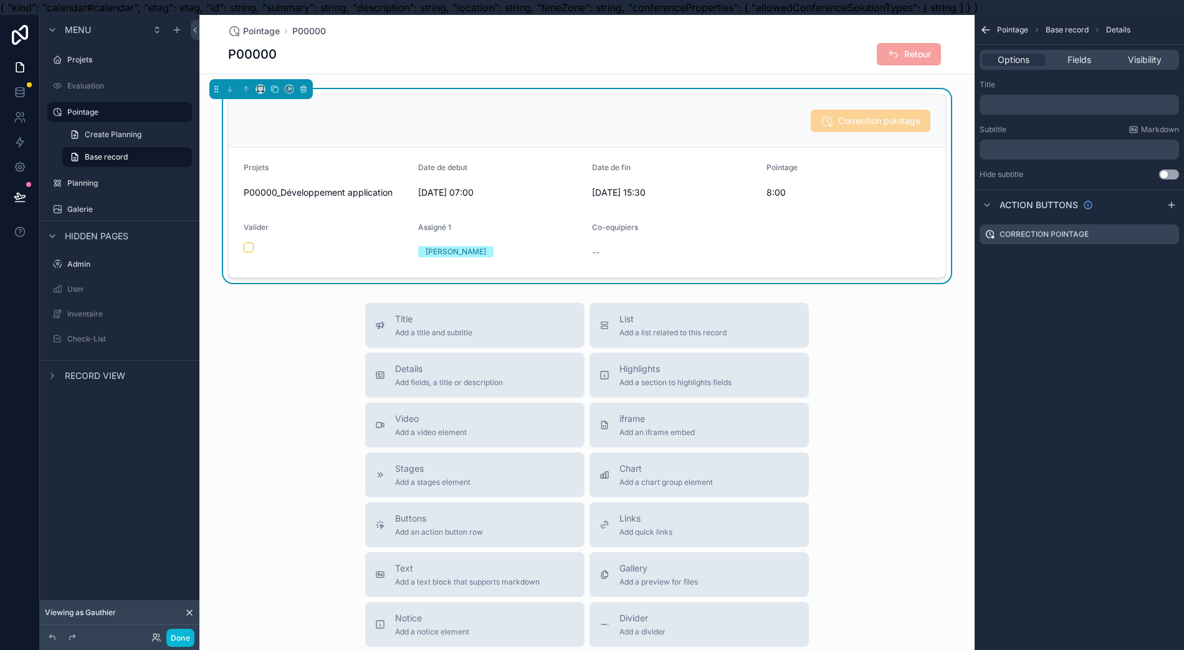
click at [543, 132] on div "Correction pointage" at bounding box center [587, 121] width 717 height 53
click at [1080, 56] on span "Fields" at bounding box center [1080, 60] width 24 height 12
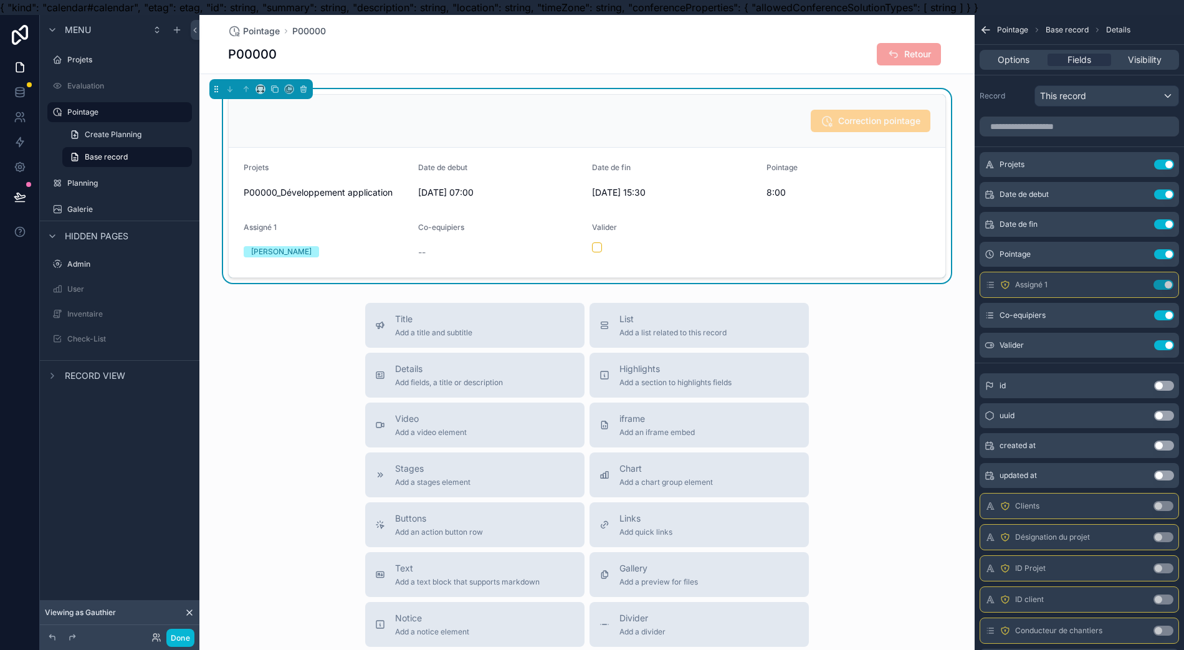
click at [914, 399] on div "Title Add a title and subtitle List Add a list related to this record Details A…" at bounding box center [586, 525] width 775 height 444
click at [14, 201] on icon at bounding box center [20, 197] width 12 height 12
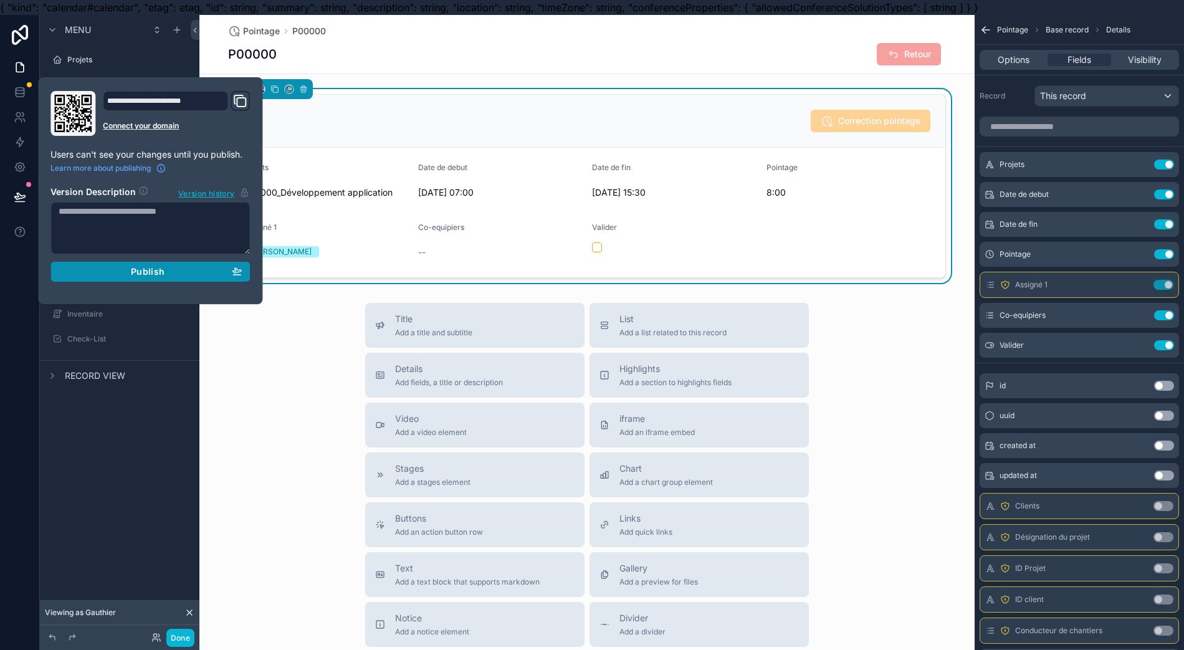
click at [117, 275] on div "Publish" at bounding box center [150, 271] width 183 height 11
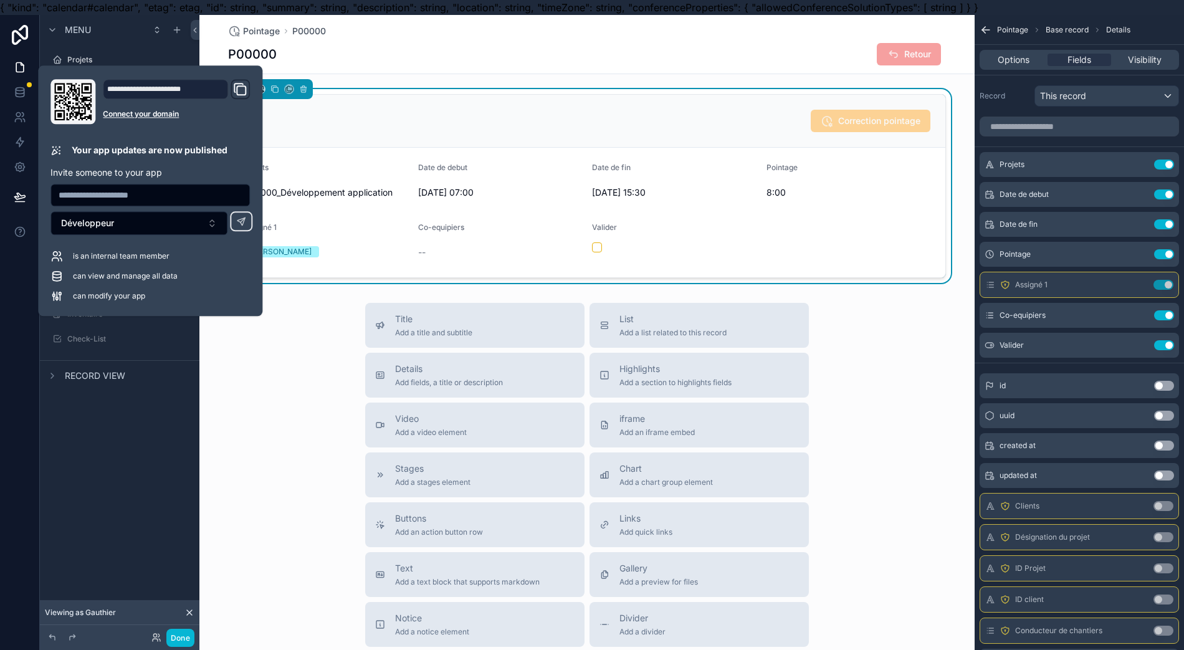
click at [165, 520] on div "Menu Projets Evaluation Pointage Create Planning Base record Planning Galerie H…" at bounding box center [120, 332] width 160 height 635
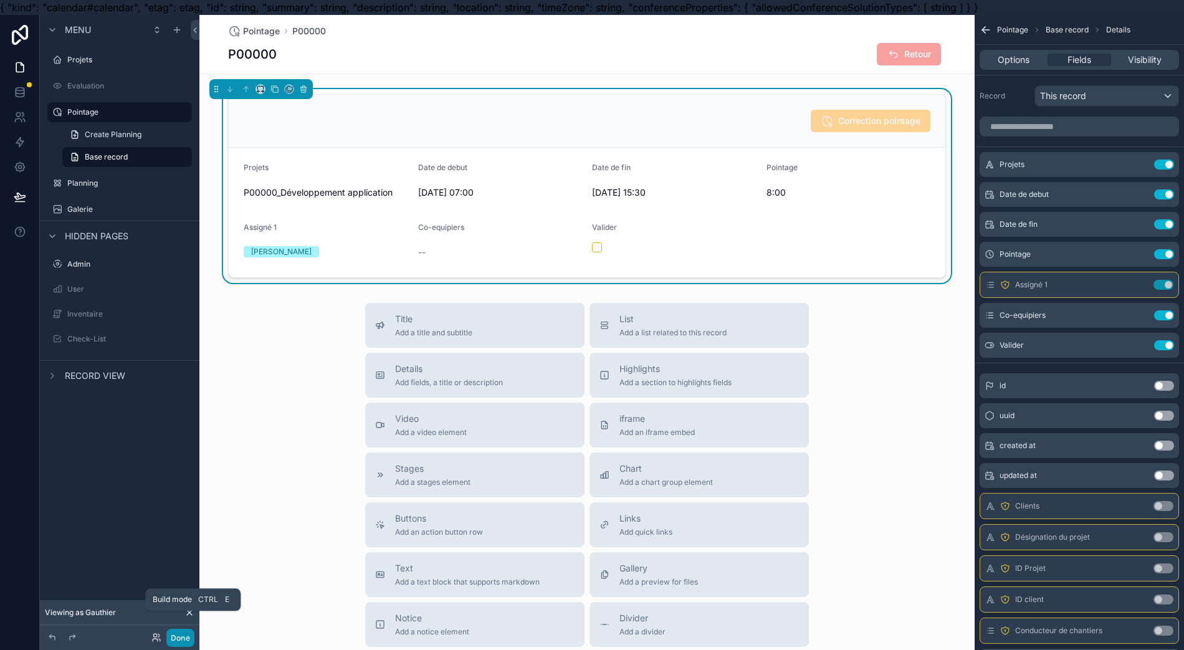
click at [175, 642] on button "Done" at bounding box center [180, 638] width 28 height 18
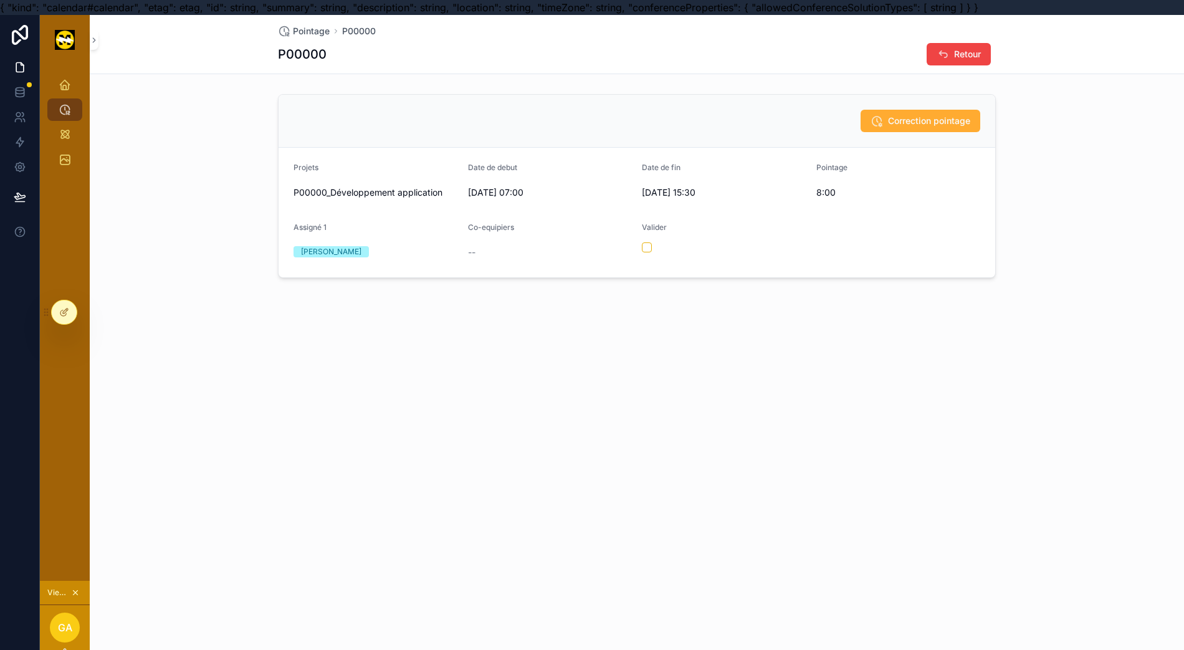
click at [910, 115] on span "Correction pointage" at bounding box center [929, 121] width 82 height 12
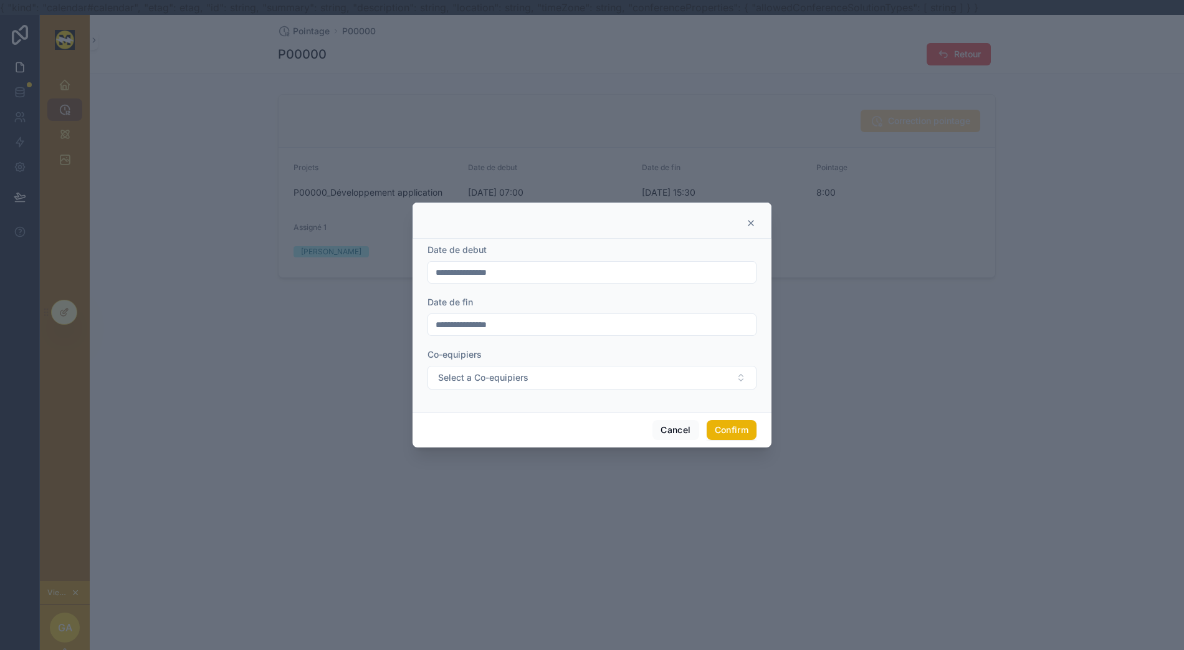
click at [520, 324] on input "**********" at bounding box center [592, 324] width 328 height 17
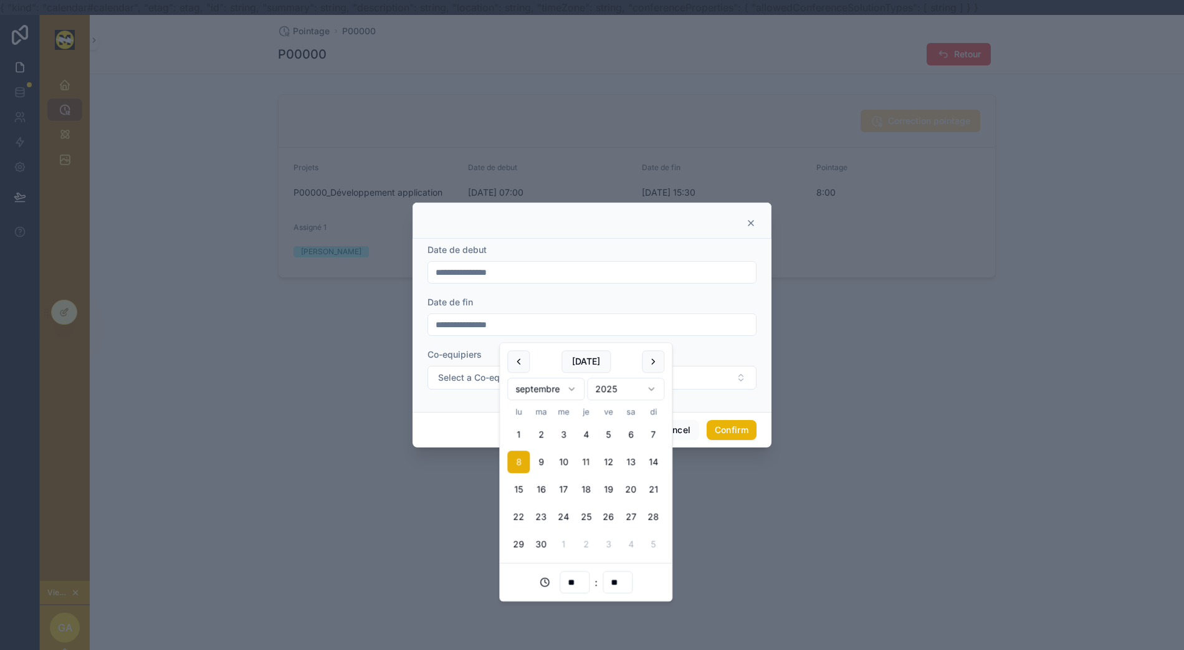
click at [573, 586] on input "**" at bounding box center [574, 582] width 29 height 17
click at [564, 449] on div "11" at bounding box center [575, 451] width 56 height 20
type input "**********"
type input "**"
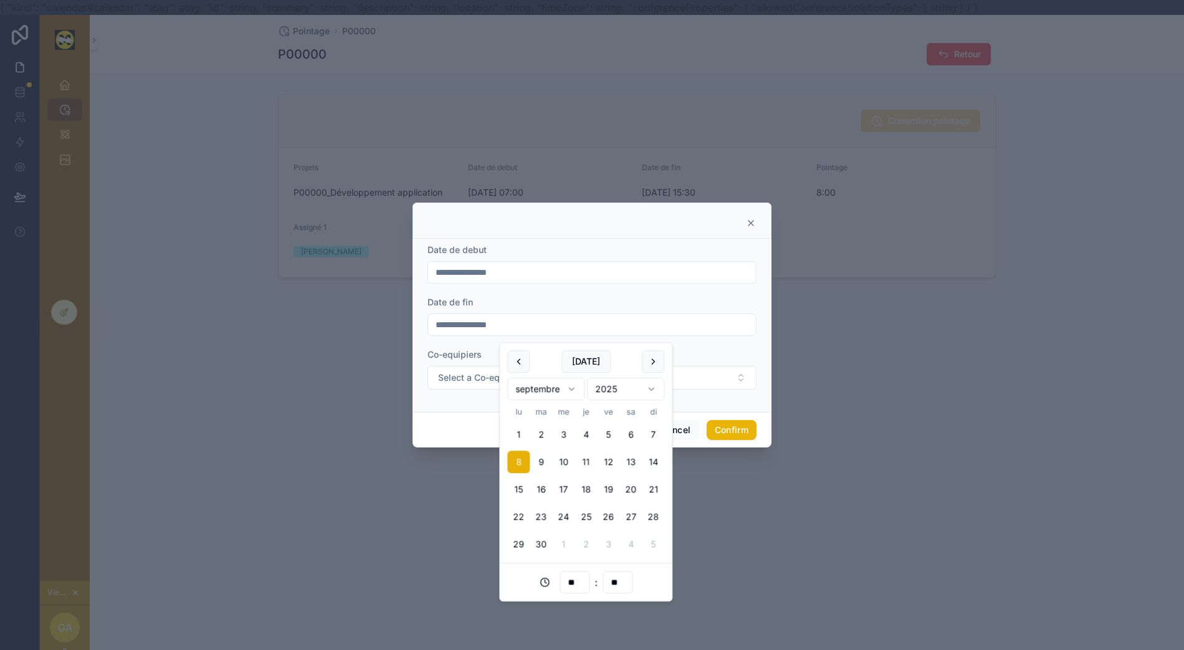
click at [703, 596] on div at bounding box center [592, 325] width 1184 height 650
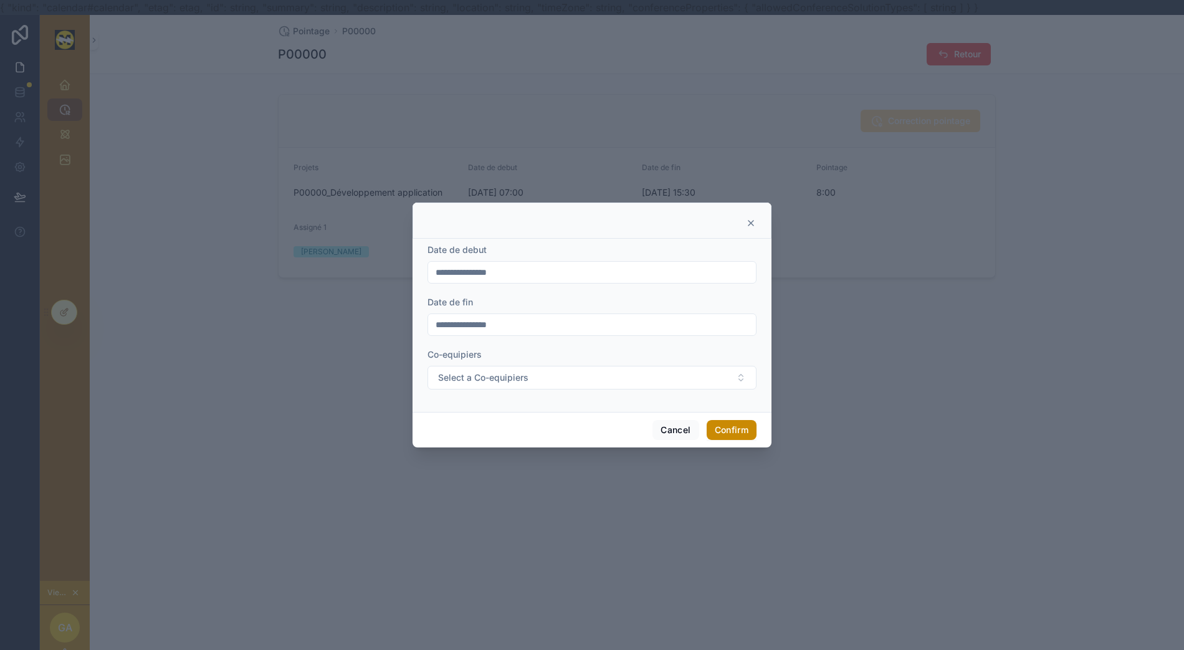
click at [729, 440] on button "Confirm" at bounding box center [732, 430] width 50 height 20
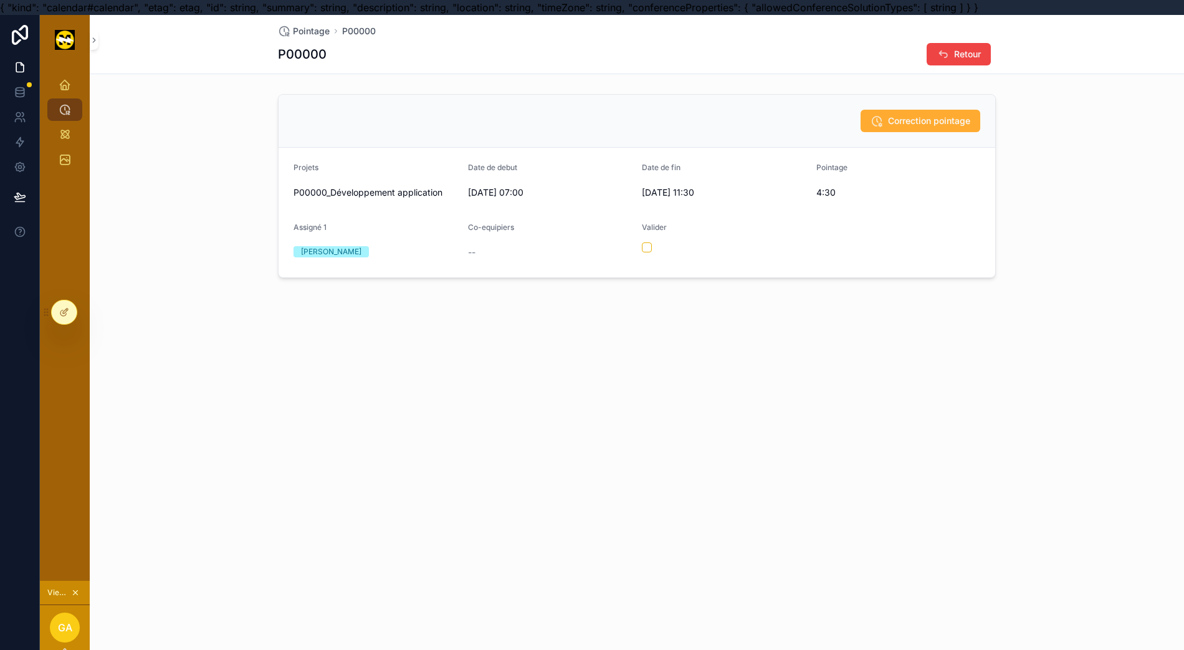
click at [898, 124] on span "Correction pointage" at bounding box center [929, 121] width 82 height 12
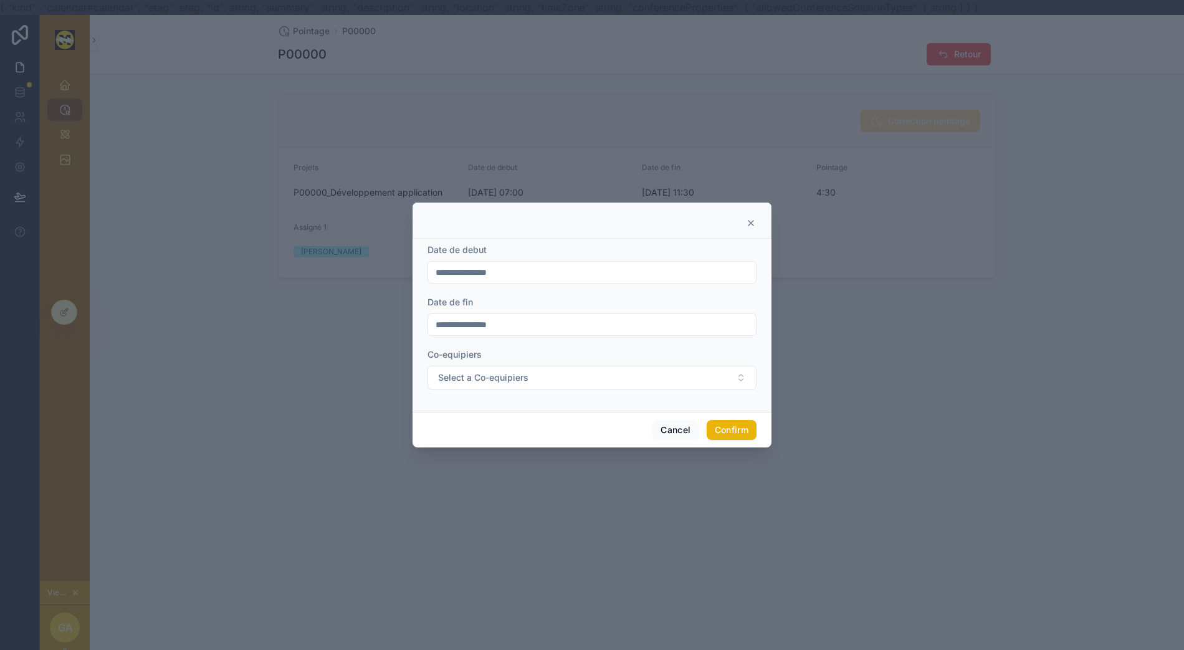
click at [638, 385] on button "Select a Co-equipiers" at bounding box center [592, 378] width 329 height 24
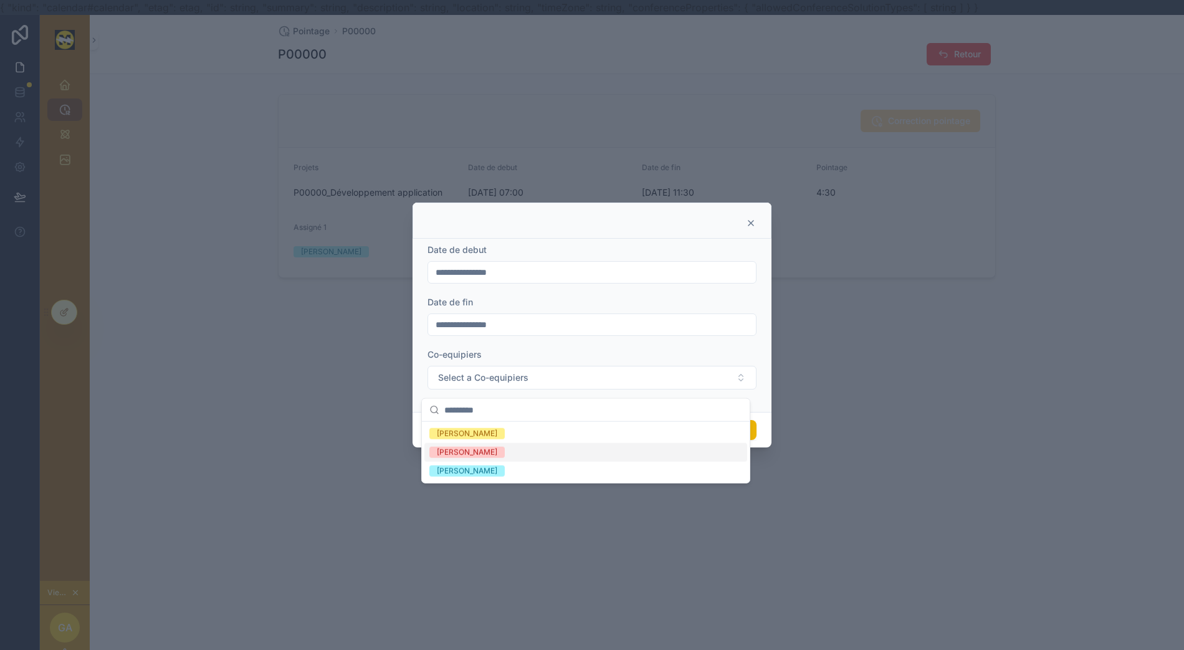
click at [574, 450] on div "[PERSON_NAME]" at bounding box center [586, 452] width 323 height 19
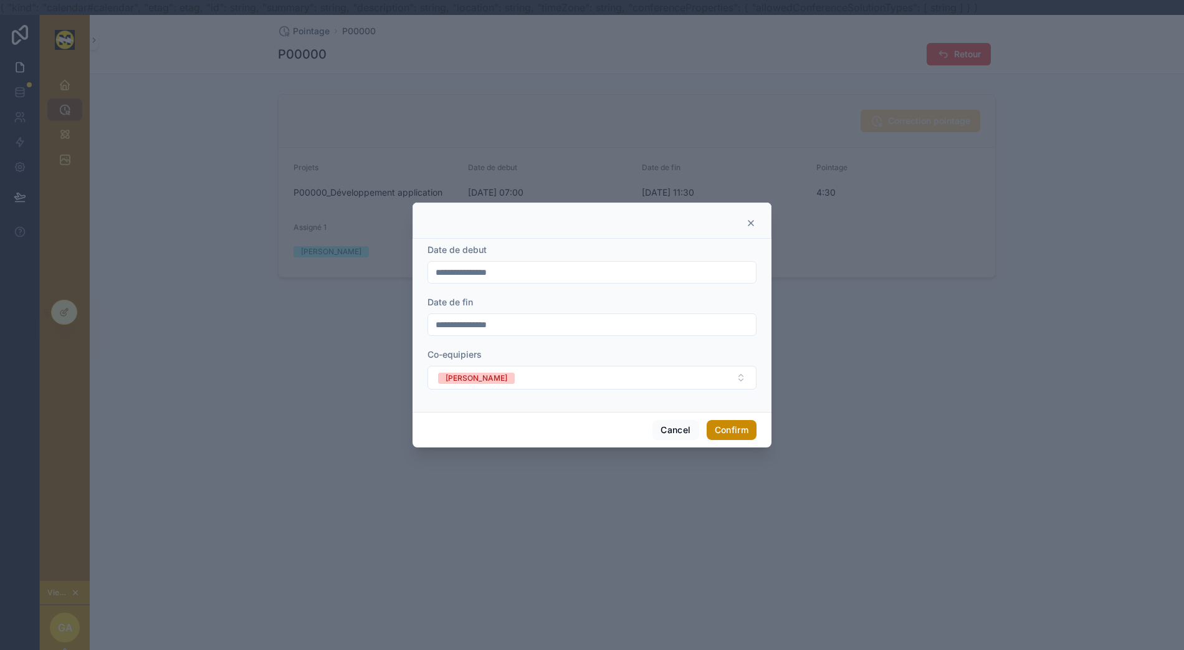
click at [713, 428] on button "Confirm" at bounding box center [732, 430] width 50 height 20
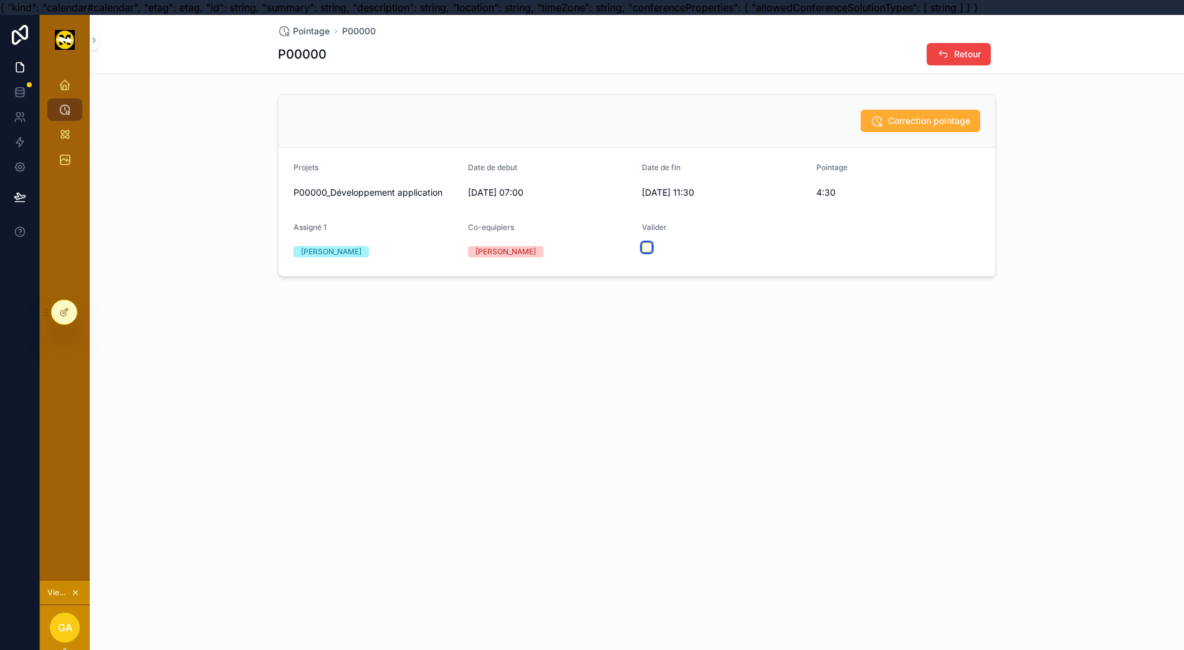
click at [645, 249] on button "scrollable content" at bounding box center [647, 247] width 10 height 10
click at [661, 311] on div "Pointage P00000 P00000 Retour Correction pointage Projets P00000_Développement …" at bounding box center [637, 188] width 1095 height 347
click at [955, 46] on button "Retour" at bounding box center [959, 54] width 64 height 22
